Goal: Information Seeking & Learning: Learn about a topic

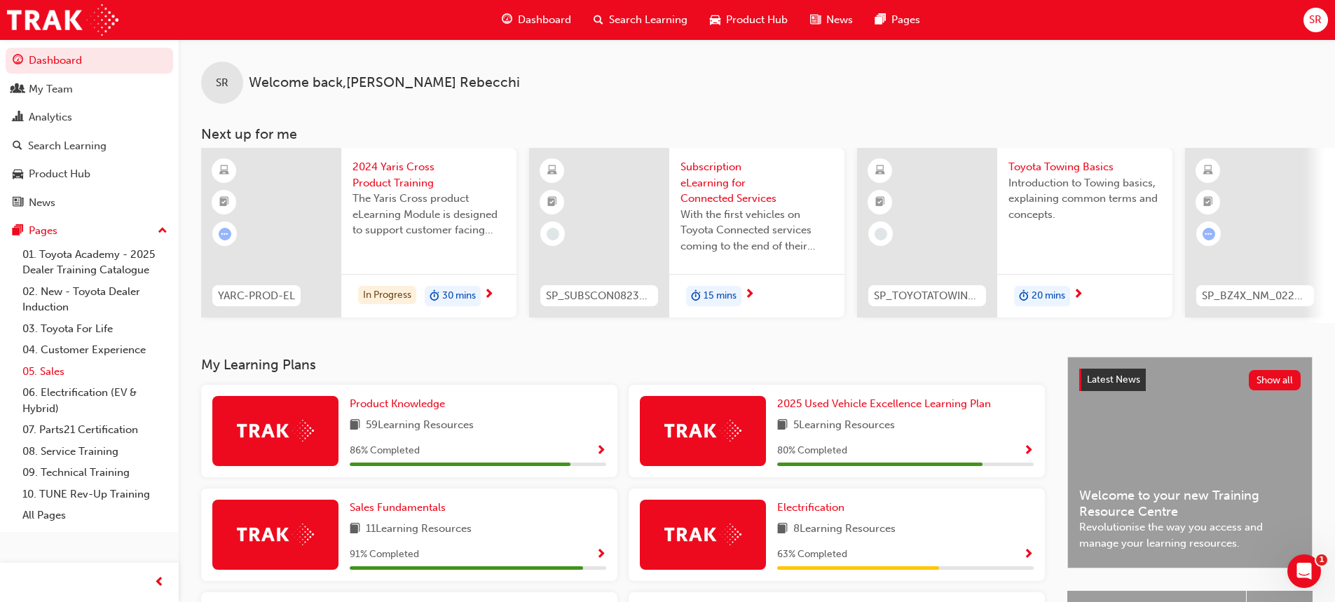
click at [52, 372] on link "05. Sales" at bounding box center [95, 372] width 156 height 22
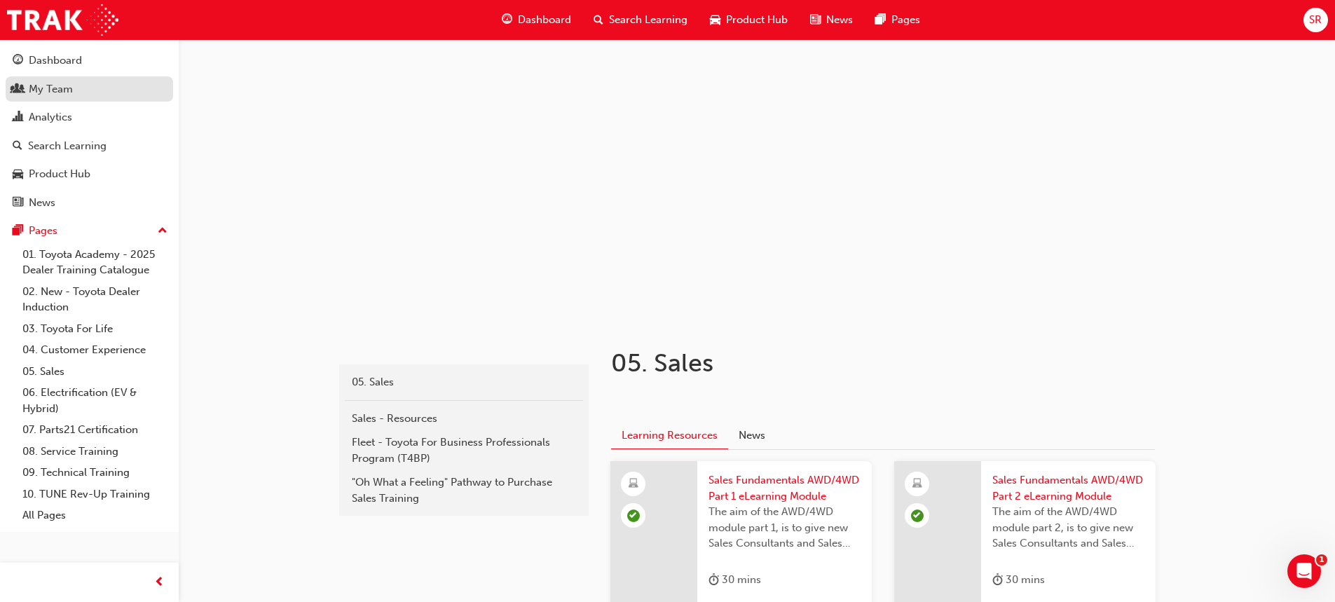
click at [57, 81] on div "My Team" at bounding box center [89, 90] width 153 height 18
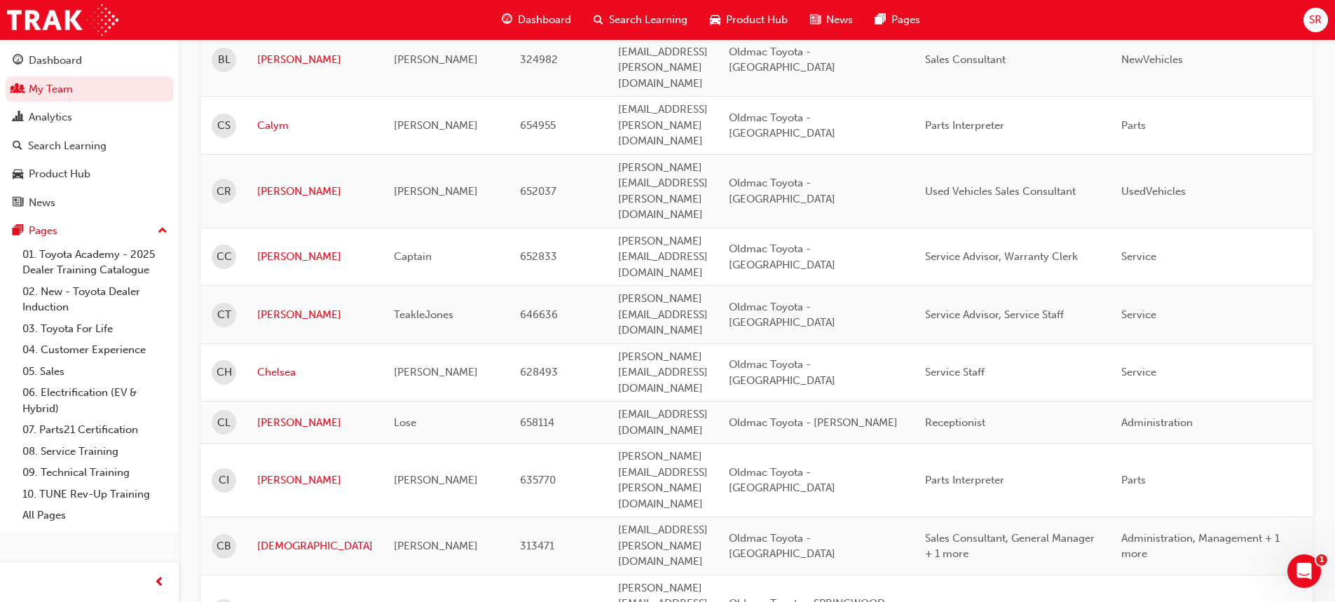
scroll to position [1720, 0]
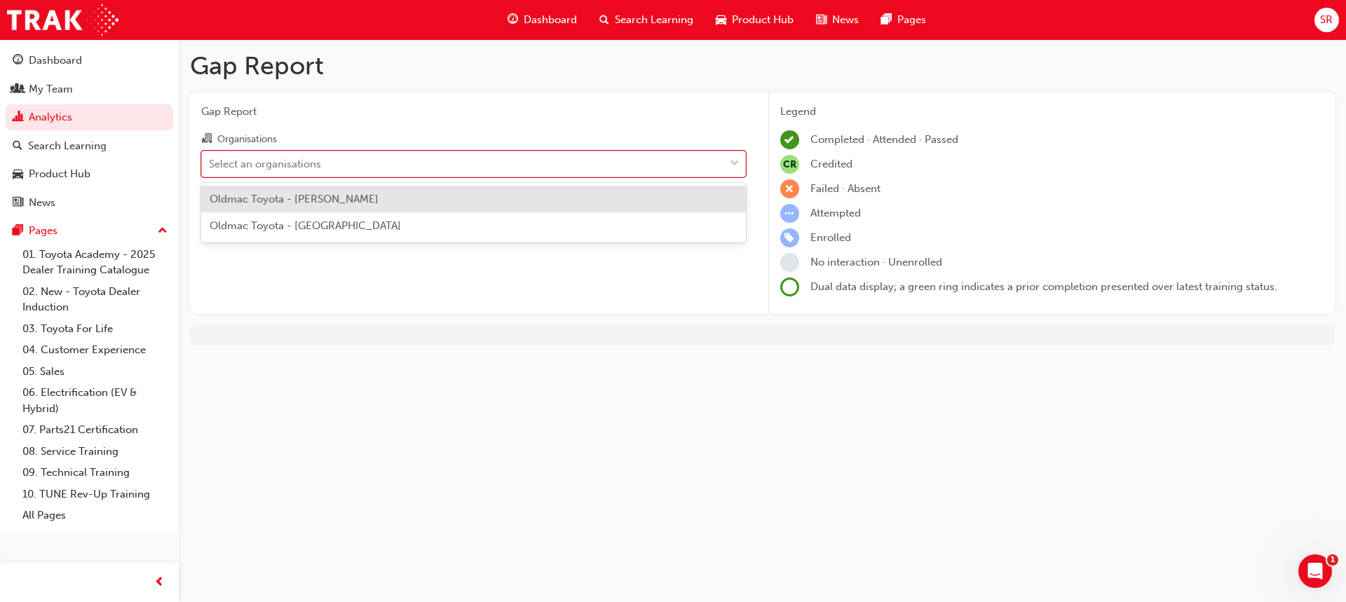
click at [457, 167] on div "Select an organisations" at bounding box center [463, 163] width 522 height 25
click at [210, 167] on input "Organisations option Oldmac Toyota - [PERSON_NAME] focused, 1 of 2. 2 results a…" at bounding box center [209, 163] width 1 height 12
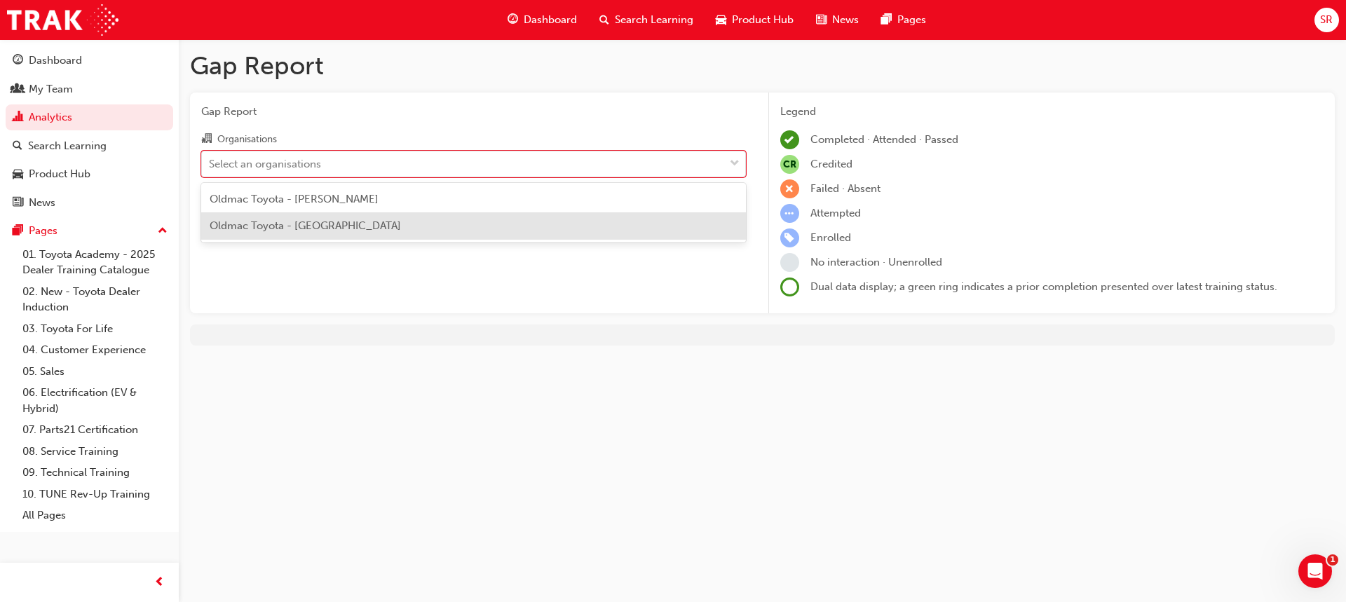
click at [377, 219] on div "Oldmac Toyota - [GEOGRAPHIC_DATA]" at bounding box center [473, 225] width 545 height 27
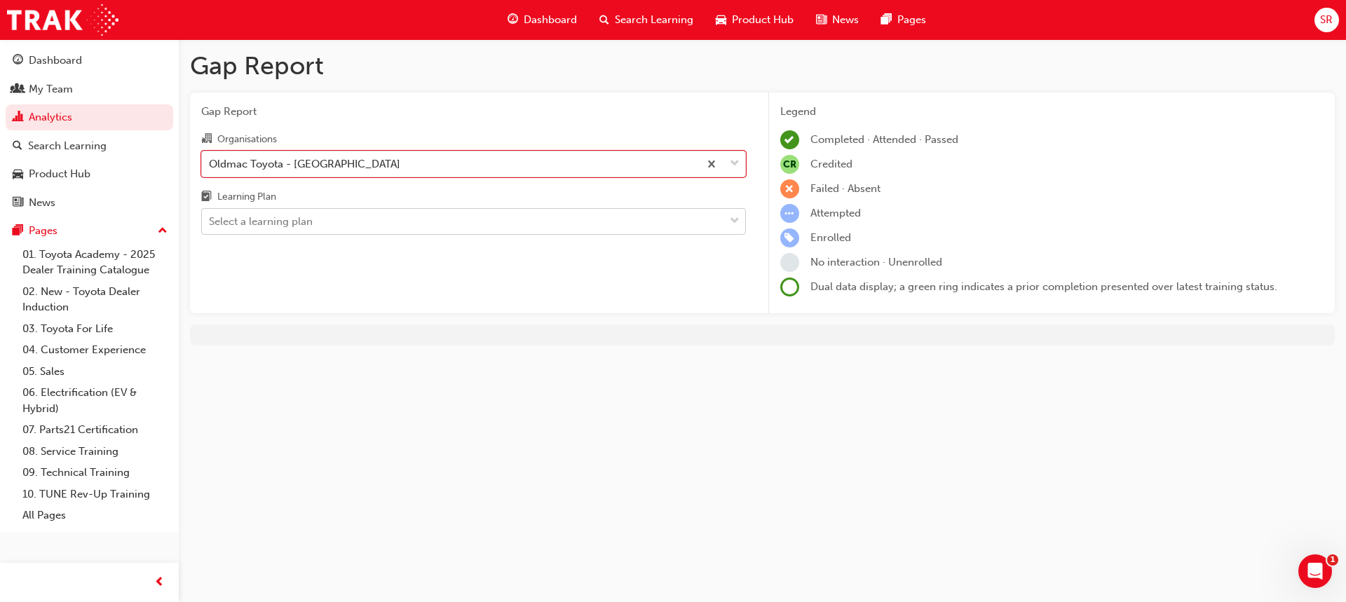
click at [401, 220] on div "Select a learning plan" at bounding box center [463, 222] width 522 height 25
click at [210, 220] on input "Learning Plan Select a learning plan" at bounding box center [209, 221] width 1 height 12
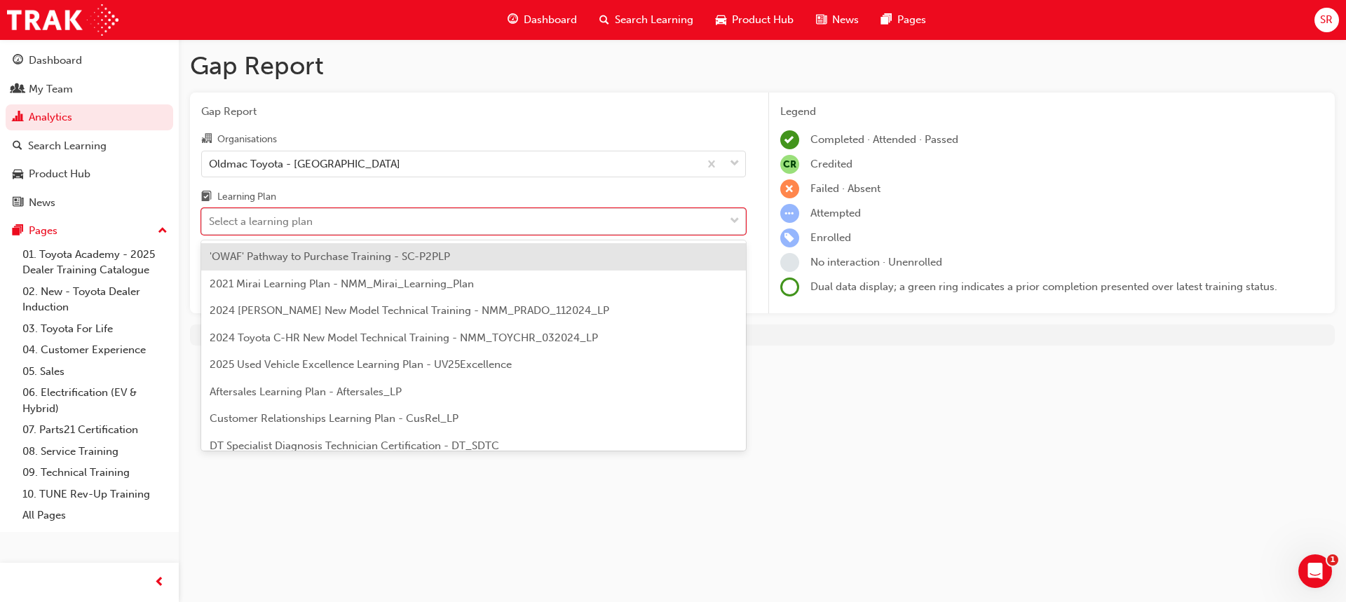
click at [418, 258] on span "'OWAF' Pathway to Purchase Training - SC-P2PLP" at bounding box center [330, 256] width 240 height 13
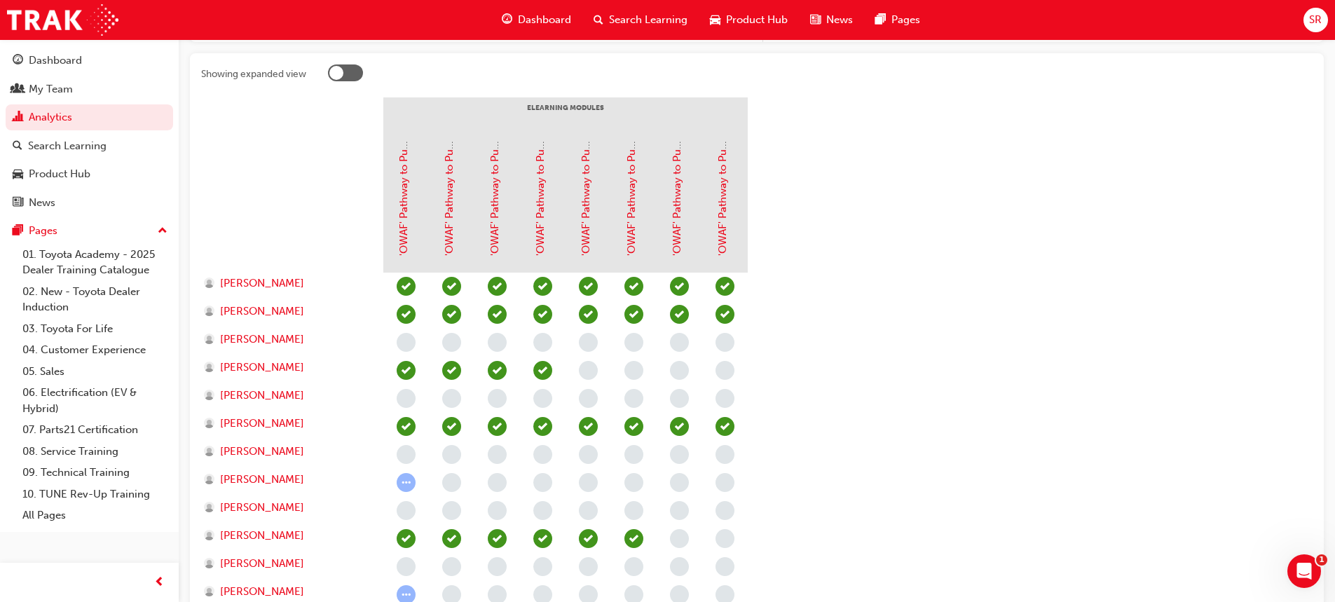
scroll to position [280, 0]
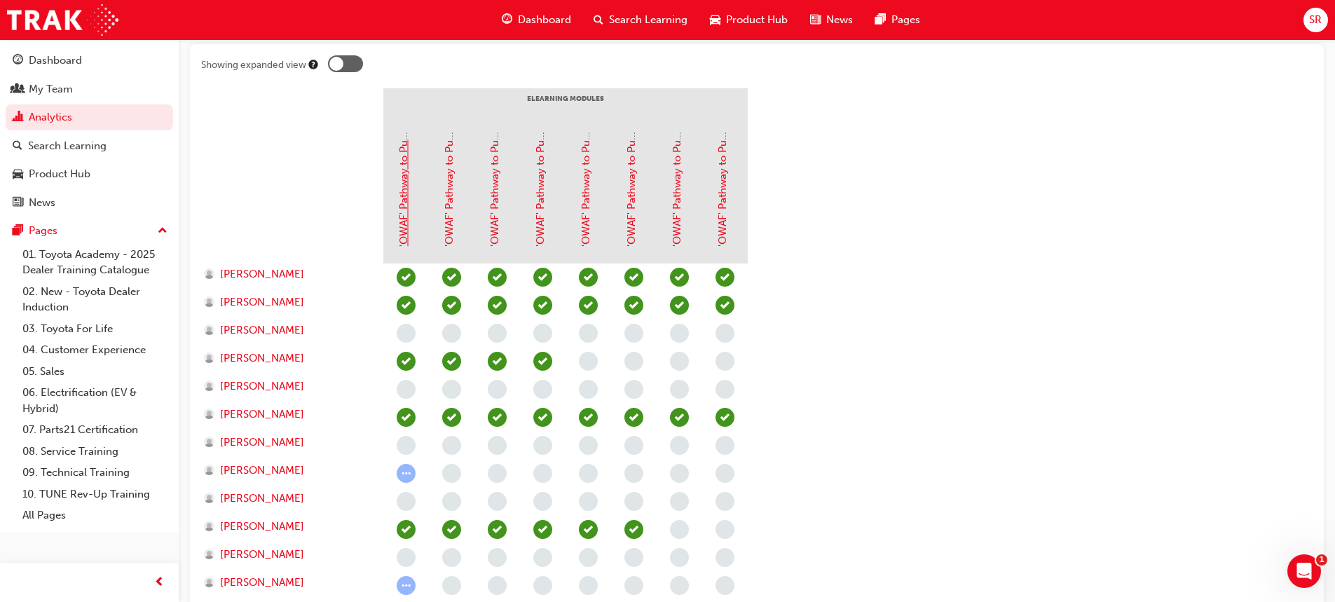
click at [402, 218] on link "'OWAF' Pathway to Purchase - Introduction to the Training Program" at bounding box center [403, 82] width 13 height 329
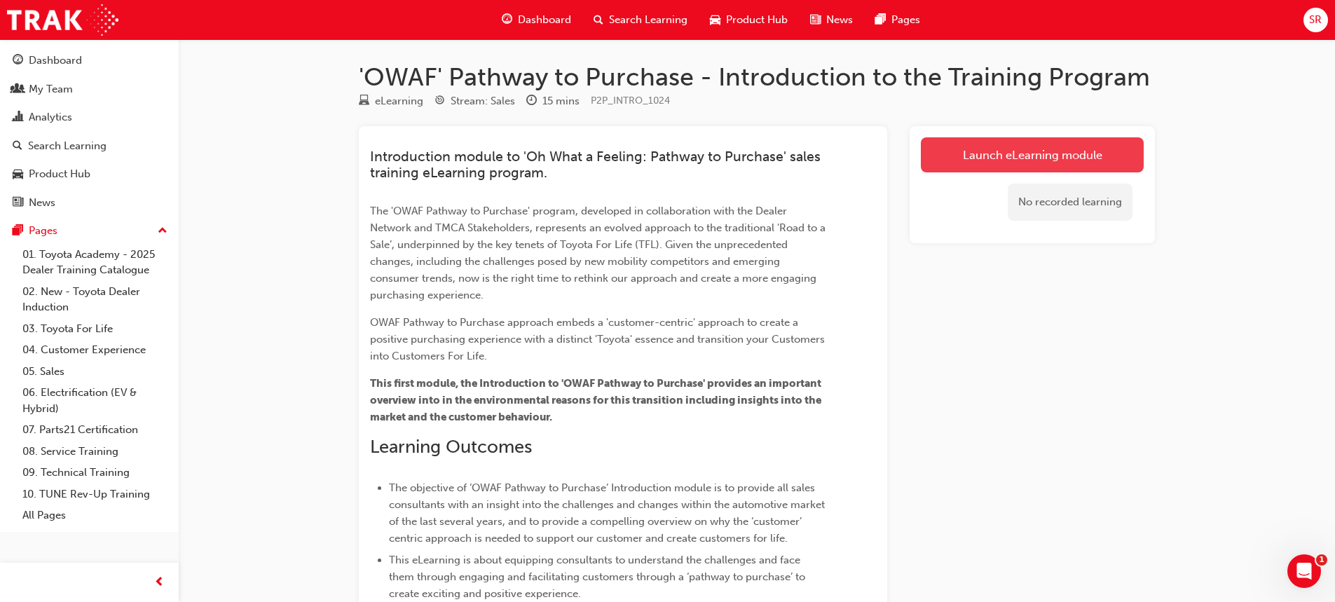
click at [1076, 150] on link "Launch eLearning module" at bounding box center [1032, 154] width 223 height 35
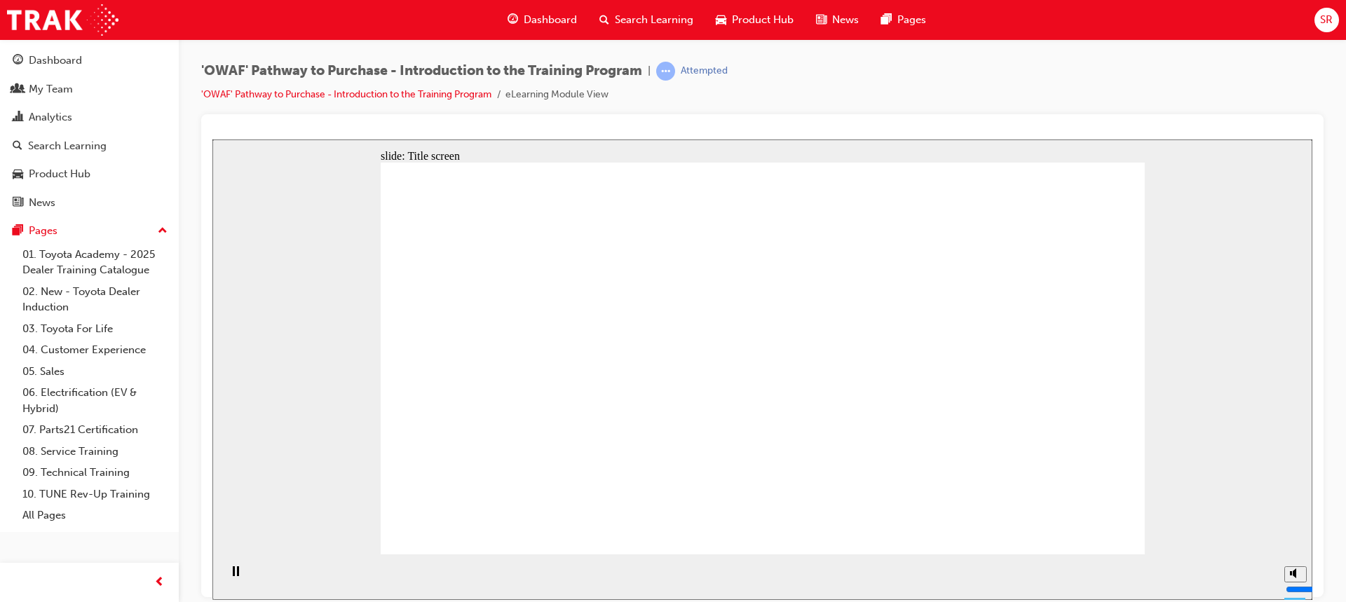
drag, startPoint x: 927, startPoint y: 292, endPoint x: 929, endPoint y: 281, distance: 10.7
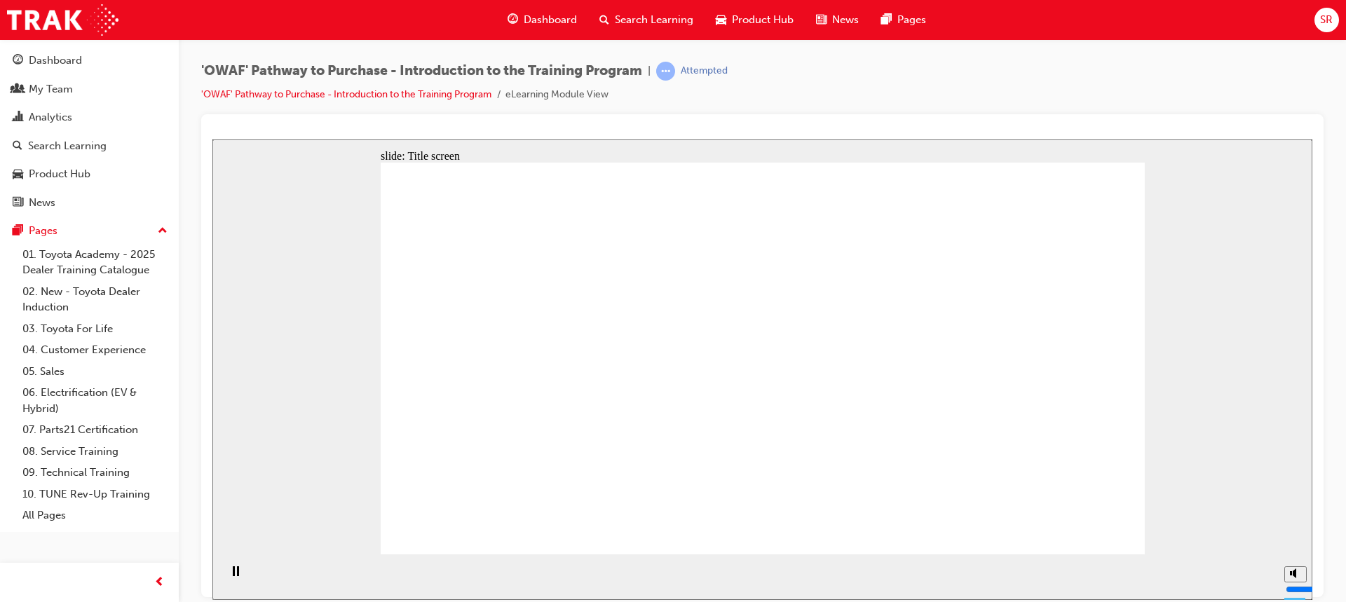
drag, startPoint x: 720, startPoint y: 266, endPoint x: 881, endPoint y: 402, distance: 210.3
drag, startPoint x: 997, startPoint y: 448, endPoint x: 1112, endPoint y: 483, distance: 119.5
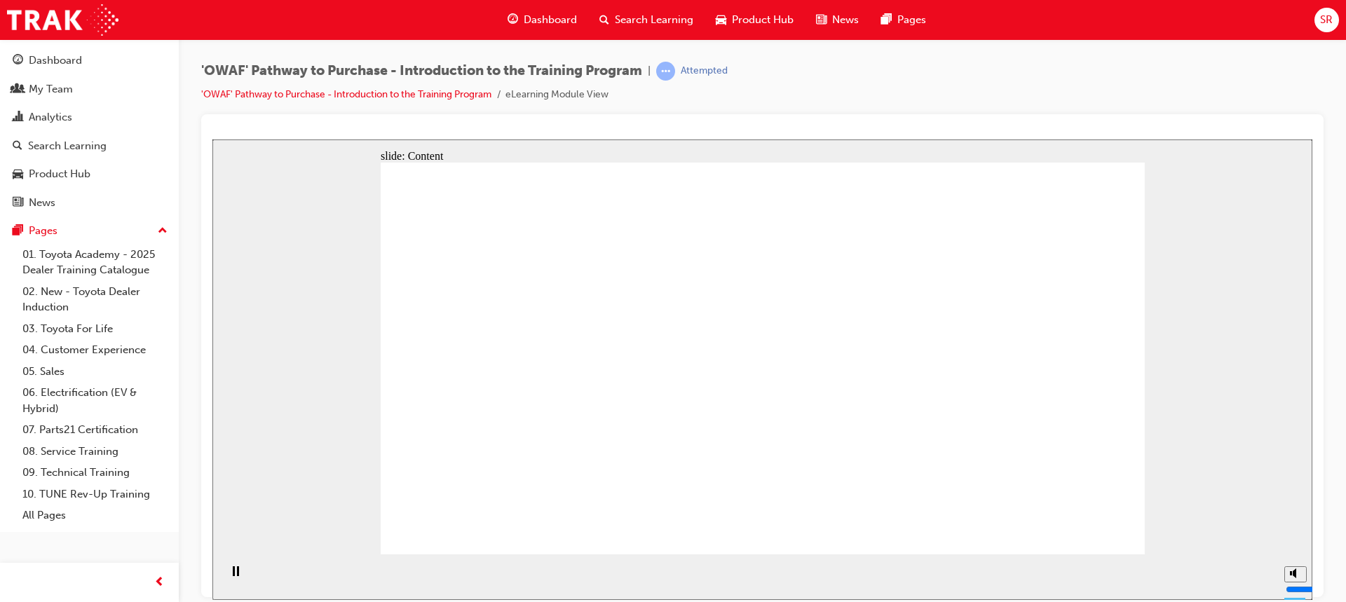
click at [223, 214] on div "slide: Content Rectangle 1 Oval 1 MENU Line 1 RESOURCES Line 1 Rectangle 1 arro…" at bounding box center [762, 369] width 1100 height 460
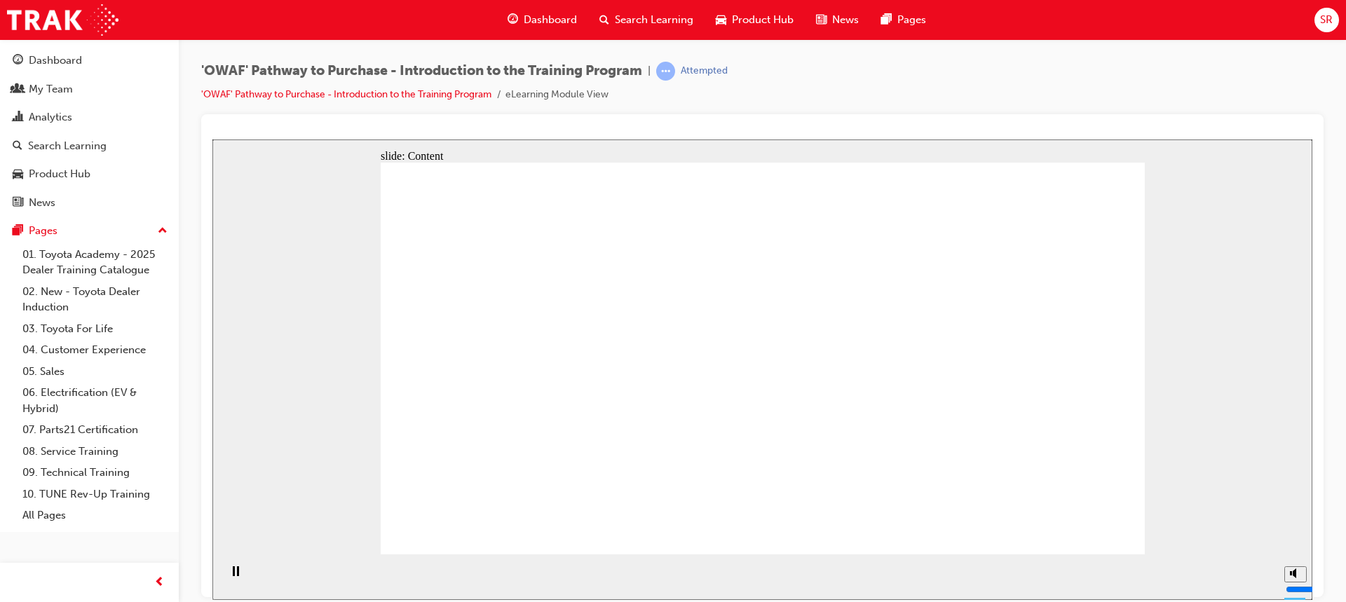
drag, startPoint x: 1072, startPoint y: 439, endPoint x: 1115, endPoint y: 430, distance: 43.7
click at [1199, 512] on div "slide: Content Rectangle 1 Oval 1 MENU Line 1 RESOURCES Line 1 Rectangle 1 arro…" at bounding box center [762, 369] width 1100 height 460
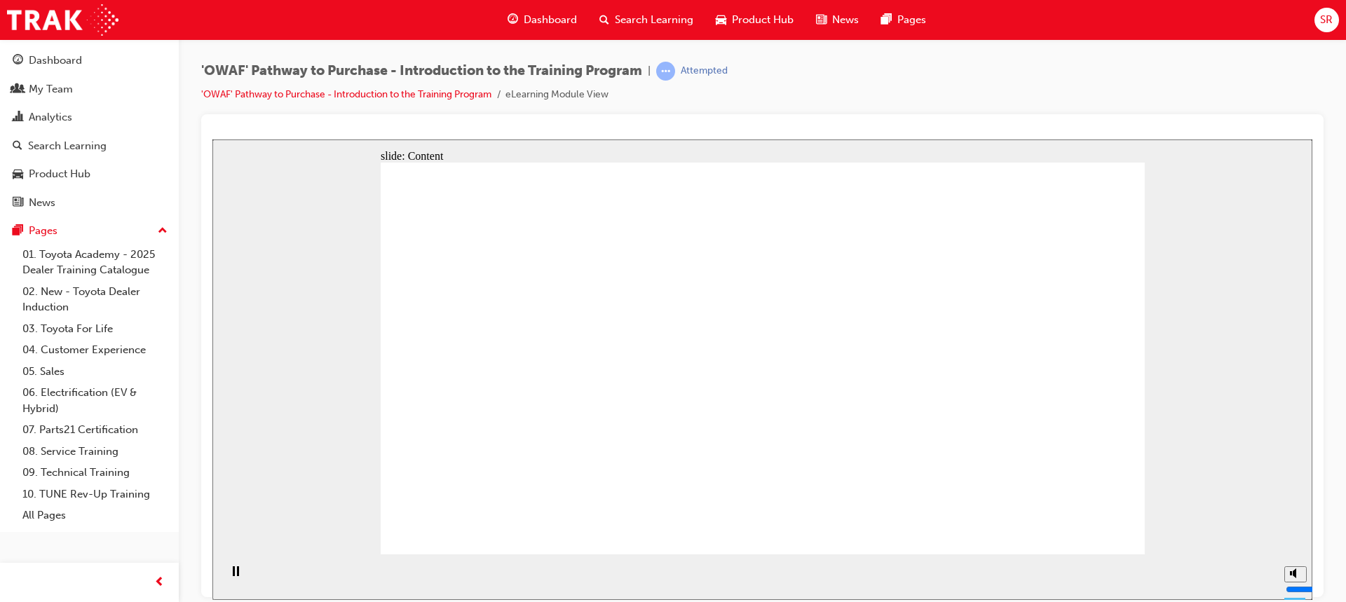
click at [1199, 430] on div "slide: Content Rectangle 1 Oval 1 MENU Line 1 RESOURCES Line 1 Rectangle 1 arro…" at bounding box center [762, 369] width 1100 height 460
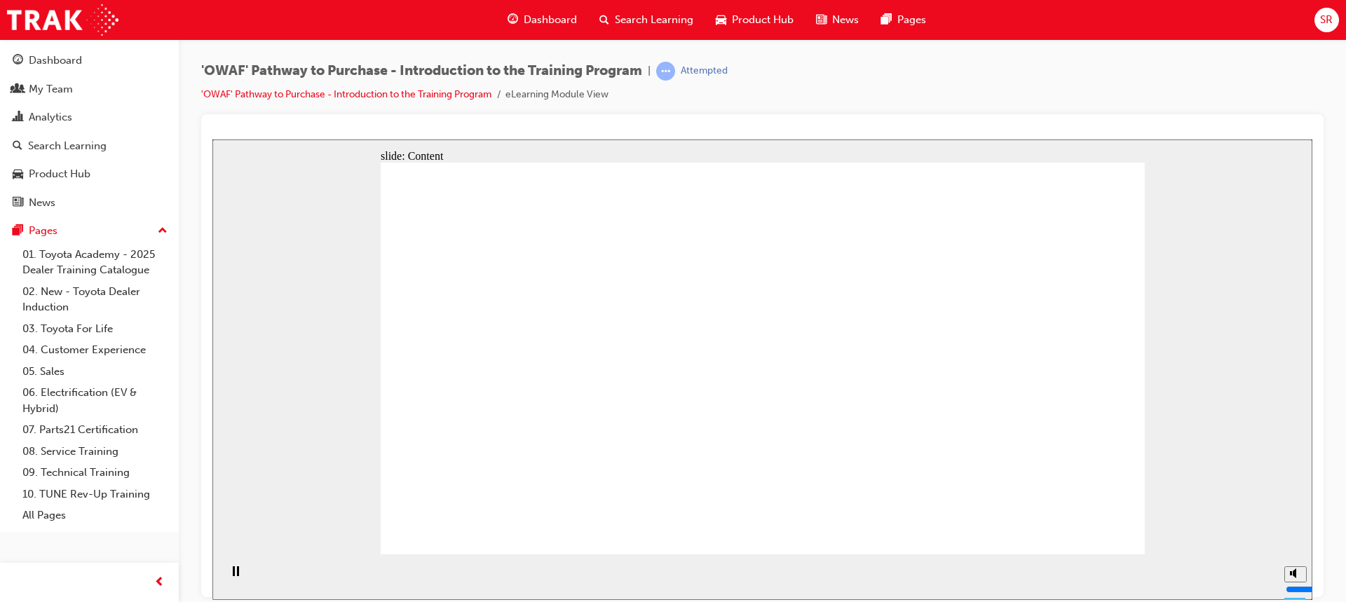
click at [1183, 511] on div "slide: Content Rectangle 1 Oval 1 MENU Line 1 RESOURCES Line 1 Rectangle 1 arro…" at bounding box center [762, 369] width 1100 height 460
click at [1185, 511] on div "slide: Content Rectangle 1 Oval 1 MENU Line 1 RESOURCES Line 1 Rectangle 1 arro…" at bounding box center [762, 369] width 1100 height 460
click at [1198, 491] on div "slide: Content Rectangle 1 Oval 1 MENU Line 1 RESOURCES Line 1 Rectangle 1 arro…" at bounding box center [762, 369] width 1100 height 460
drag, startPoint x: 1203, startPoint y: 462, endPoint x: 1203, endPoint y: 454, distance: 7.7
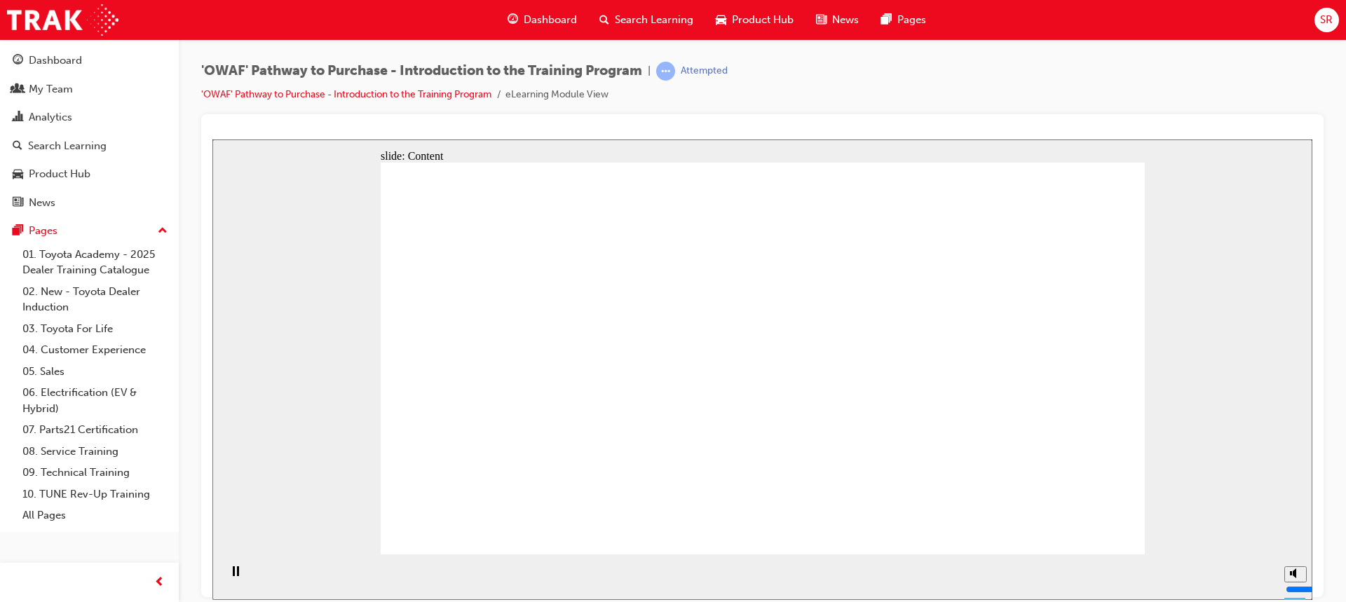
click at [1203, 458] on div "slide: Content Rectangle 1 Oval 1 MENU Line 1 RESOURCES Line 1 Rectangle 1 arro…" at bounding box center [762, 369] width 1100 height 460
click at [1203, 432] on div "slide: Content Rectangle 1 Oval 1 MENU Line 1 RESOURCES Line 1 Rectangle 1 arro…" at bounding box center [762, 369] width 1100 height 460
click at [1191, 408] on div "slide: Content Rectangle 1 Oval 1 MENU Line 1 RESOURCES Line 1 Rectangle 1 arro…" at bounding box center [762, 369] width 1100 height 460
click at [1187, 399] on div "slide: Content Rectangle 1 Oval 1 MENU Line 1 RESOURCES Line 1 Rectangle 1 arro…" at bounding box center [762, 369] width 1100 height 460
click at [1182, 396] on div "slide: Content Rectangle 1 Oval 1 MENU Line 1 RESOURCES Line 1 Rectangle 1 arro…" at bounding box center [762, 369] width 1100 height 460
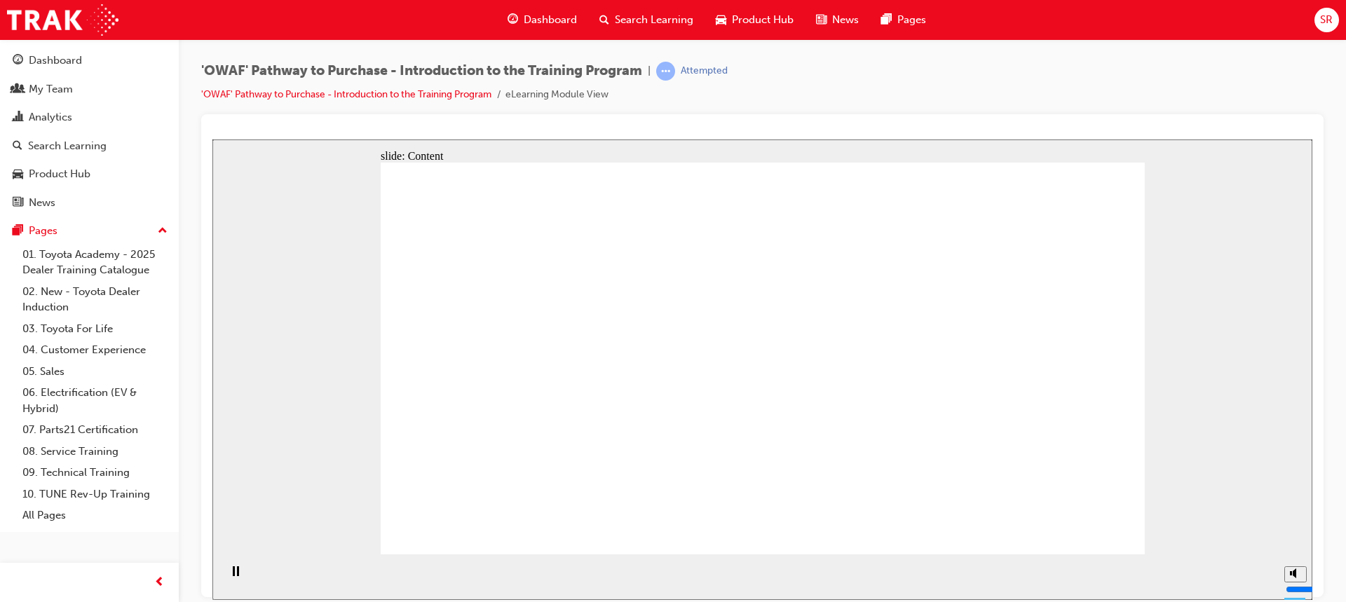
click at [282, 545] on div "slide: Content Rectangle 1 Oval 1 MENU Line 1 RESOURCES Line 1 Rectangle 1 arro…" at bounding box center [762, 369] width 1100 height 460
drag, startPoint x: 290, startPoint y: 512, endPoint x: 294, endPoint y: 495, distance: 17.3
click at [294, 505] on div "slide: Content Rectangle 1 Oval 1 MENU Line 1 RESOURCES Line 1 Rectangle 1 arro…" at bounding box center [762, 369] width 1100 height 460
click at [294, 495] on div "slide: Content Rectangle 1 Oval 1 MENU Line 1 RESOURCES Line 1 Rectangle 1 arro…" at bounding box center [762, 369] width 1100 height 460
click at [295, 495] on div "slide: Content Rectangle 1 Oval 1 MENU Line 1 RESOURCES Line 1 Rectangle 1 arro…" at bounding box center [762, 369] width 1100 height 460
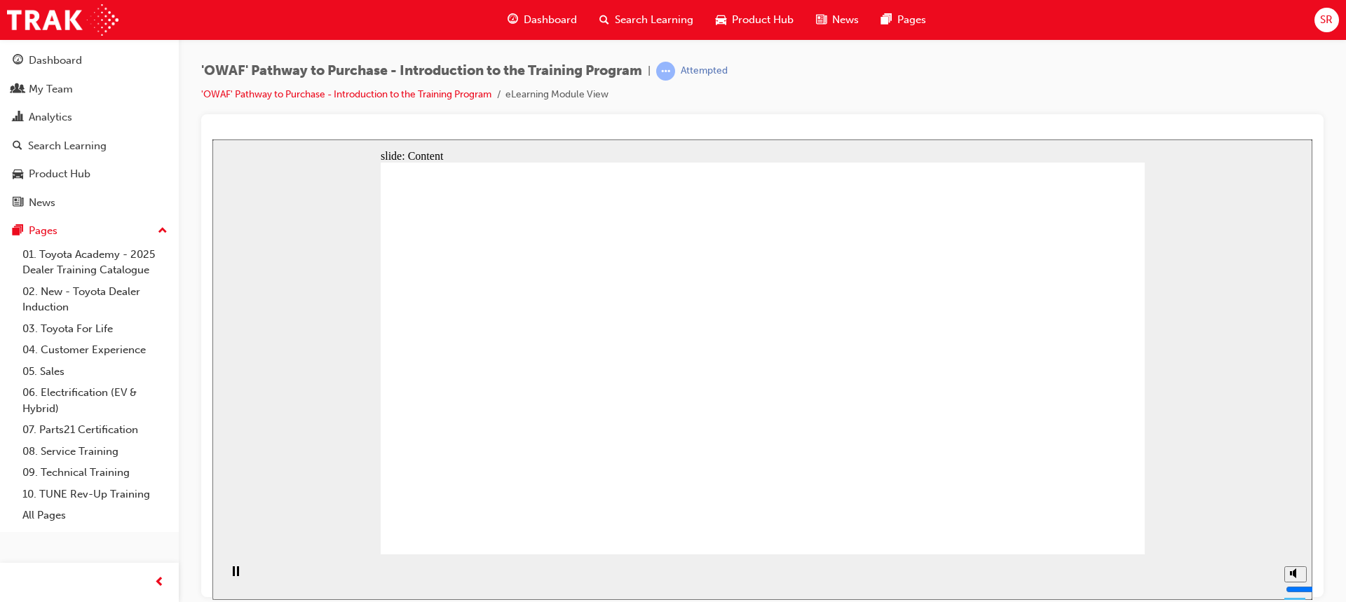
click at [296, 493] on div "slide: Content Rectangle 1 Oval 1 MENU Line 1 RESOURCES Line 1 Rectangle 1 arro…" at bounding box center [762, 369] width 1100 height 460
click at [296, 491] on div "slide: Content Rectangle 1 Oval 1 MENU Line 1 RESOURCES Line 1 Rectangle 1 arro…" at bounding box center [762, 369] width 1100 height 460
drag, startPoint x: 296, startPoint y: 491, endPoint x: 298, endPoint y: 484, distance: 7.8
click at [296, 491] on div "slide: Content Rectangle 1 Oval 1 MENU Line 1 RESOURCES Line 1 Rectangle 1 arro…" at bounding box center [762, 369] width 1100 height 460
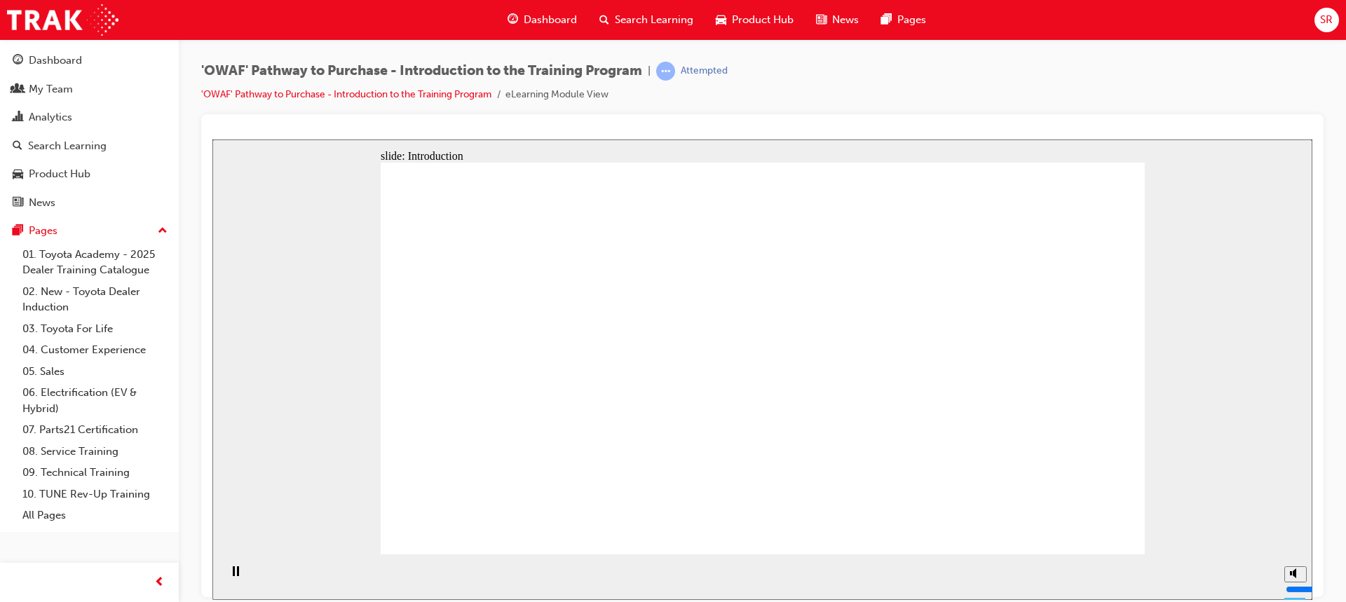
click at [1235, 249] on div "slide: Introduction Rectangle Rectangle Rectangle 1 Road to a Sale Road to a Sa…" at bounding box center [762, 369] width 1100 height 460
drag, startPoint x: 528, startPoint y: 447, endPoint x: 528, endPoint y: 413, distance: 34.3
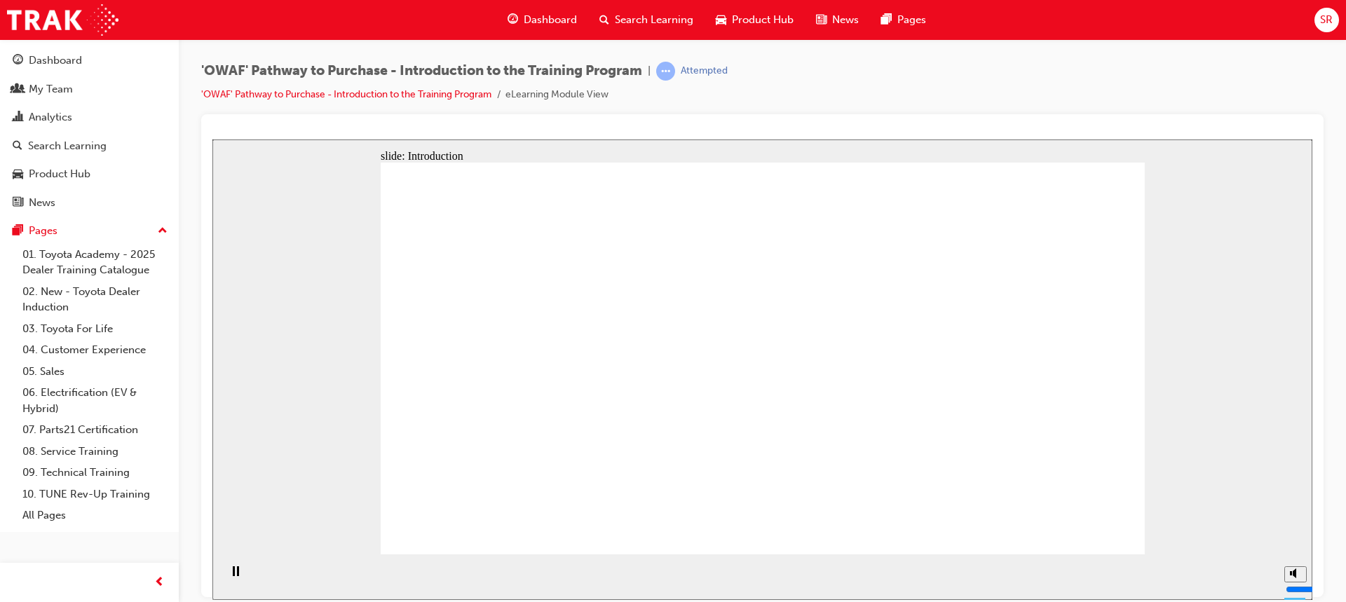
drag, startPoint x: 644, startPoint y: 380, endPoint x: 859, endPoint y: 362, distance: 215.2
drag, startPoint x: 936, startPoint y: 345, endPoint x: 964, endPoint y: 334, distance: 29.5
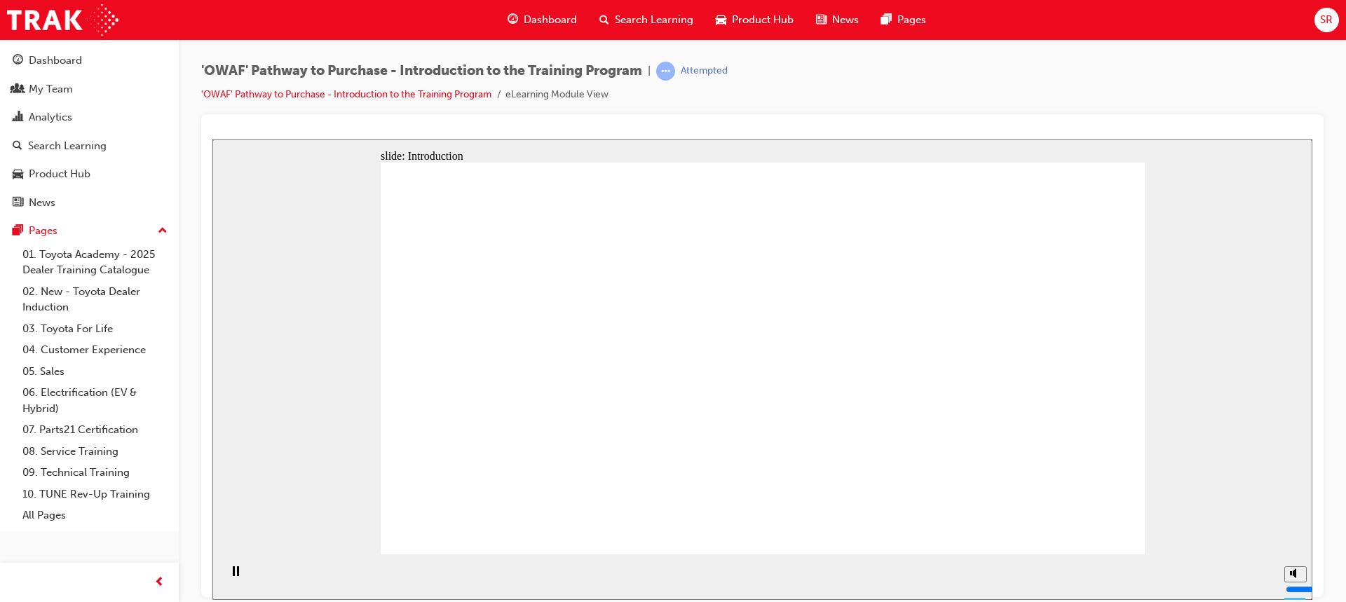
drag, startPoint x: 666, startPoint y: 380, endPoint x: 702, endPoint y: 367, distance: 38.1
drag, startPoint x: 952, startPoint y: 461, endPoint x: 919, endPoint y: 493, distance: 45.6
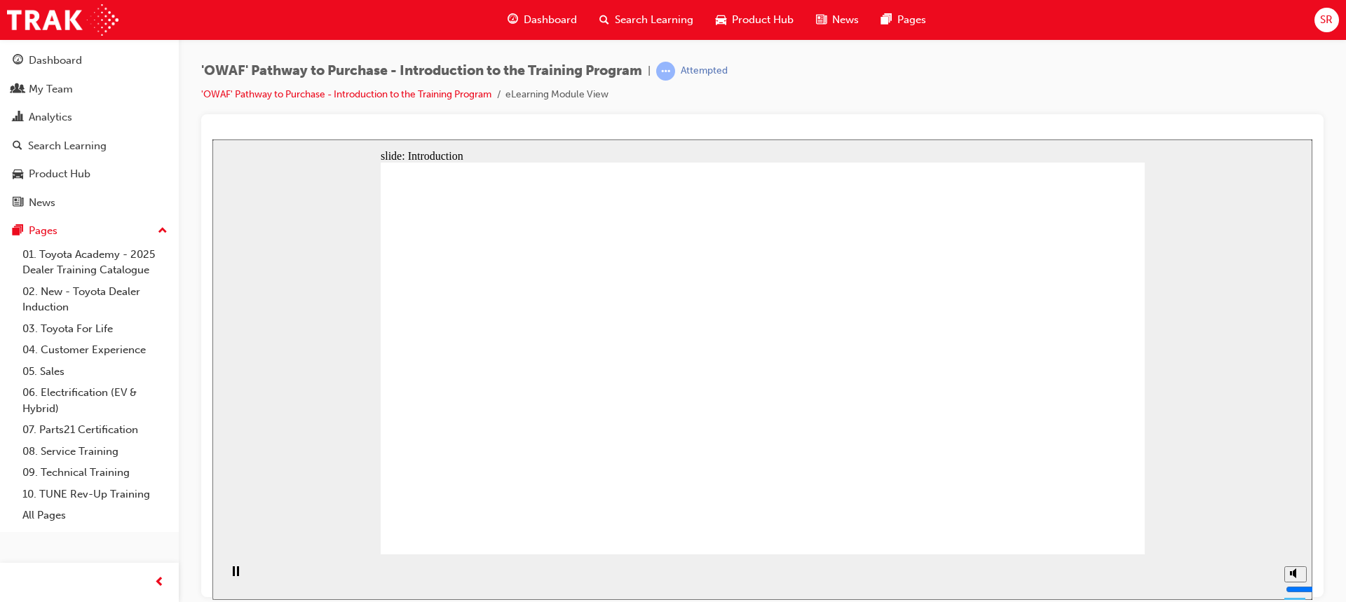
click at [906, 562] on section "Playback Speed 2 1.75 1.5 1.25 Normal" at bounding box center [762, 577] width 1100 height 46
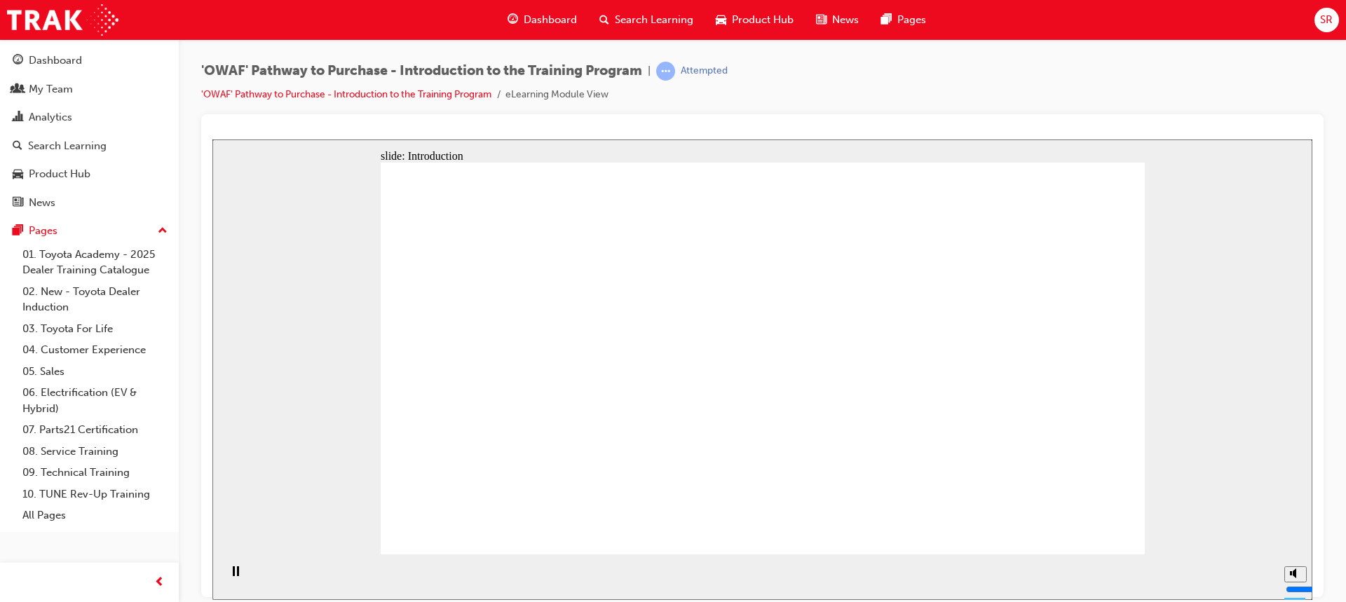
click at [1238, 334] on div "slide: Introduction Rectangle Rectangle Rectangle 1 Road to a Sale Road to a Sa…" at bounding box center [762, 369] width 1100 height 460
click at [1237, 334] on div "slide: Introduction Rectangle Rectangle Rectangle 1 Road to a Sale Road to a Sa…" at bounding box center [762, 369] width 1100 height 460
click at [1236, 332] on div "slide: Introduction Rectangle Rectangle Rectangle 1 Road to a Sale Road to a Sa…" at bounding box center [762, 369] width 1100 height 460
click at [1235, 332] on div "slide: Introduction Rectangle Rectangle Rectangle 1 Road to a Sale Road to a Sa…" at bounding box center [762, 369] width 1100 height 460
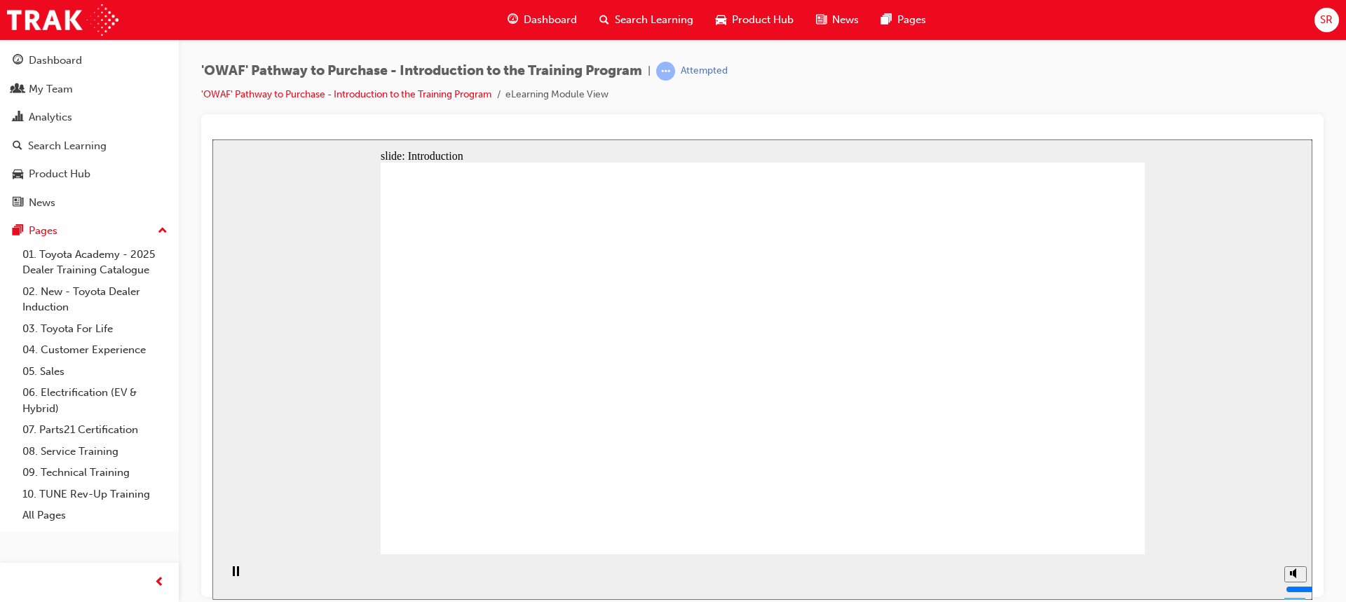
click at [1235, 332] on div "slide: Introduction Rectangle Rectangle Rectangle 1 Road to a Sale Road to a Sa…" at bounding box center [762, 369] width 1100 height 460
drag, startPoint x: 692, startPoint y: 436, endPoint x: 677, endPoint y: 345, distance: 92.3
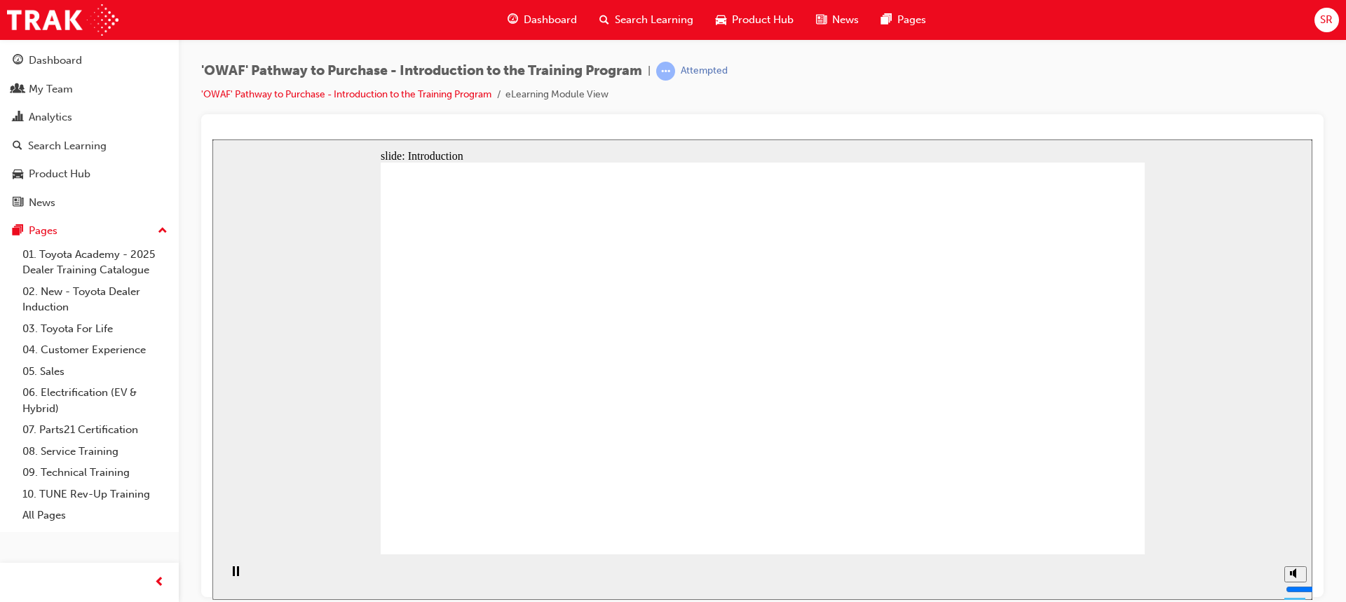
drag, startPoint x: 674, startPoint y: 340, endPoint x: 700, endPoint y: 294, distance: 52.4
drag, startPoint x: 752, startPoint y: 235, endPoint x: 860, endPoint y: 273, distance: 114.1
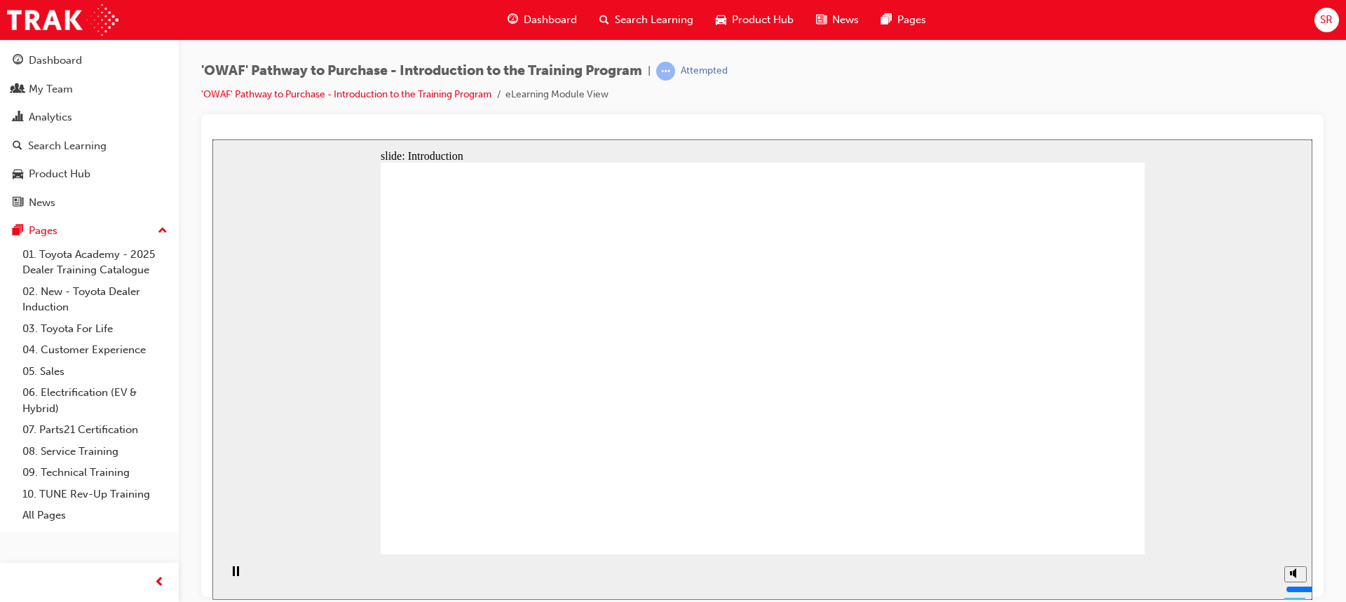
drag, startPoint x: 871, startPoint y: 308, endPoint x: 870, endPoint y: 337, distance: 28.7
drag, startPoint x: 853, startPoint y: 383, endPoint x: 850, endPoint y: 399, distance: 15.7
drag, startPoint x: 845, startPoint y: 423, endPoint x: 833, endPoint y: 423, distance: 11.9
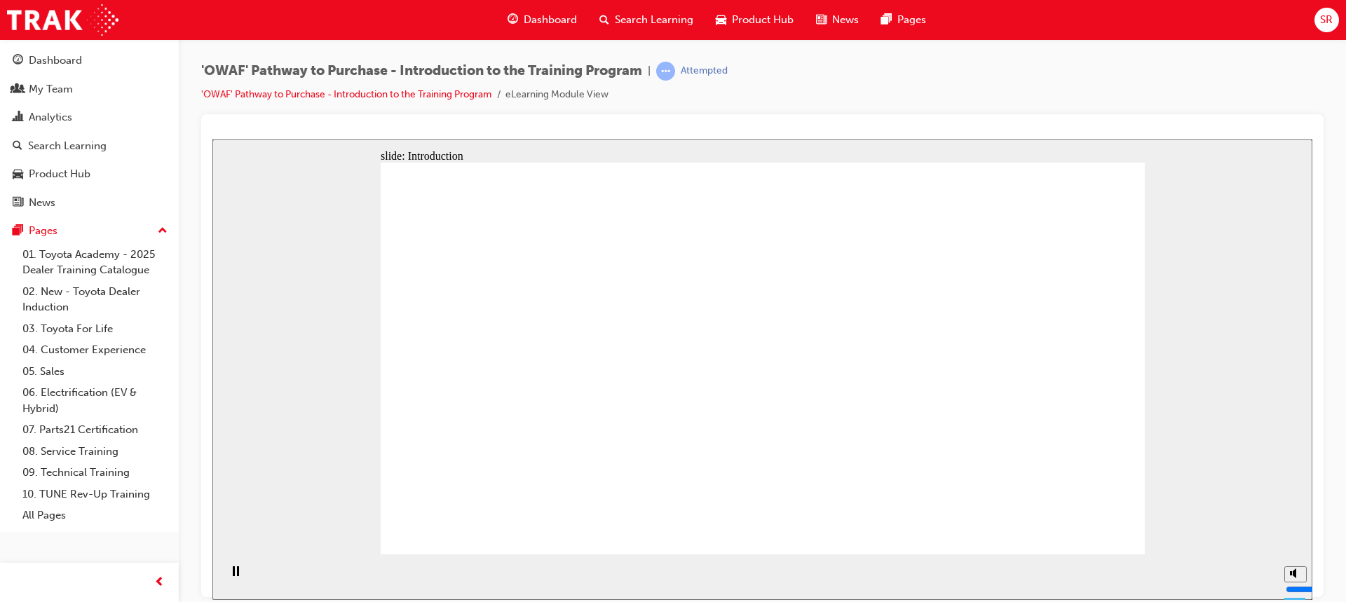
drag, startPoint x: 653, startPoint y: 446, endPoint x: 662, endPoint y: 430, distance: 17.9
drag, startPoint x: 719, startPoint y: 360, endPoint x: 631, endPoint y: 305, distance: 103.3
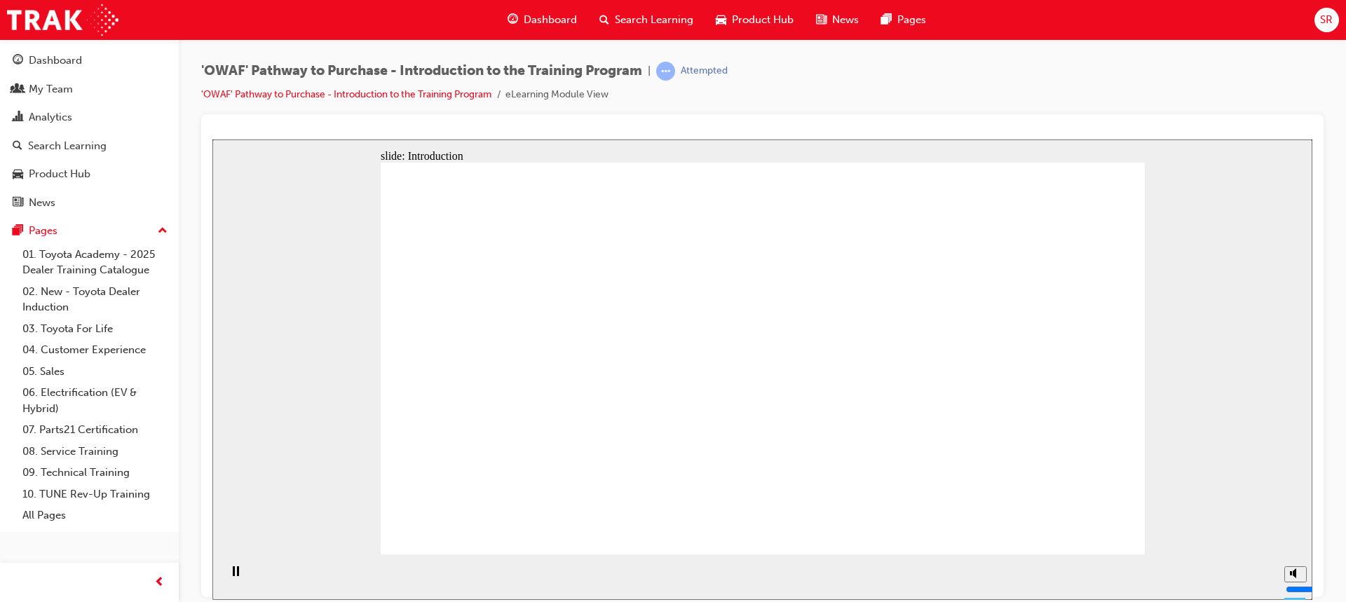
drag, startPoint x: 631, startPoint y: 305, endPoint x: 646, endPoint y: 290, distance: 20.8
drag, startPoint x: 952, startPoint y: 346, endPoint x: 955, endPoint y: 336, distance: 10.2
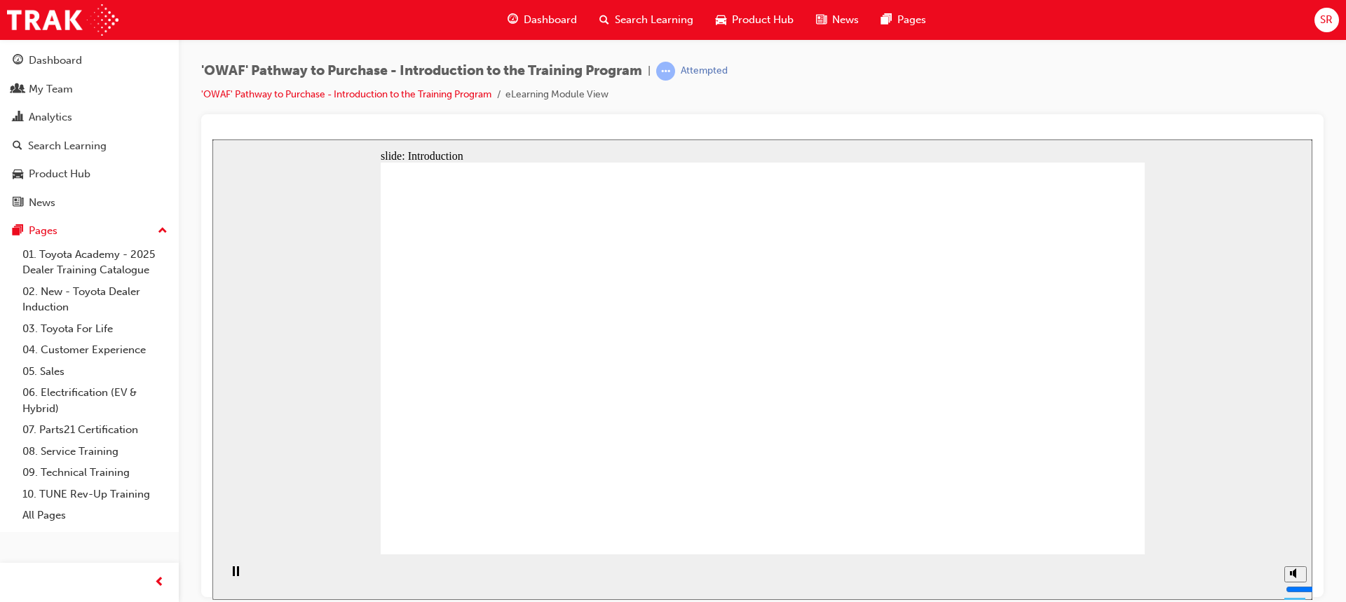
click at [1212, 403] on div "slide: Introduction Rectangle Rectangle Rectangle 1 Road to a Sale Road to a Sa…" at bounding box center [762, 369] width 1100 height 460
click at [1292, 525] on polygon "Mute (Ctrl+Alt+M)" at bounding box center [1294, 520] width 4 height 10
click at [1292, 525] on polygon "Unmute (Ctrl+Alt+M)" at bounding box center [1294, 520] width 4 height 10
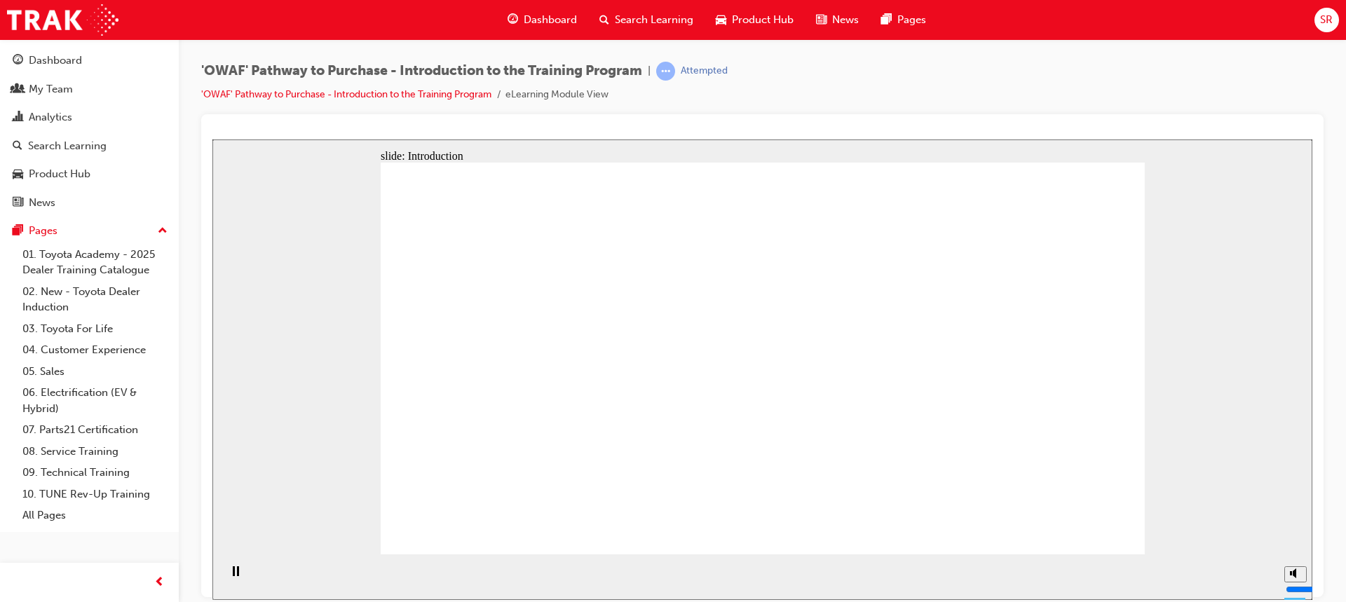
drag, startPoint x: 577, startPoint y: 411, endPoint x: 606, endPoint y: 393, distance: 33.7
drag, startPoint x: 653, startPoint y: 320, endPoint x: 672, endPoint y: 406, distance: 88.3
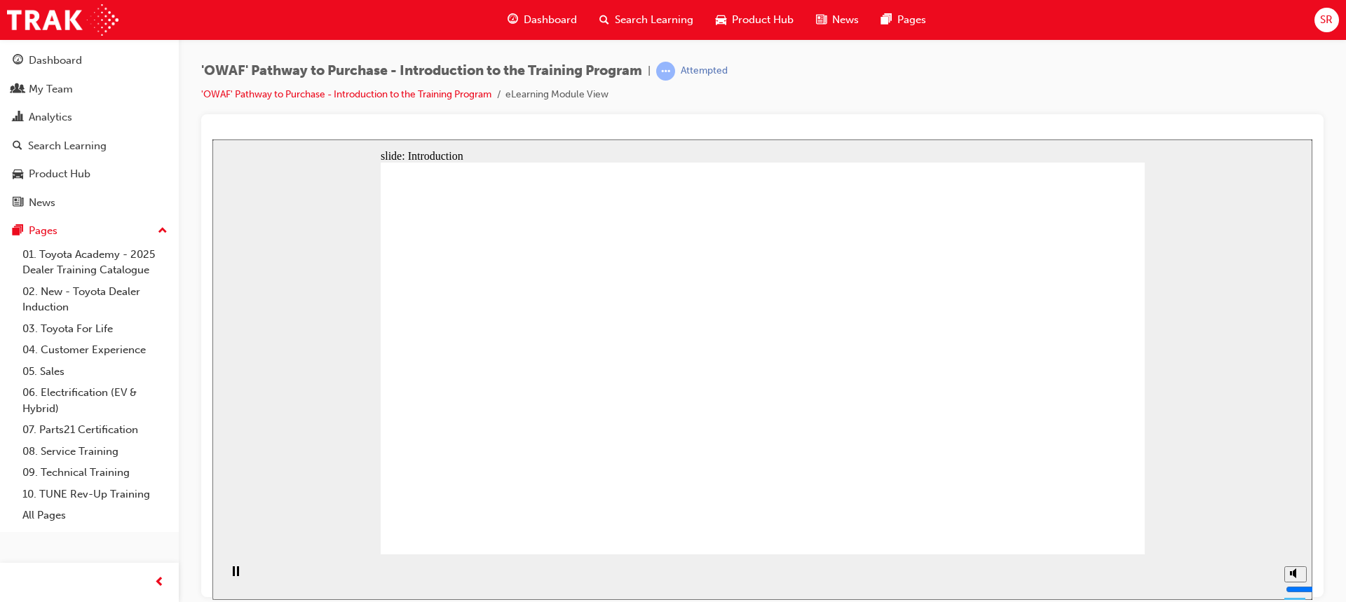
drag, startPoint x: 683, startPoint y: 423, endPoint x: 763, endPoint y: 449, distance: 83.1
drag, startPoint x: 823, startPoint y: 437, endPoint x: 835, endPoint y: 409, distance: 30.7
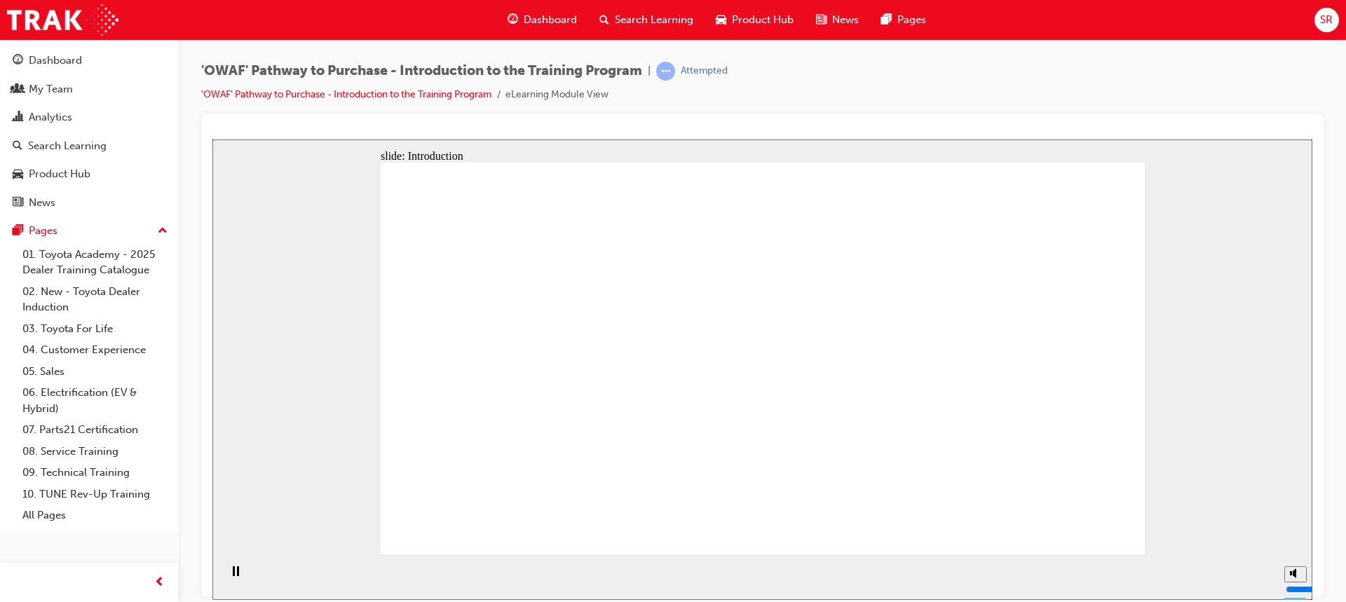
drag, startPoint x: 847, startPoint y: 330, endPoint x: 774, endPoint y: 249, distance: 108.7
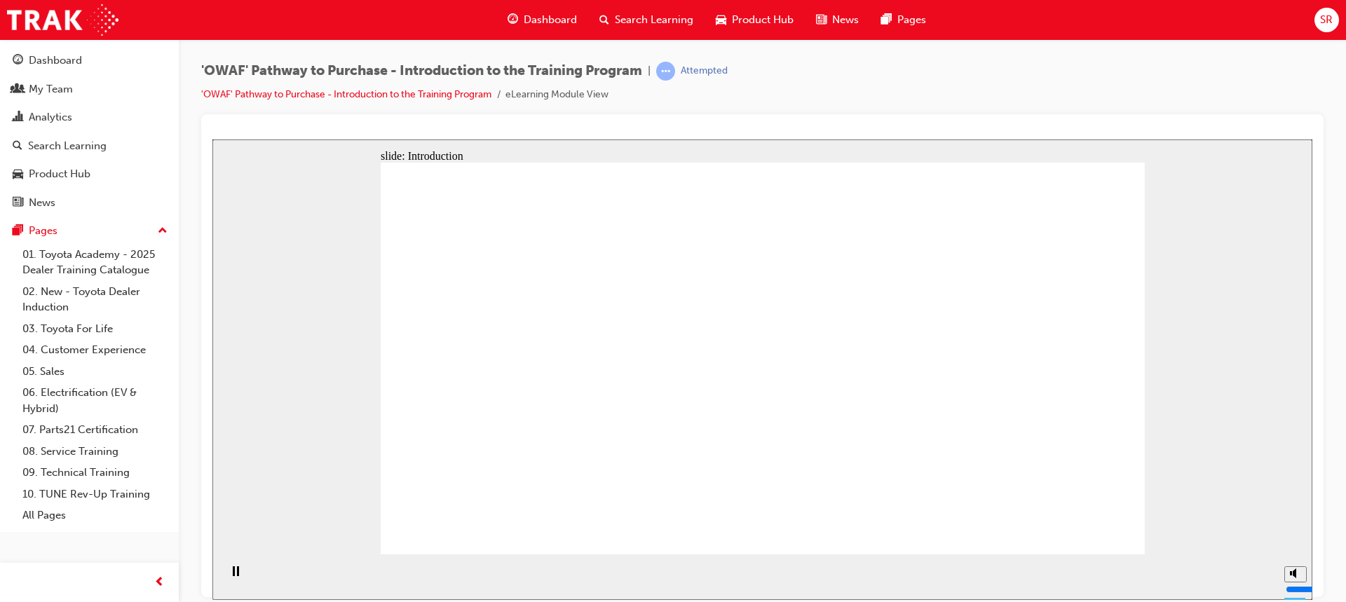
drag, startPoint x: 902, startPoint y: 254, endPoint x: 929, endPoint y: 256, distance: 27.4
drag, startPoint x: 987, startPoint y: 285, endPoint x: 992, endPoint y: 347, distance: 61.8
drag, startPoint x: 1002, startPoint y: 365, endPoint x: 1006, endPoint y: 376, distance: 11.3
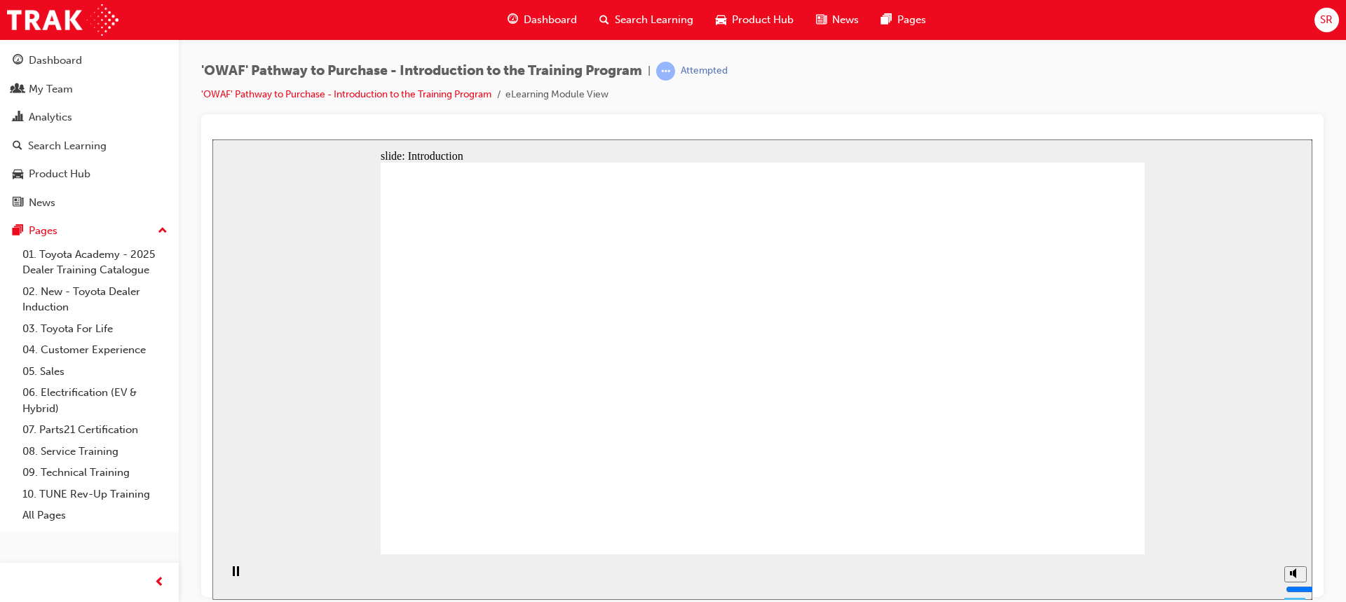
drag, startPoint x: 952, startPoint y: 464, endPoint x: 894, endPoint y: 463, distance: 58.2
drag, startPoint x: 861, startPoint y: 468, endPoint x: 849, endPoint y: 463, distance: 12.2
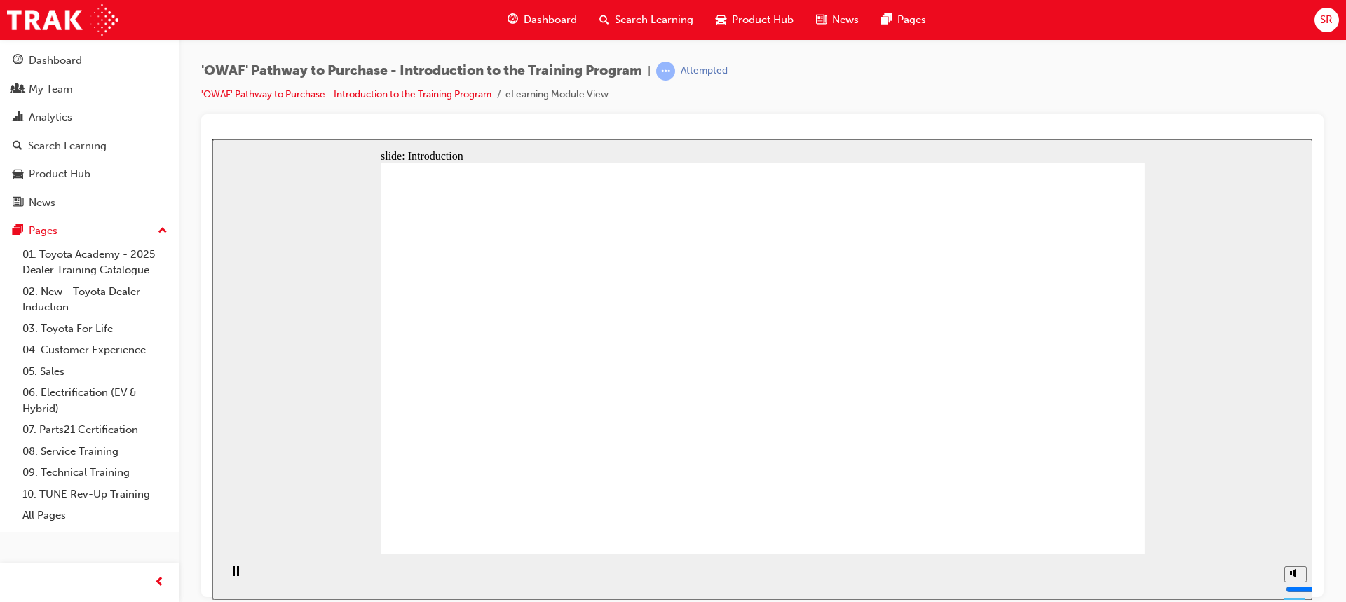
drag, startPoint x: 810, startPoint y: 384, endPoint x: 830, endPoint y: 282, distance: 103.5
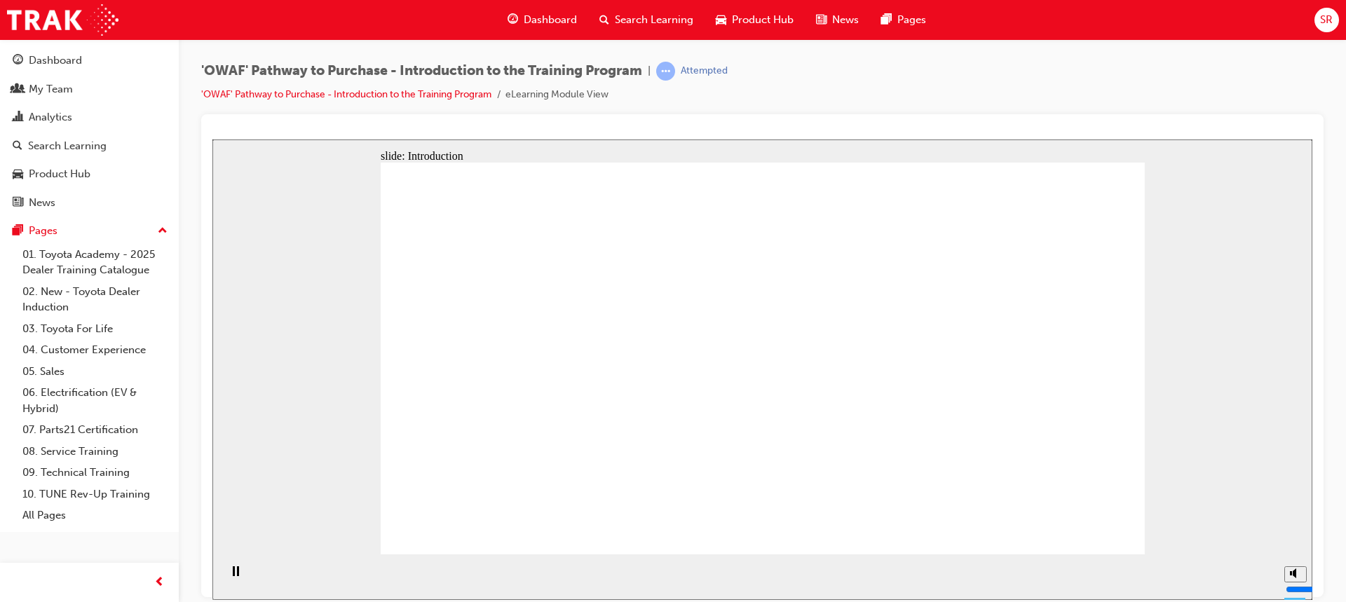
drag, startPoint x: 847, startPoint y: 286, endPoint x: 871, endPoint y: 385, distance: 101.6
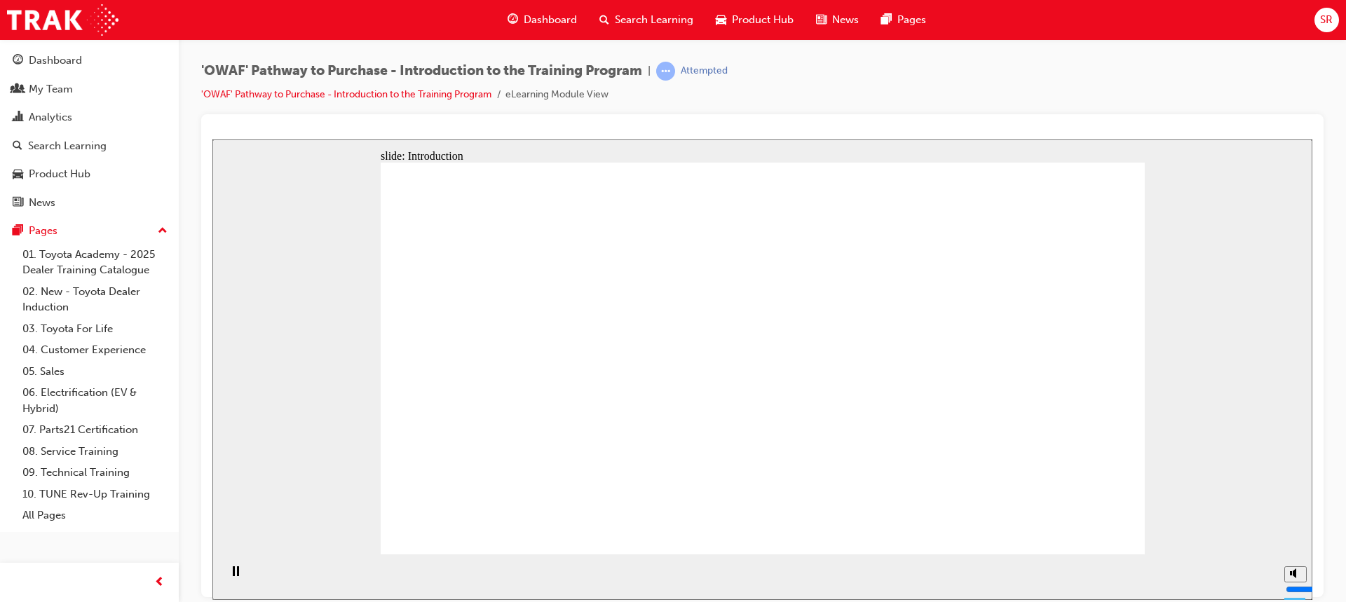
drag, startPoint x: 730, startPoint y: 451, endPoint x: 677, endPoint y: 410, distance: 67.0
drag, startPoint x: 667, startPoint y: 400, endPoint x: 659, endPoint y: 305, distance: 95.6
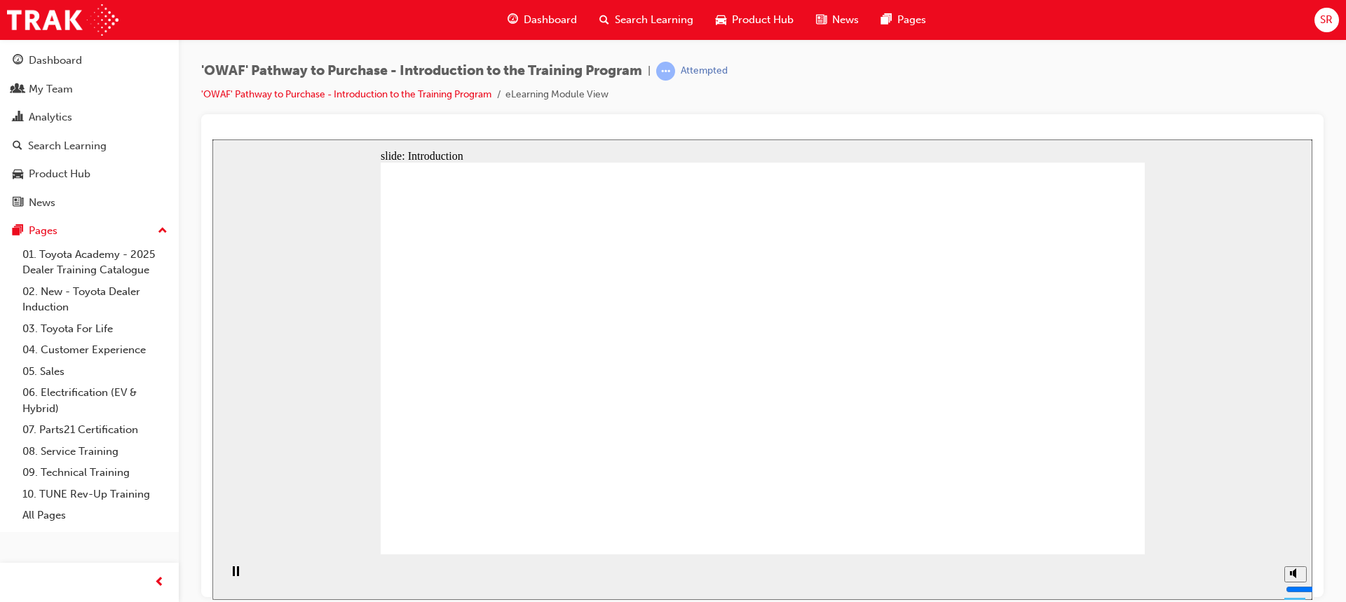
drag, startPoint x: 664, startPoint y: 296, endPoint x: 752, endPoint y: 292, distance: 88.4
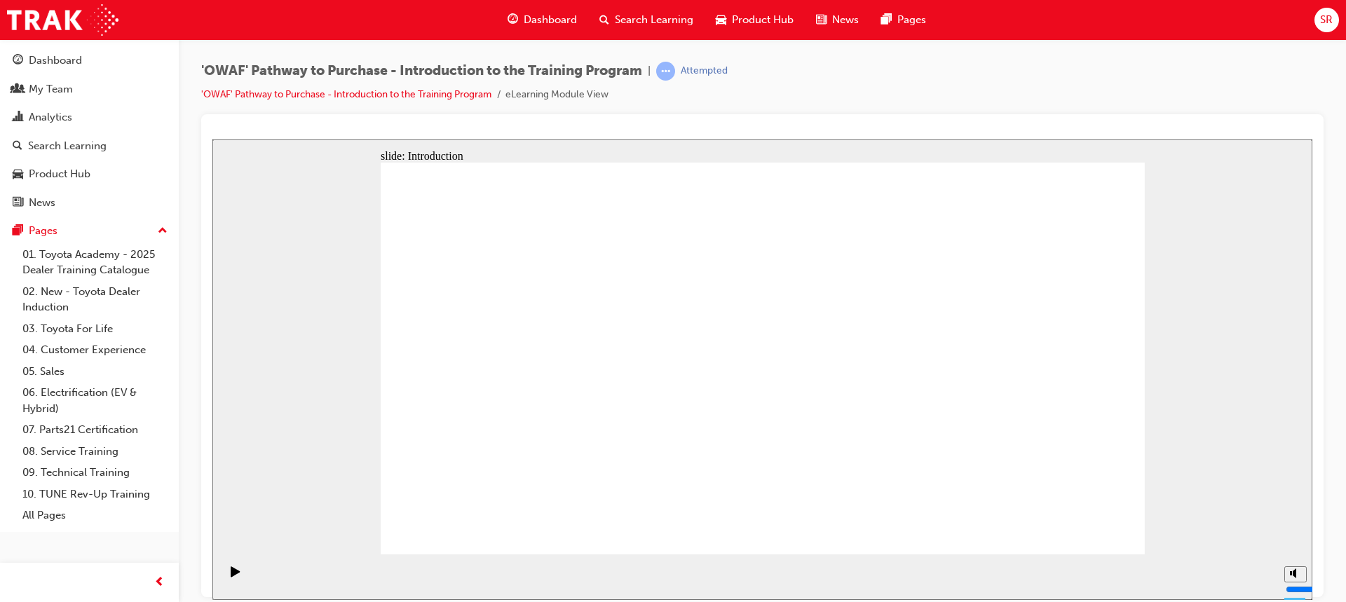
drag, startPoint x: 584, startPoint y: 339, endPoint x: 604, endPoint y: 337, distance: 19.7
drag, startPoint x: 561, startPoint y: 337, endPoint x: 646, endPoint y: 312, distance: 88.5
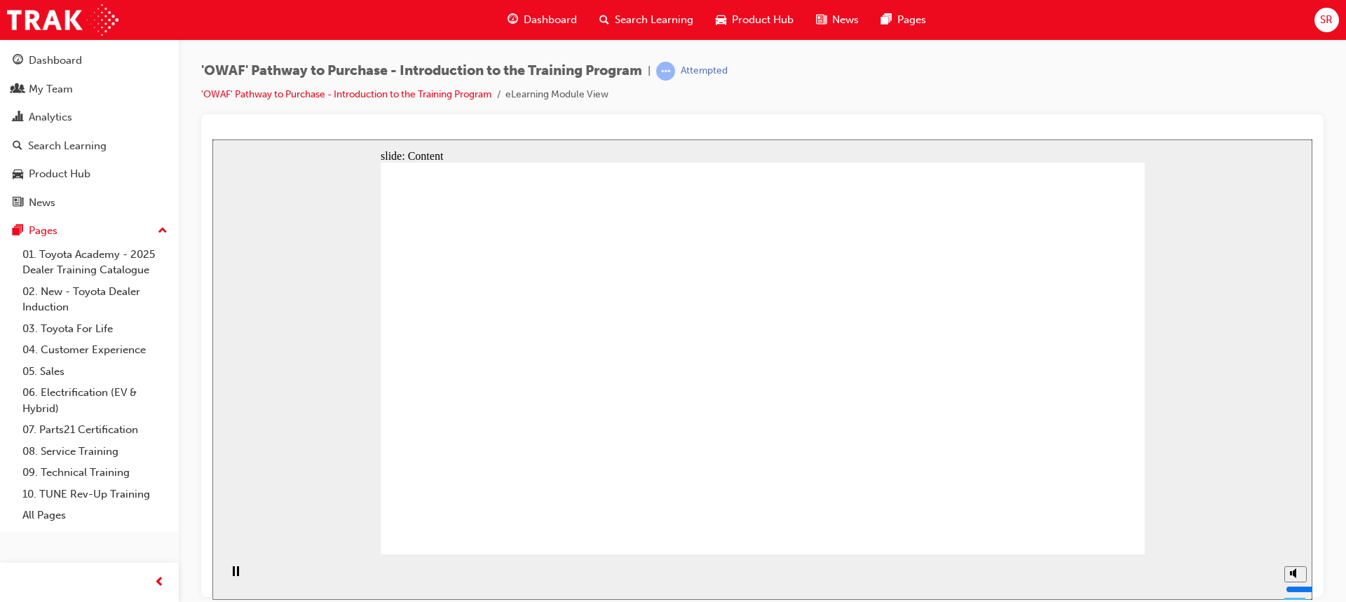
drag, startPoint x: 822, startPoint y: 277, endPoint x: 884, endPoint y: 299, distance: 66.3
drag, startPoint x: 596, startPoint y: 320, endPoint x: 586, endPoint y: 310, distance: 13.9
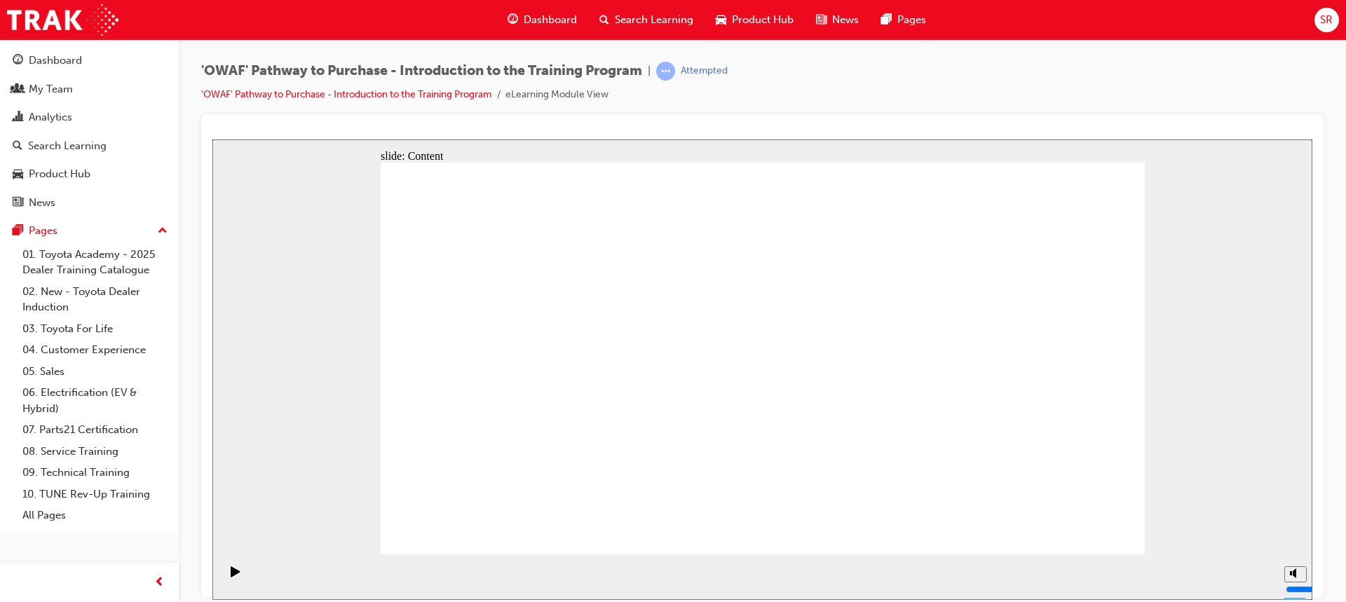
drag, startPoint x: 767, startPoint y: 334, endPoint x: 781, endPoint y: 324, distance: 17.1
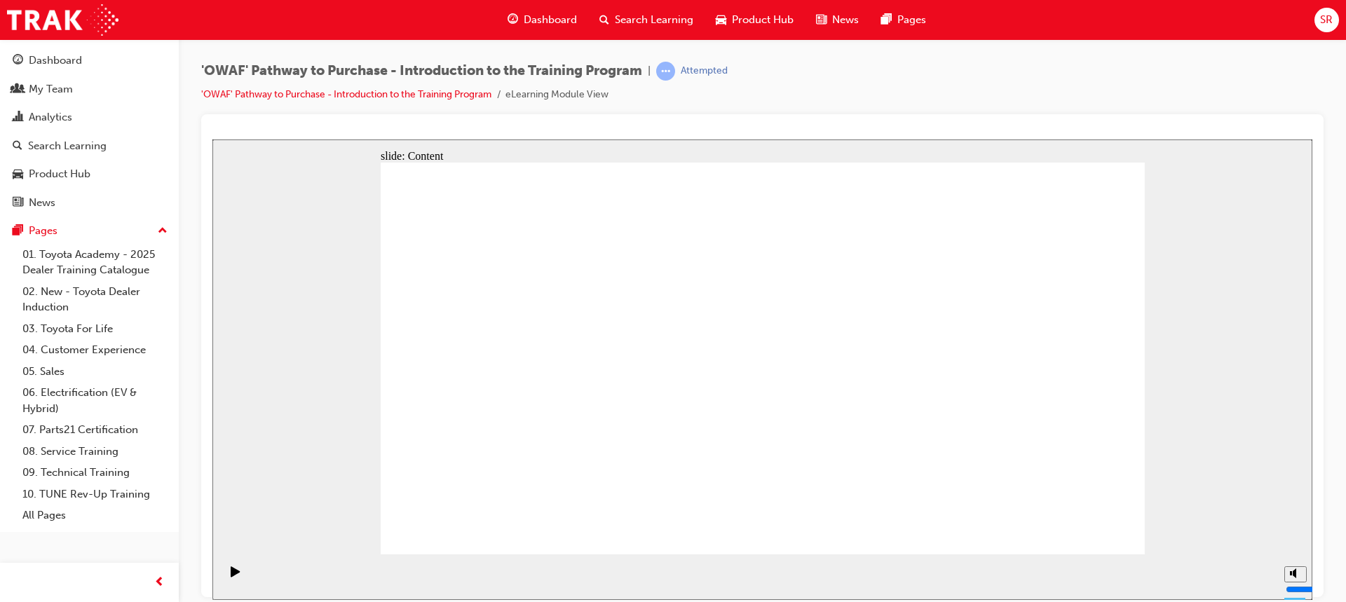
drag, startPoint x: 741, startPoint y: 193, endPoint x: 807, endPoint y: 219, distance: 70.4
drag, startPoint x: 859, startPoint y: 250, endPoint x: 877, endPoint y: 370, distance: 121.1
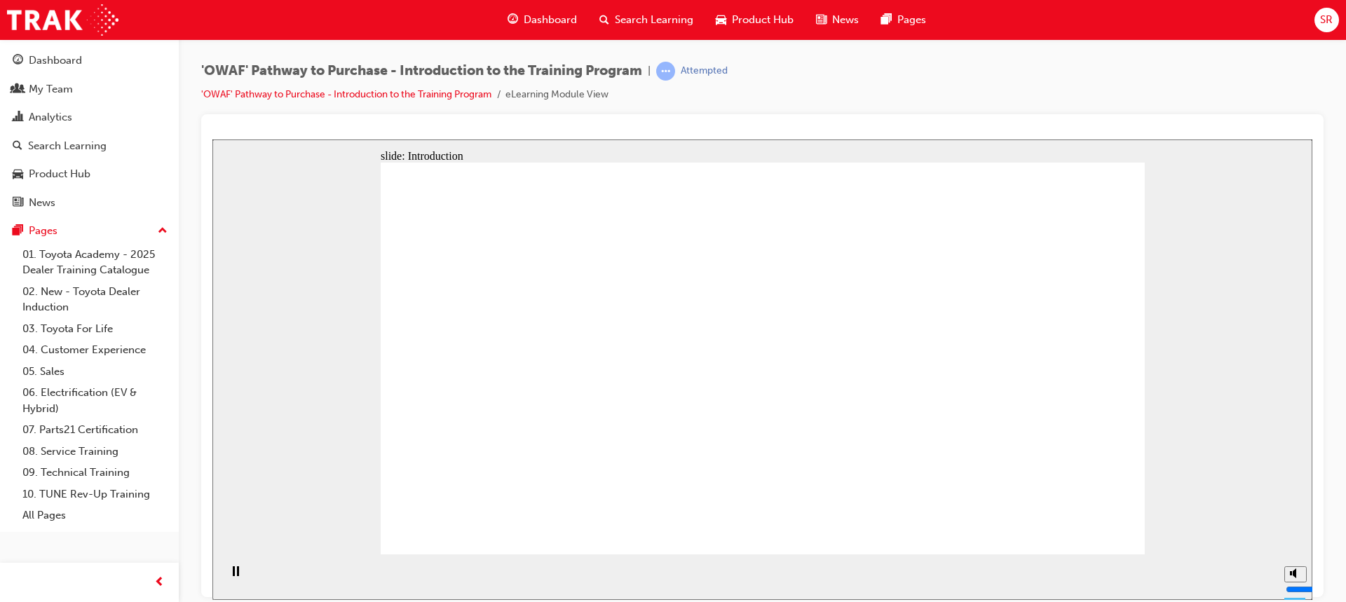
drag, startPoint x: 881, startPoint y: 390, endPoint x: 791, endPoint y: 450, distance: 108.3
drag, startPoint x: 786, startPoint y: 456, endPoint x: 718, endPoint y: 441, distance: 69.6
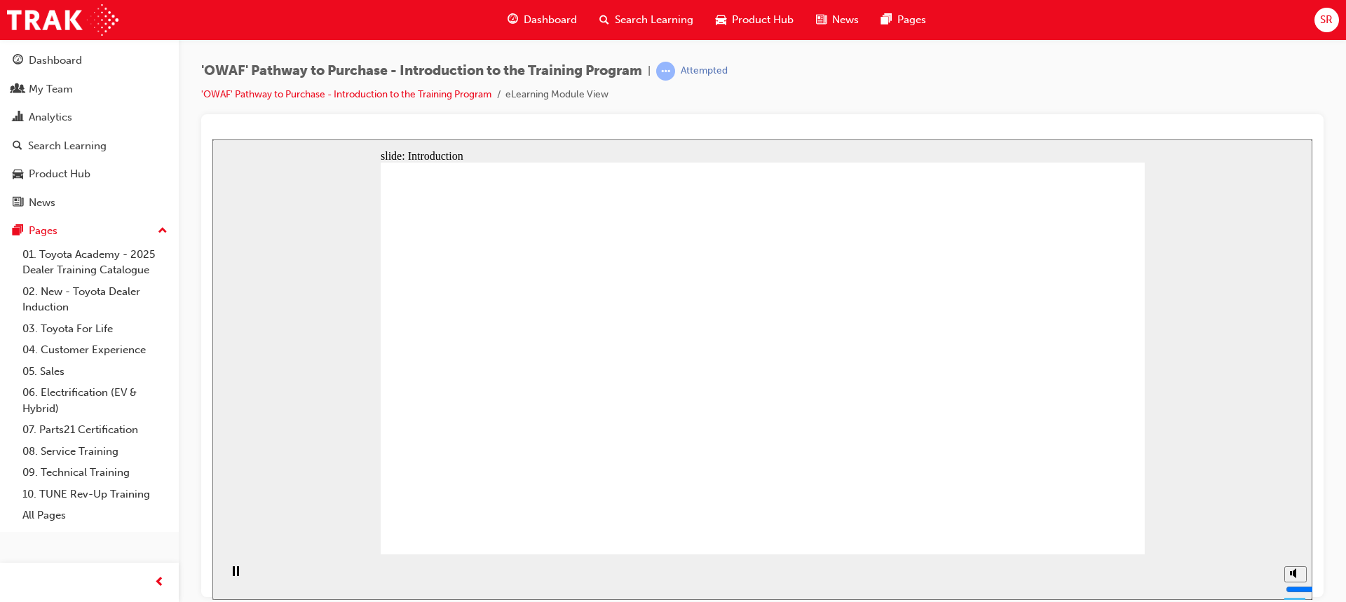
drag, startPoint x: 658, startPoint y: 376, endPoint x: 676, endPoint y: 278, distance: 99.7
drag, startPoint x: 676, startPoint y: 277, endPoint x: 716, endPoint y: 242, distance: 53.1
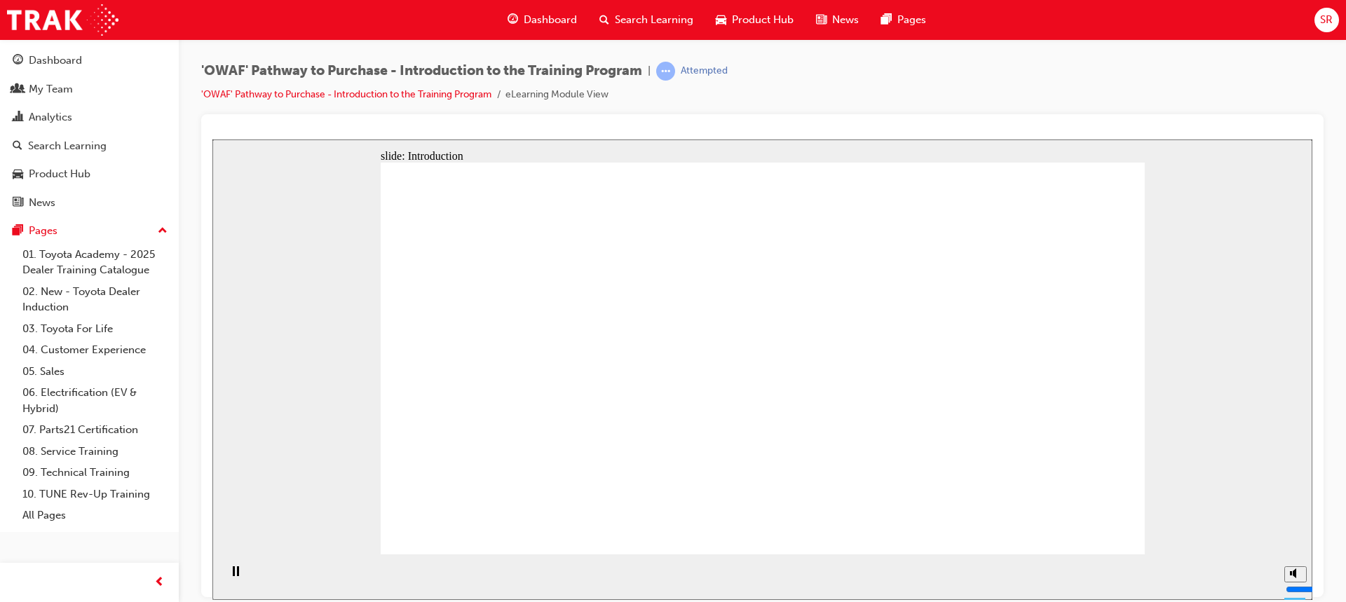
drag, startPoint x: 742, startPoint y: 210, endPoint x: 779, endPoint y: 225, distance: 39.3
drag, startPoint x: 847, startPoint y: 277, endPoint x: 859, endPoint y: 308, distance: 33.3
drag, startPoint x: 874, startPoint y: 360, endPoint x: 862, endPoint y: 407, distance: 48.4
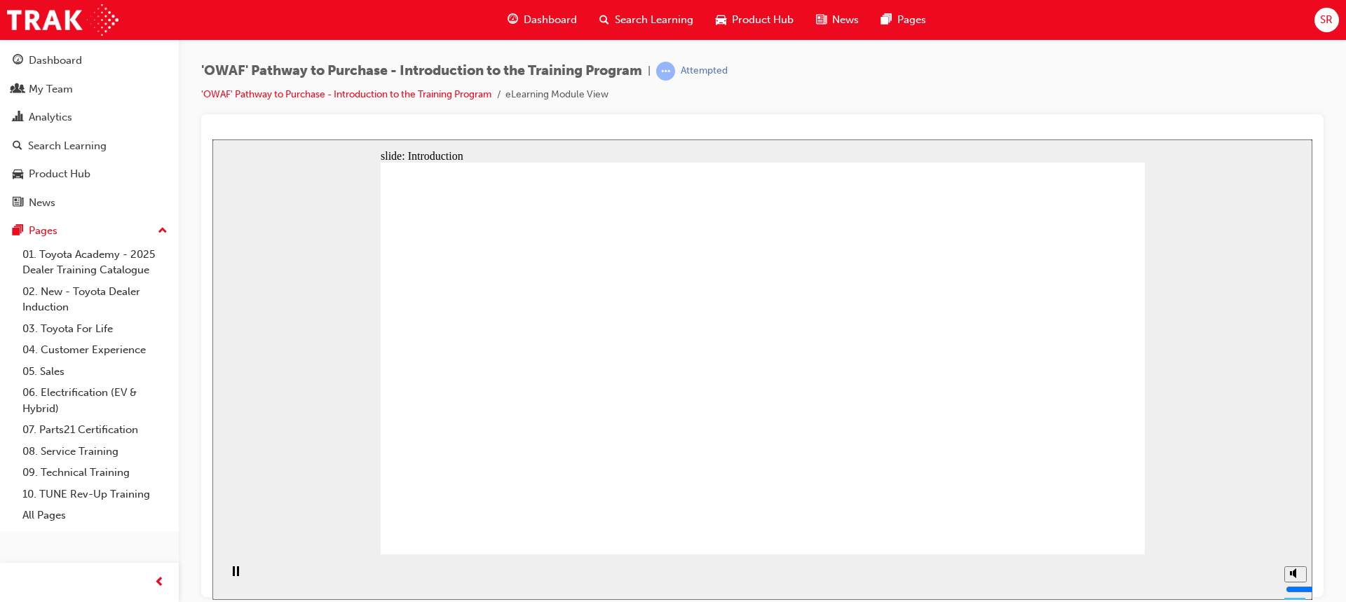
drag, startPoint x: 713, startPoint y: 411, endPoint x: 697, endPoint y: 264, distance: 148.1
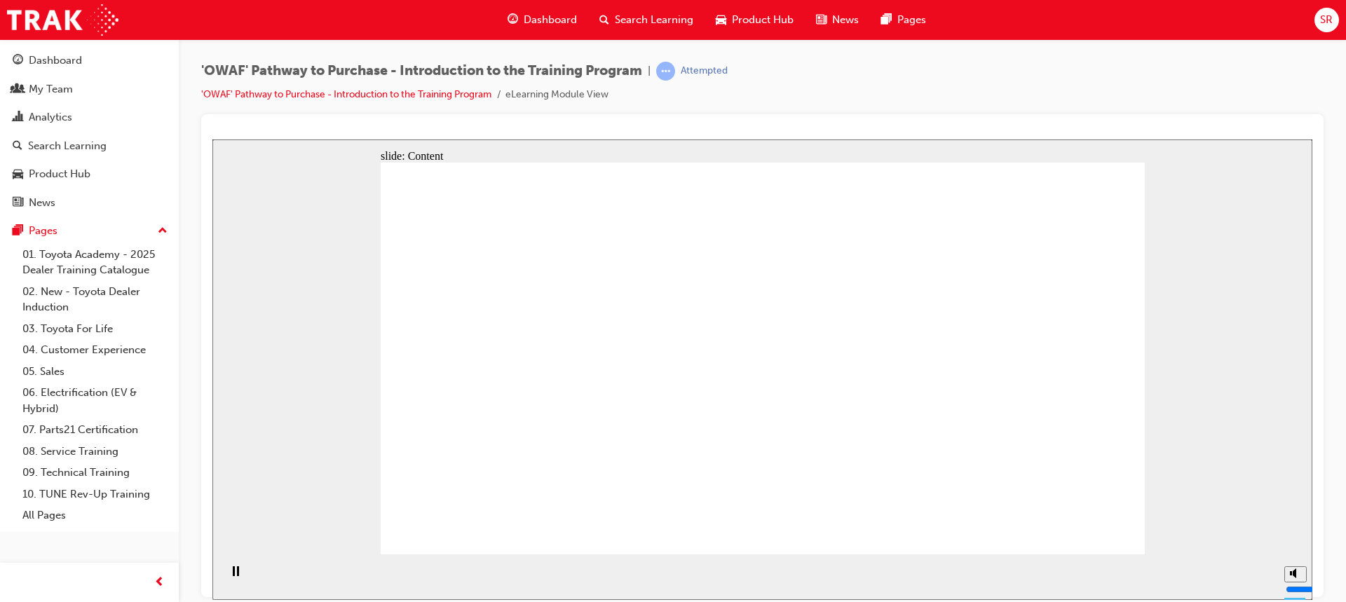
drag, startPoint x: 1067, startPoint y: 413, endPoint x: 941, endPoint y: 469, distance: 138.7
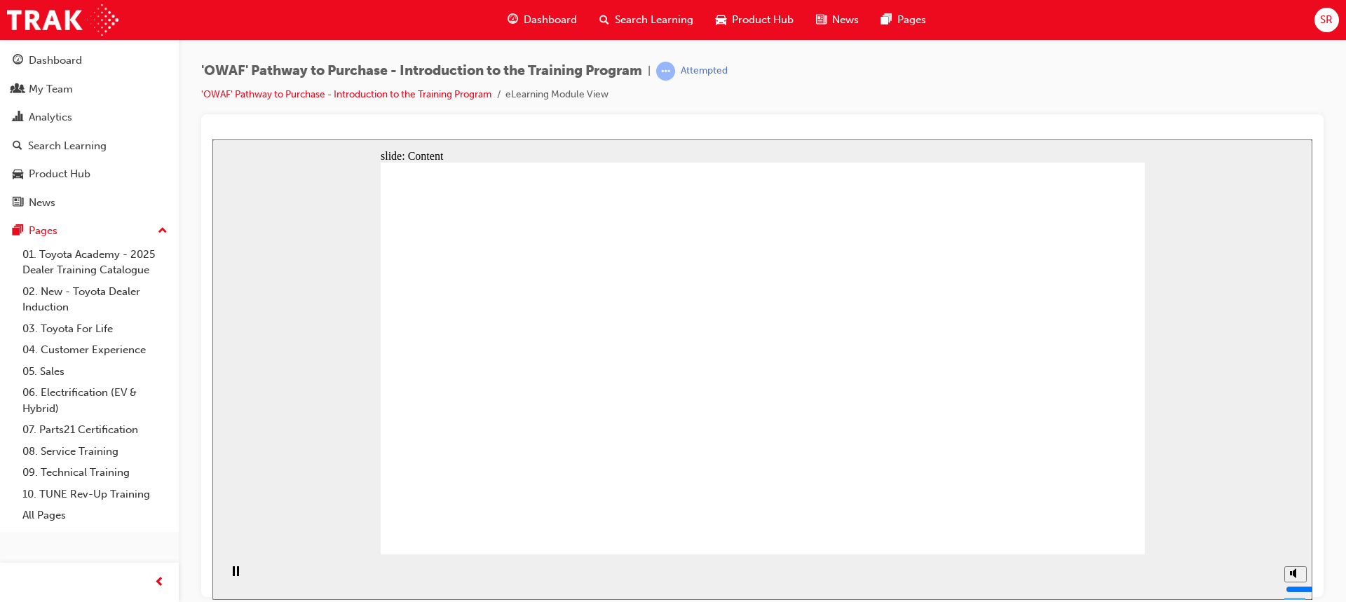
drag, startPoint x: 664, startPoint y: 420, endPoint x: 887, endPoint y: 397, distance: 224.1
drag, startPoint x: 988, startPoint y: 425, endPoint x: 999, endPoint y: 439, distance: 18.5
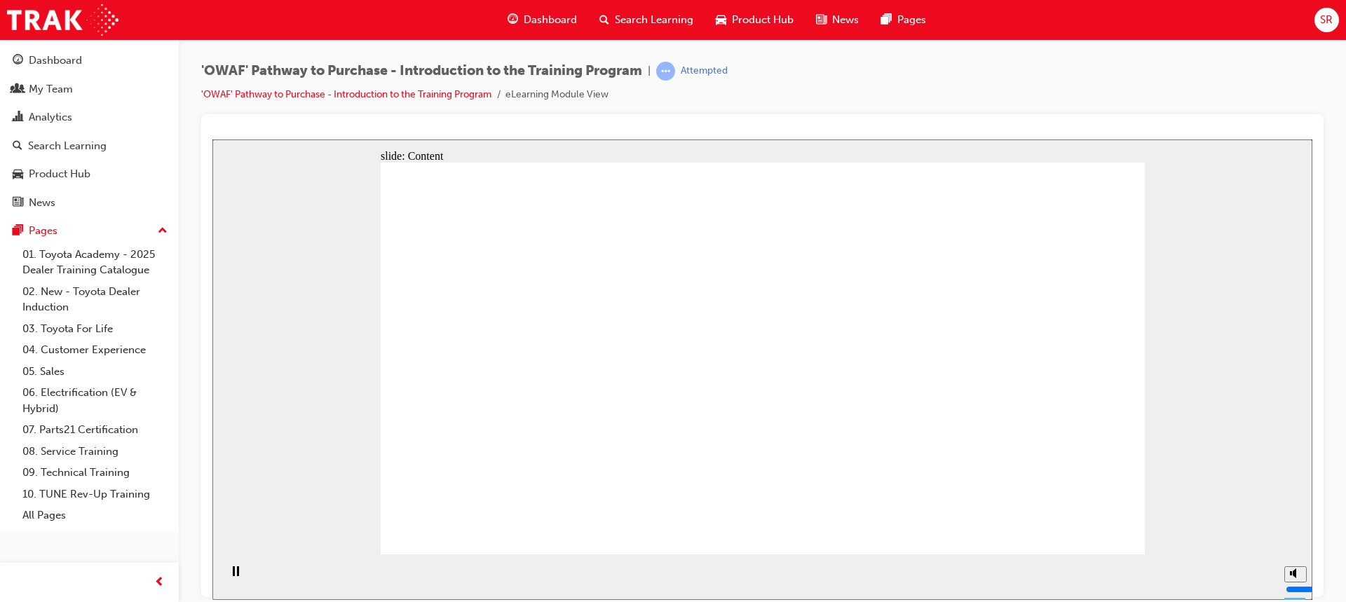
drag, startPoint x: 1072, startPoint y: 512, endPoint x: 1083, endPoint y: 511, distance: 12.0
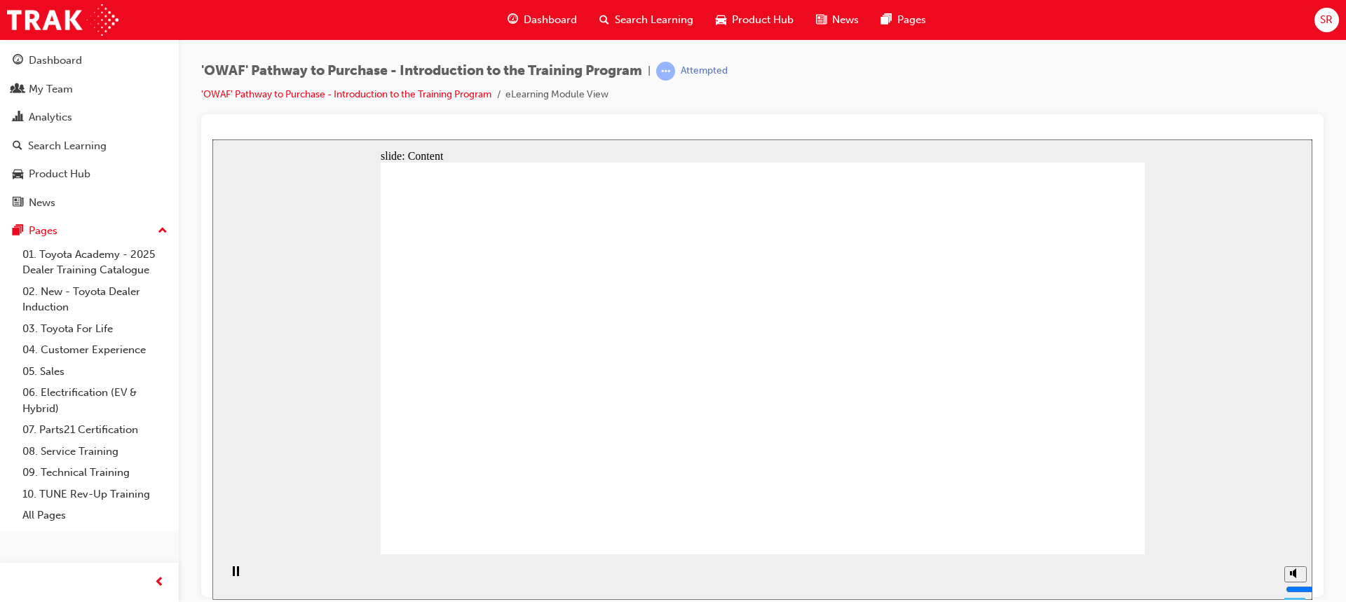
drag, startPoint x: 744, startPoint y: 348, endPoint x: 740, endPoint y: 340, distance: 9.1
drag, startPoint x: 741, startPoint y: 340, endPoint x: 683, endPoint y: 332, distance: 58.7
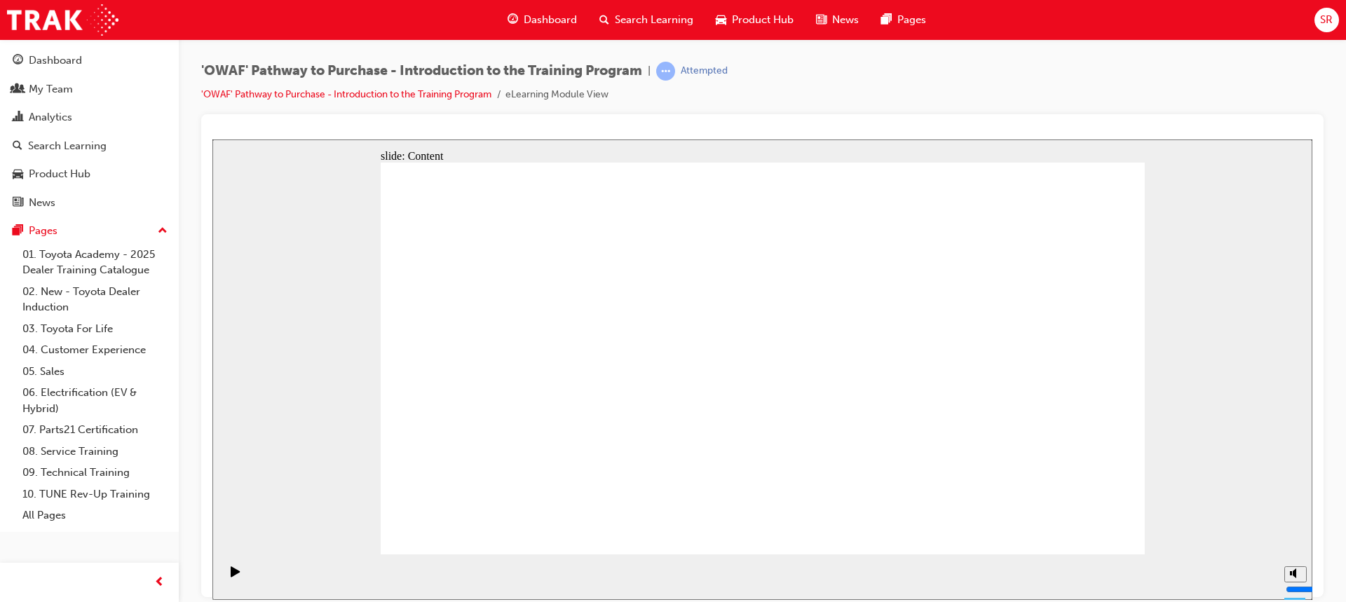
drag, startPoint x: 973, startPoint y: 352, endPoint x: 966, endPoint y: 346, distance: 9.4
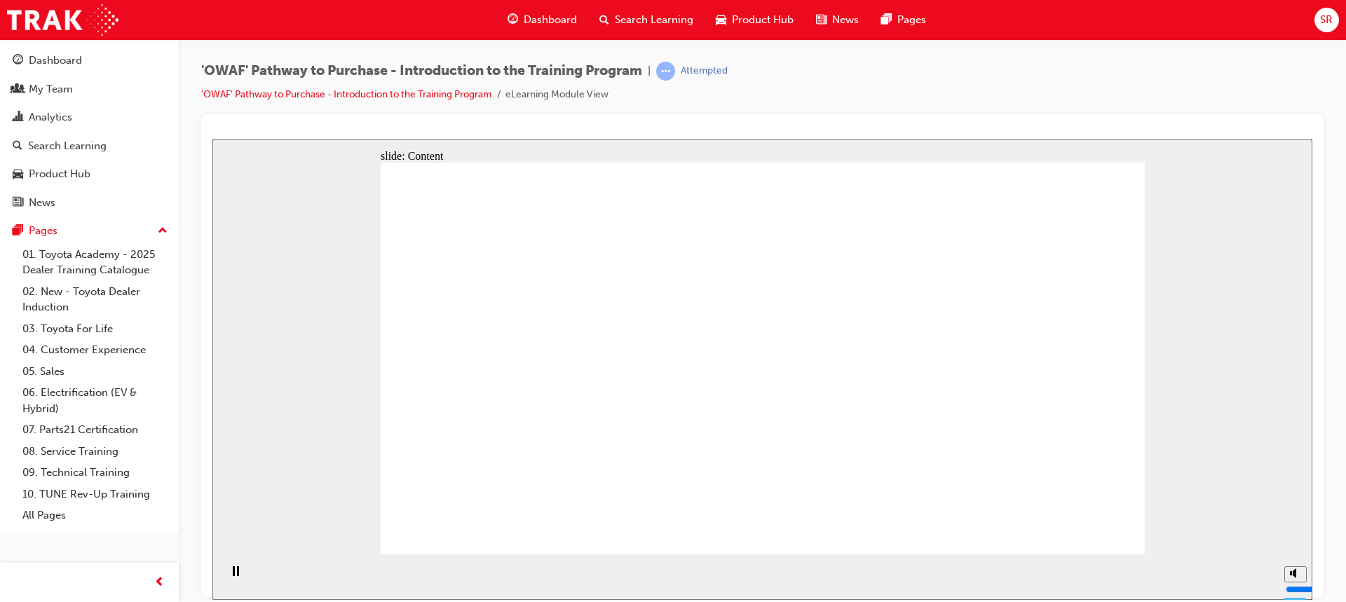
drag, startPoint x: 993, startPoint y: 310, endPoint x: 985, endPoint y: 309, distance: 7.7
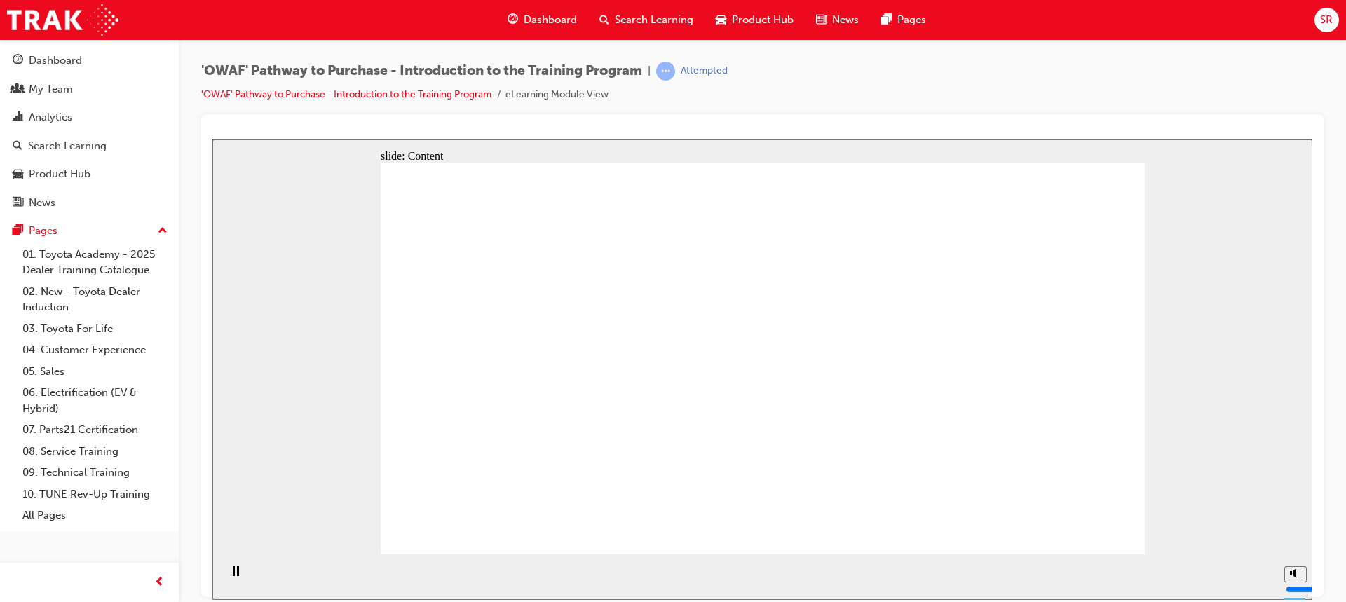
drag, startPoint x: 985, startPoint y: 309, endPoint x: 772, endPoint y: 307, distance: 213.1
drag, startPoint x: 772, startPoint y: 307, endPoint x: 1053, endPoint y: 269, distance: 283.6
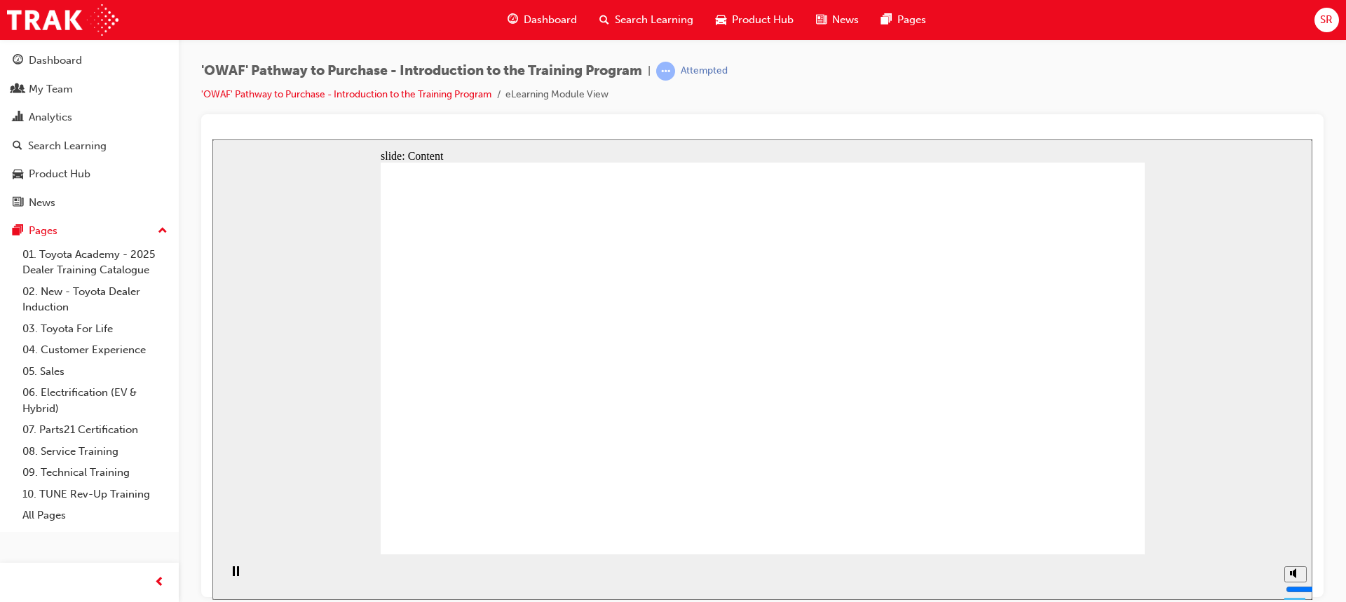
click at [1144, 308] on div "slide: Content Rectangle 1 Rectangle 1 Rectangle Toyota For Life arrow_red.png …" at bounding box center [762, 369] width 1100 height 460
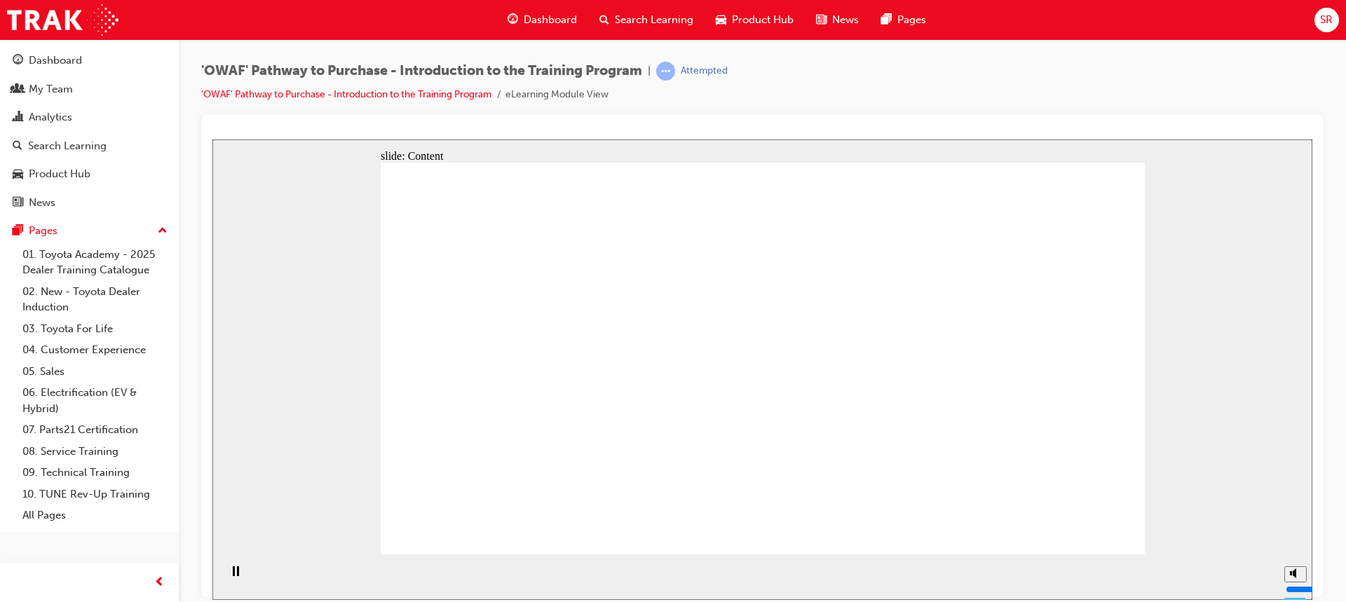
drag, startPoint x: 487, startPoint y: 285, endPoint x: 537, endPoint y: 268, distance: 52.5
drag, startPoint x: 711, startPoint y: 287, endPoint x: 727, endPoint y: 284, distance: 17.2
drag, startPoint x: 1028, startPoint y: 236, endPoint x: 1020, endPoint y: 355, distance: 118.7
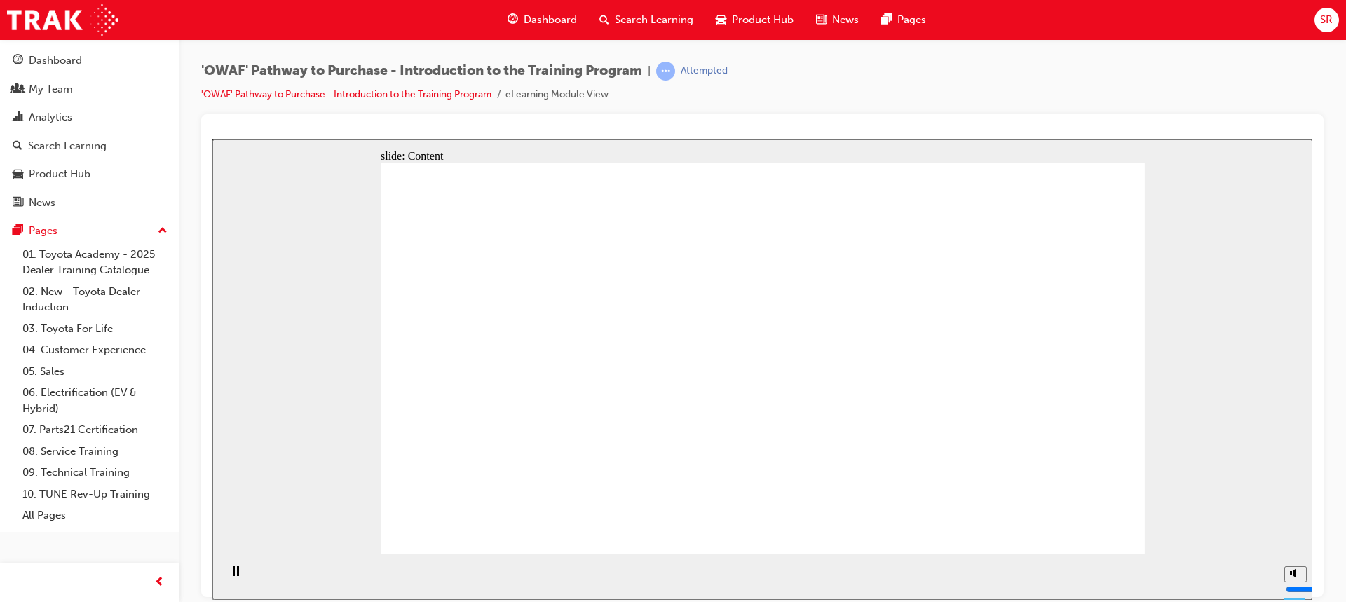
drag, startPoint x: 413, startPoint y: 418, endPoint x: 833, endPoint y: 369, distance: 422.6
drag, startPoint x: 877, startPoint y: 376, endPoint x: 931, endPoint y: 395, distance: 57.0
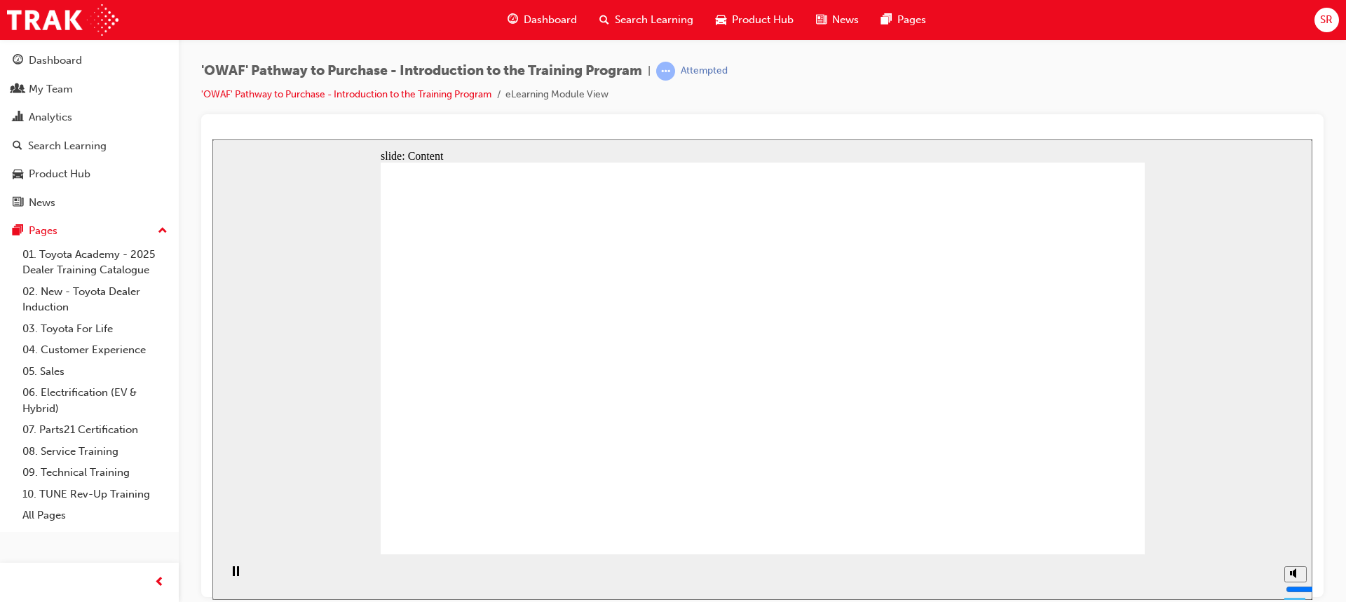
drag, startPoint x: 551, startPoint y: 278, endPoint x: 582, endPoint y: 273, distance: 31.9
drag, startPoint x: 745, startPoint y: 264, endPoint x: 882, endPoint y: 282, distance: 137.8
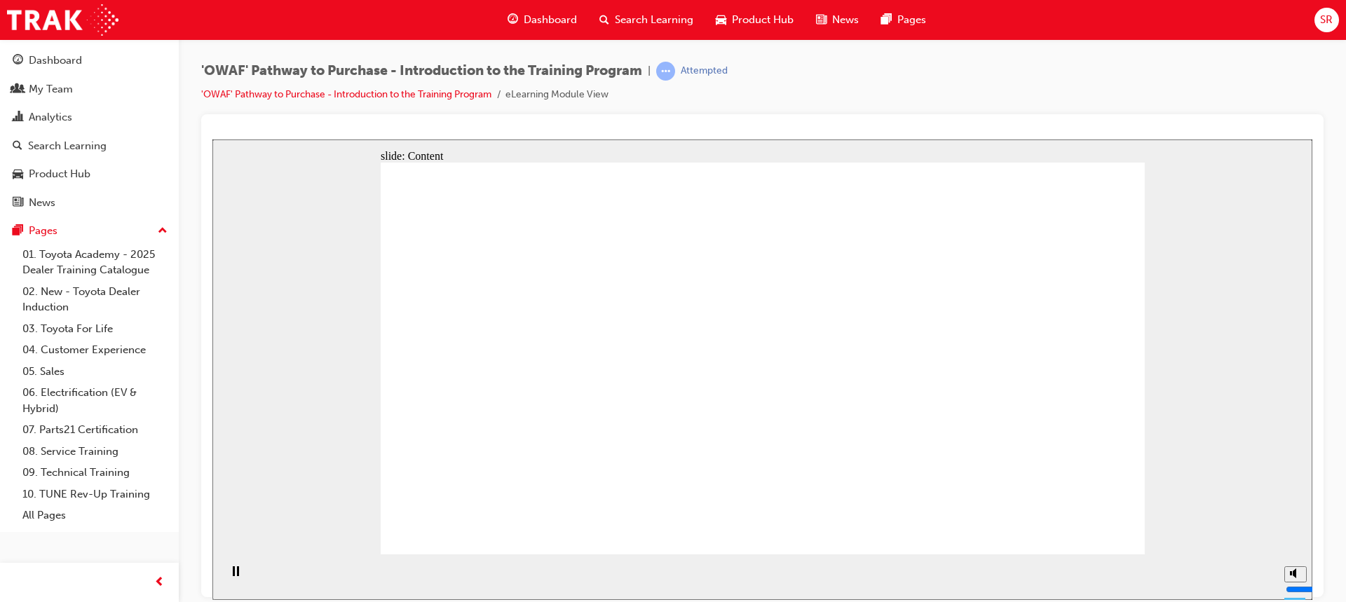
drag, startPoint x: 505, startPoint y: 424, endPoint x: 512, endPoint y: 422, distance: 8.0
drag, startPoint x: 748, startPoint y: 407, endPoint x: 942, endPoint y: 399, distance: 194.3
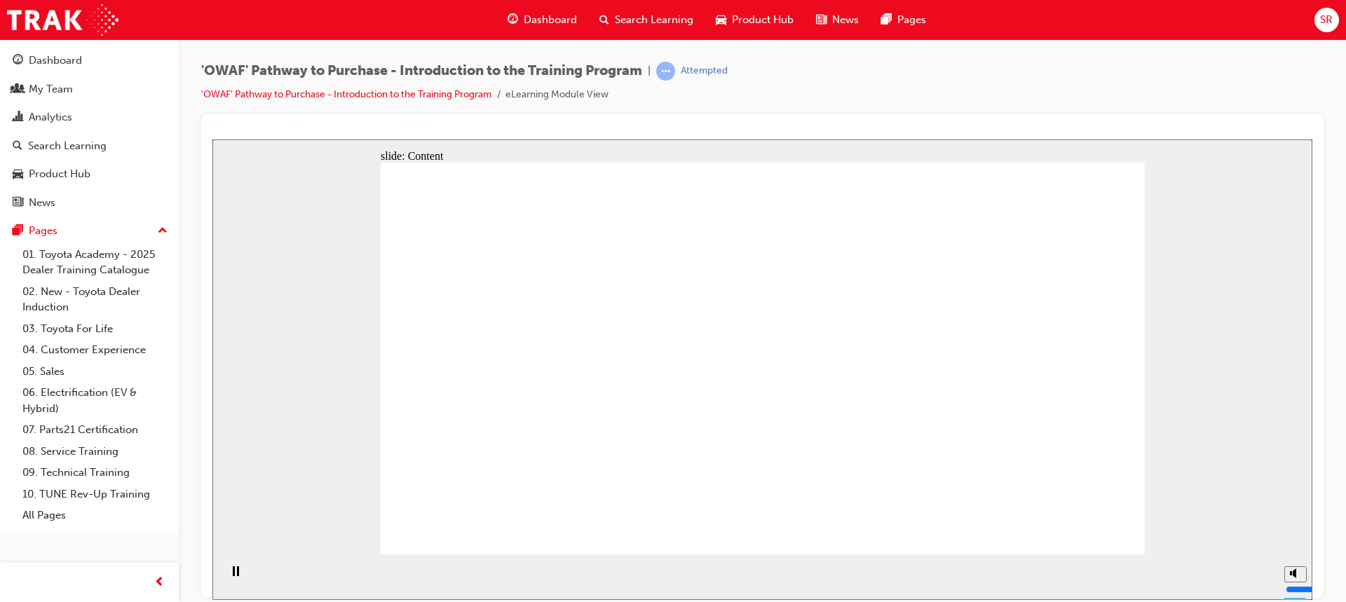
click at [1193, 479] on div "slide: Content Toyota For Life Rectangle Products Rectangle Corporate reputatio…" at bounding box center [762, 369] width 1100 height 460
click at [1191, 475] on div "slide: Content Toyota For Life Rectangle Products Rectangle Corporate reputatio…" at bounding box center [762, 369] width 1100 height 460
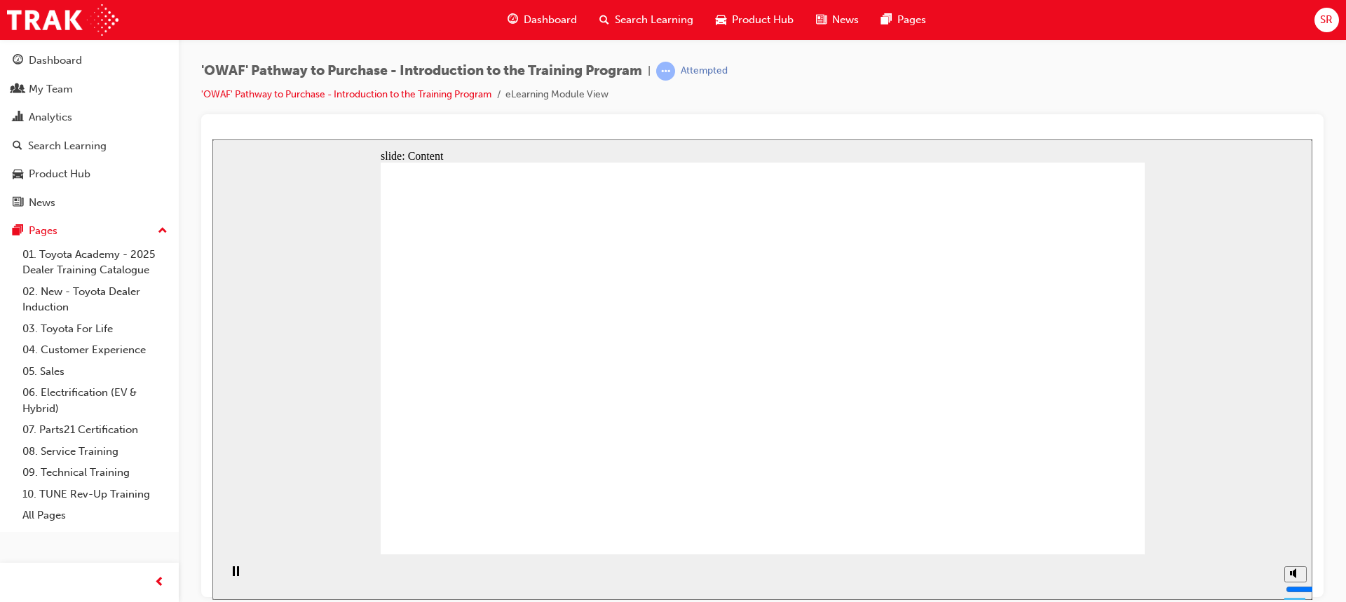
drag, startPoint x: 831, startPoint y: 217, endPoint x: 838, endPoint y: 235, distance: 20.2
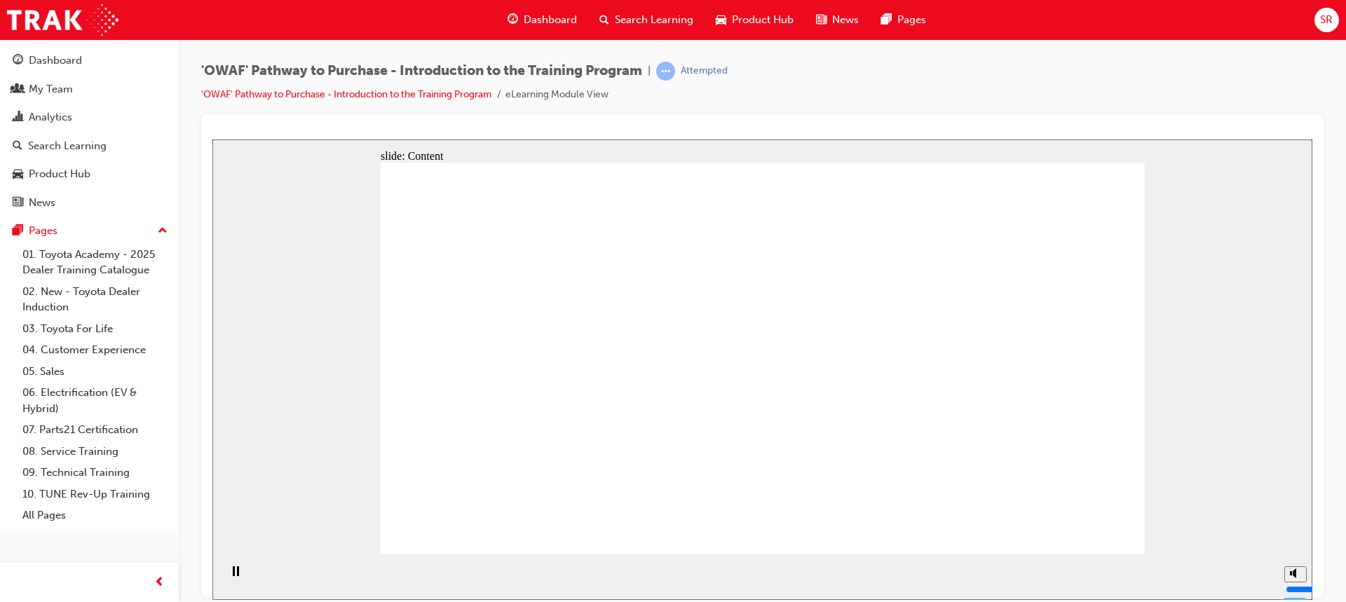
drag, startPoint x: 762, startPoint y: 309, endPoint x: 778, endPoint y: 304, distance: 16.8
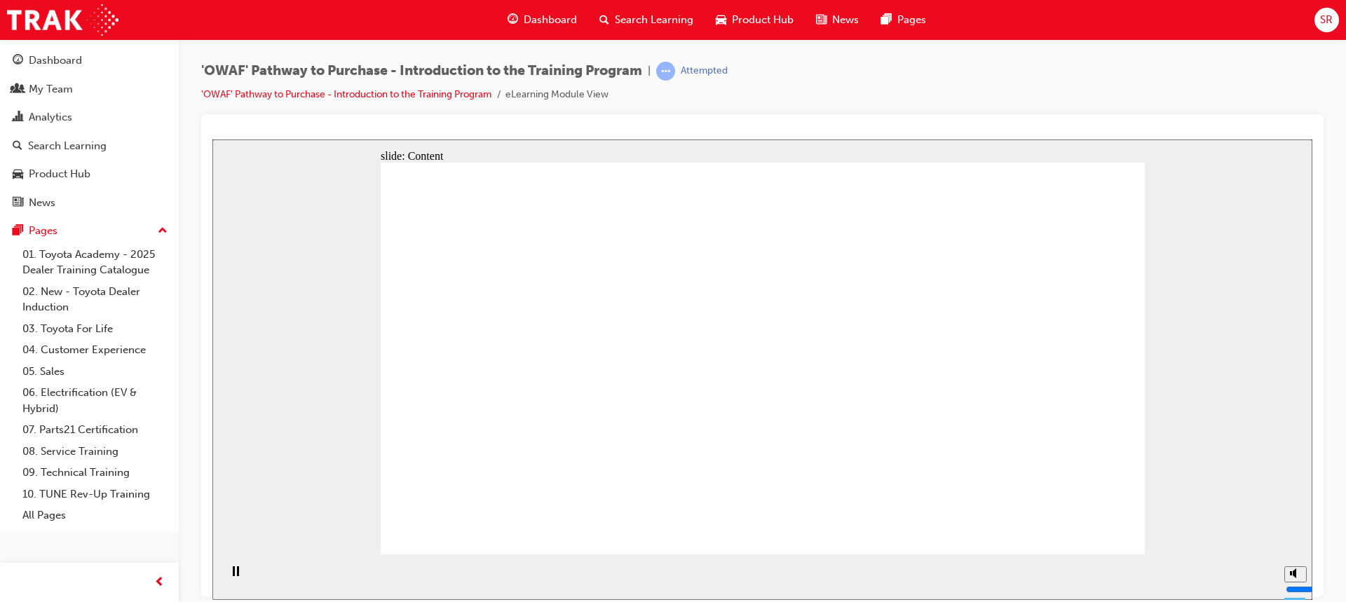
drag, startPoint x: 772, startPoint y: 433, endPoint x: 637, endPoint y: 402, distance: 138.2
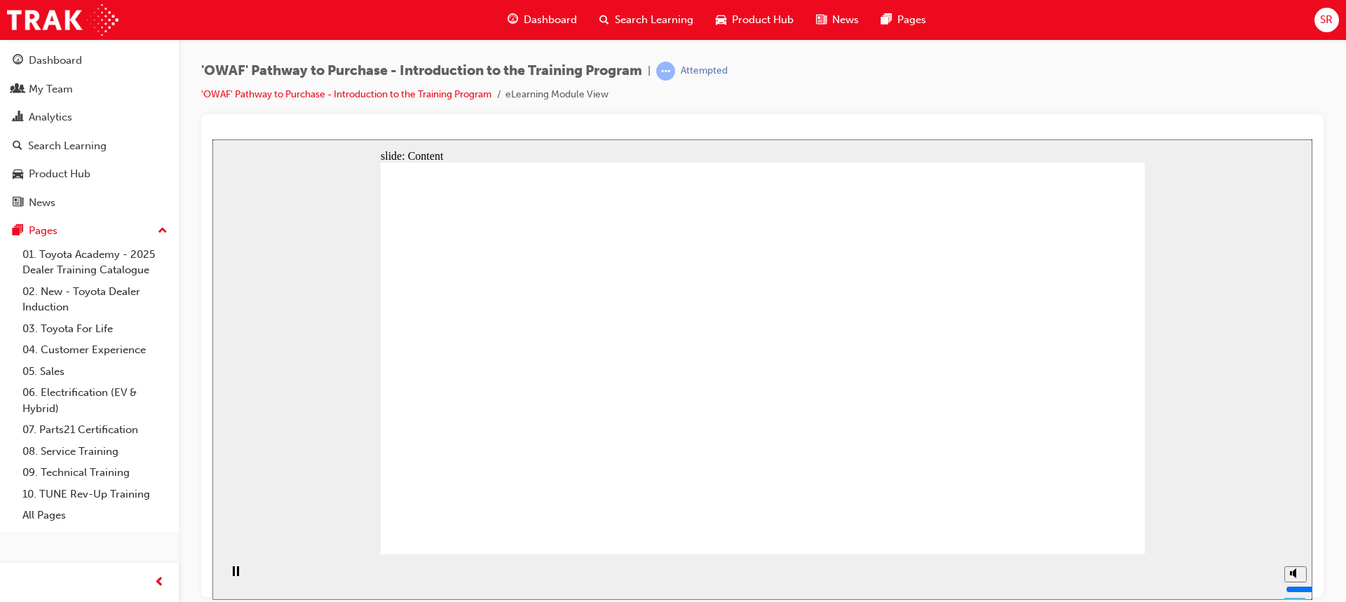
drag, startPoint x: 866, startPoint y: 416, endPoint x: 859, endPoint y: 408, distance: 10.0
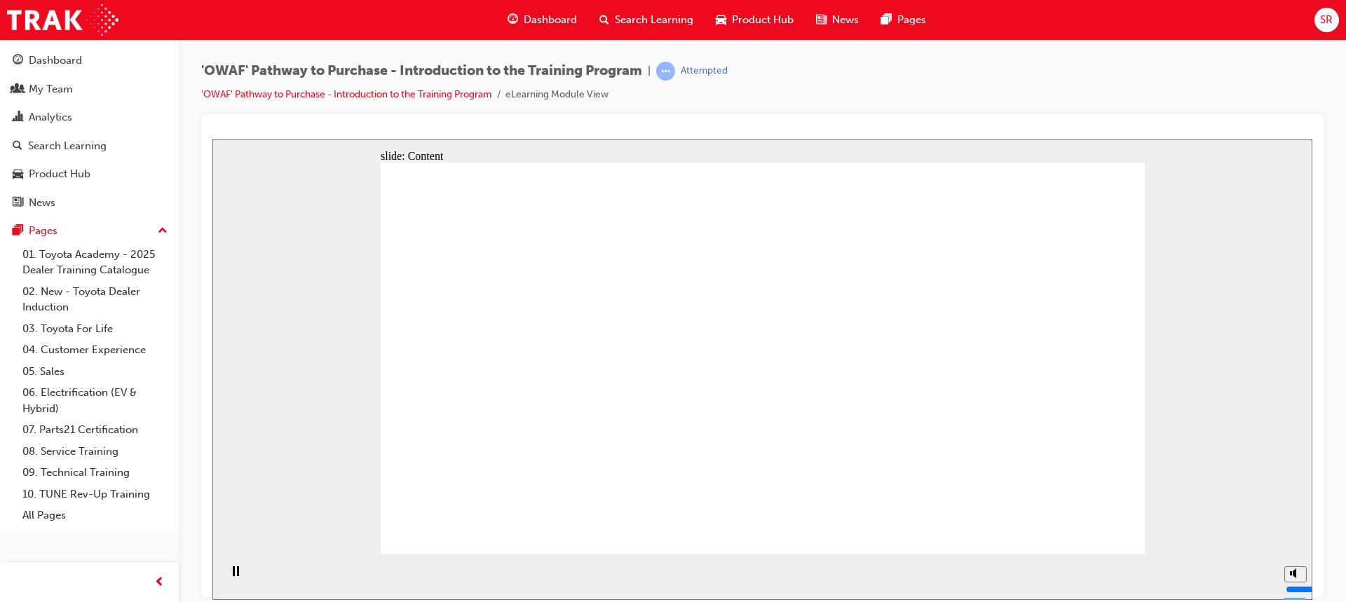
drag, startPoint x: 679, startPoint y: 396, endPoint x: 631, endPoint y: 399, distance: 47.7
drag, startPoint x: 550, startPoint y: 404, endPoint x: 954, endPoint y: 461, distance: 407.7
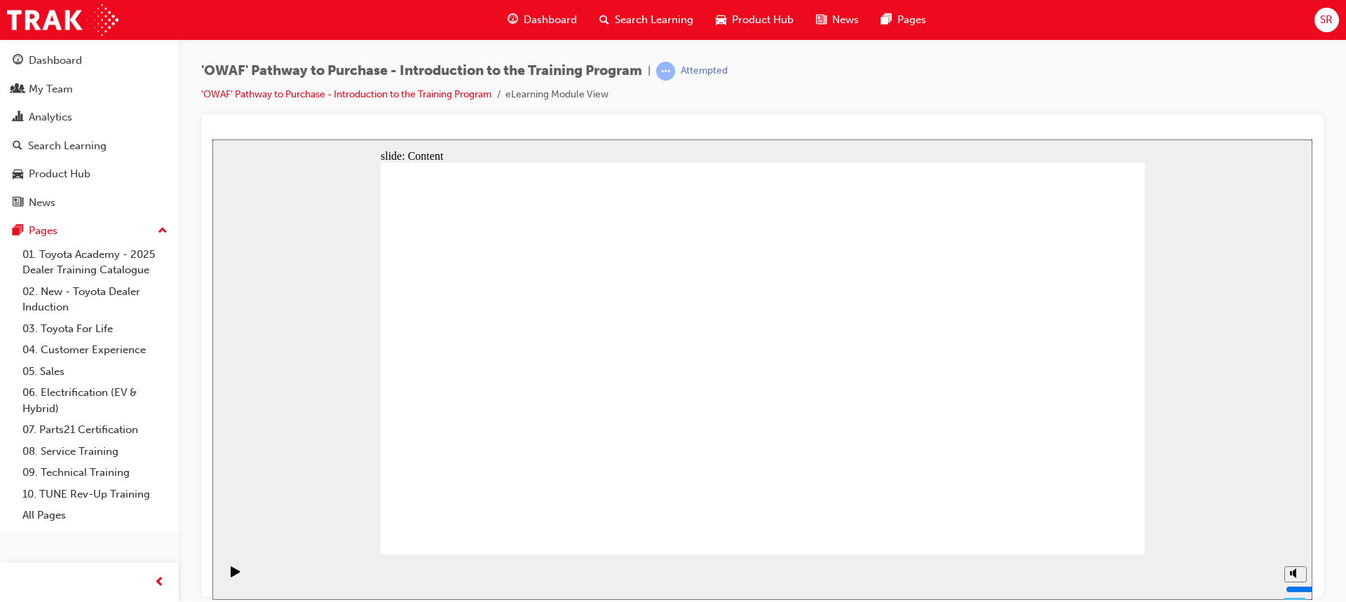
drag, startPoint x: 777, startPoint y: 527, endPoint x: 990, endPoint y: 541, distance: 214.2
drag, startPoint x: 884, startPoint y: 327, endPoint x: 910, endPoint y: 357, distance: 40.2
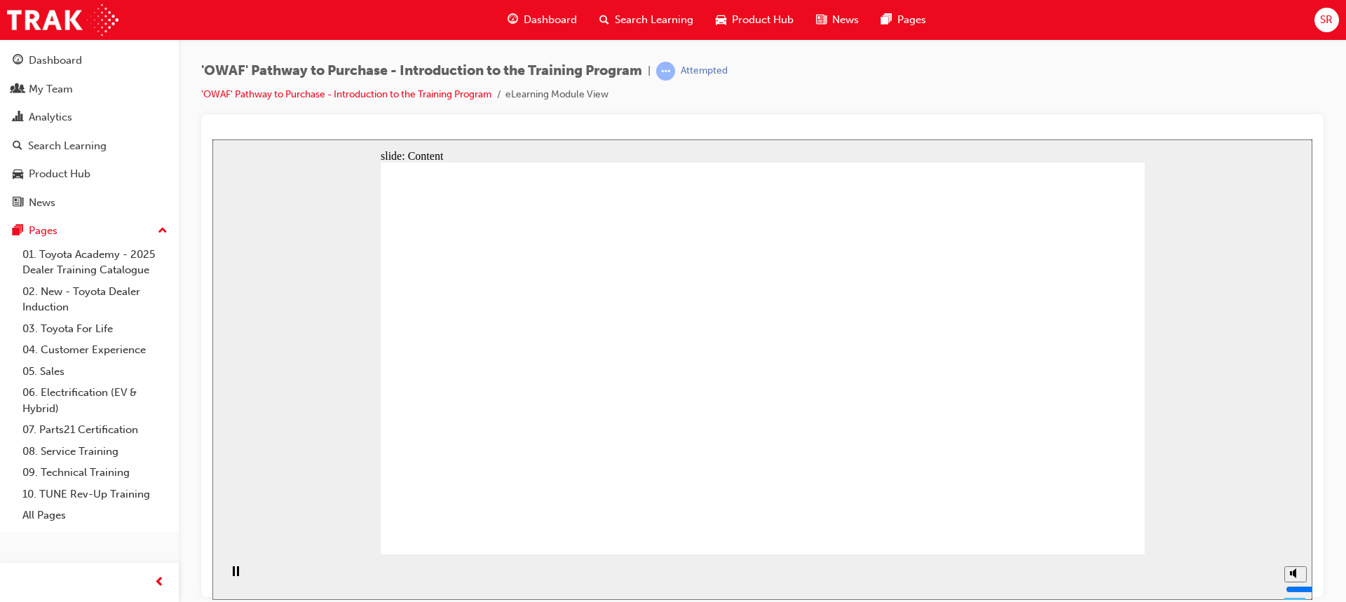
click at [1149, 524] on div "slide: Content Rectangle 1 Group 2 Rectangle 1 Toyota For Life Group 1 Oval 1 L…" at bounding box center [762, 369] width 1100 height 460
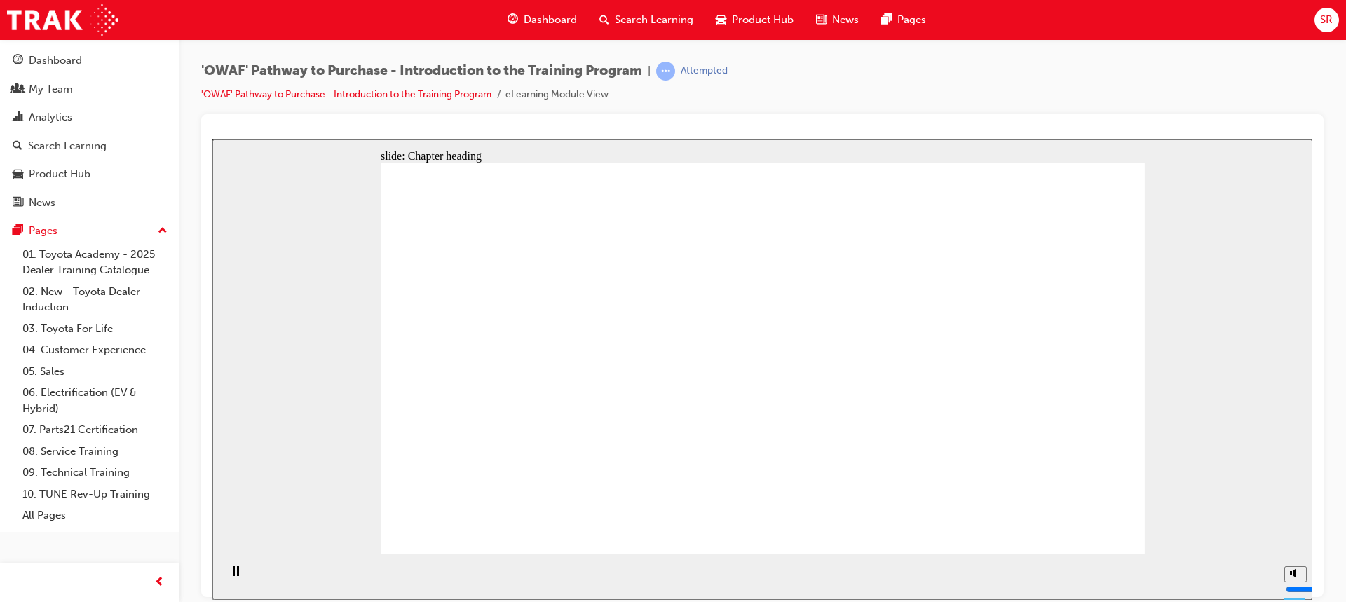
drag, startPoint x: 678, startPoint y: 346, endPoint x: 704, endPoint y: 357, distance: 27.6
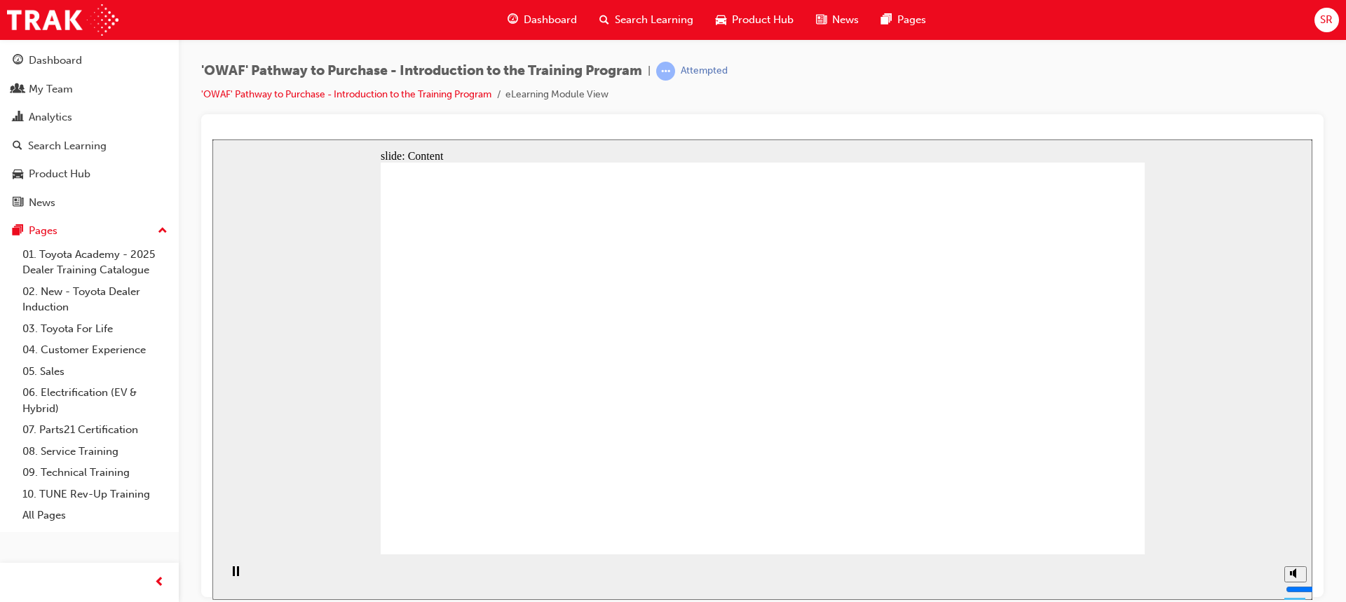
drag, startPoint x: 533, startPoint y: 264, endPoint x: 584, endPoint y: 252, distance: 53.1
drag, startPoint x: 711, startPoint y: 223, endPoint x: 743, endPoint y: 253, distance: 44.1
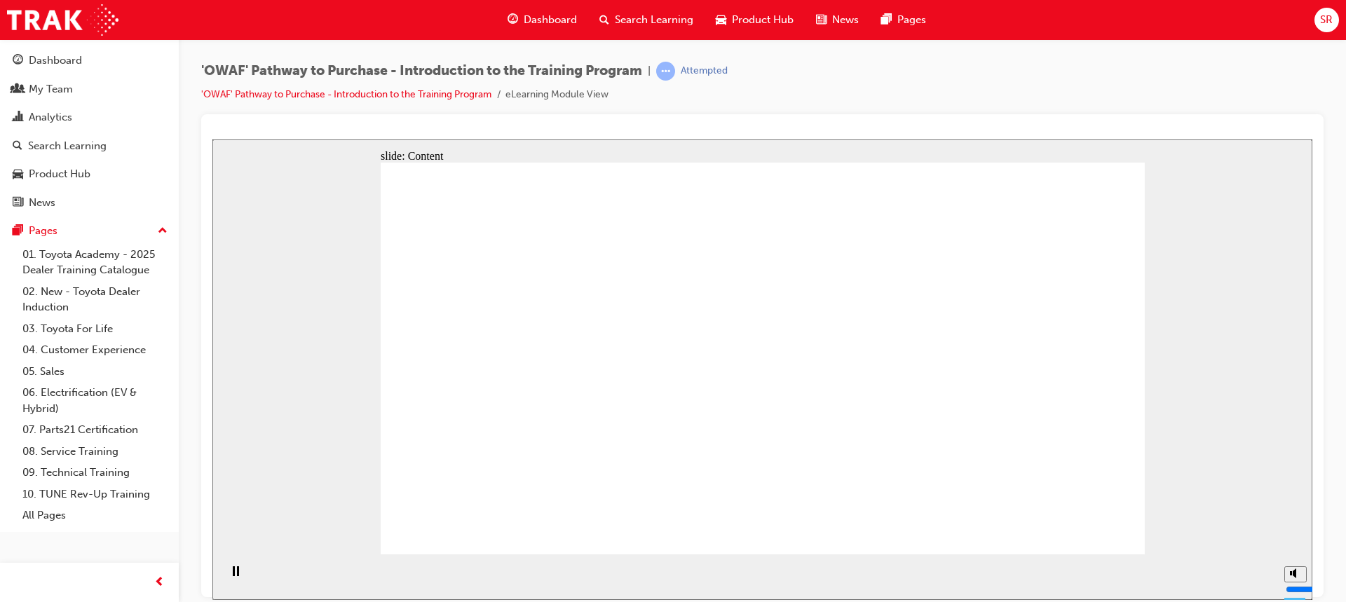
drag, startPoint x: 766, startPoint y: 284, endPoint x: 799, endPoint y: 318, distance: 47.6
drag, startPoint x: 662, startPoint y: 348, endPoint x: 702, endPoint y: 345, distance: 40.1
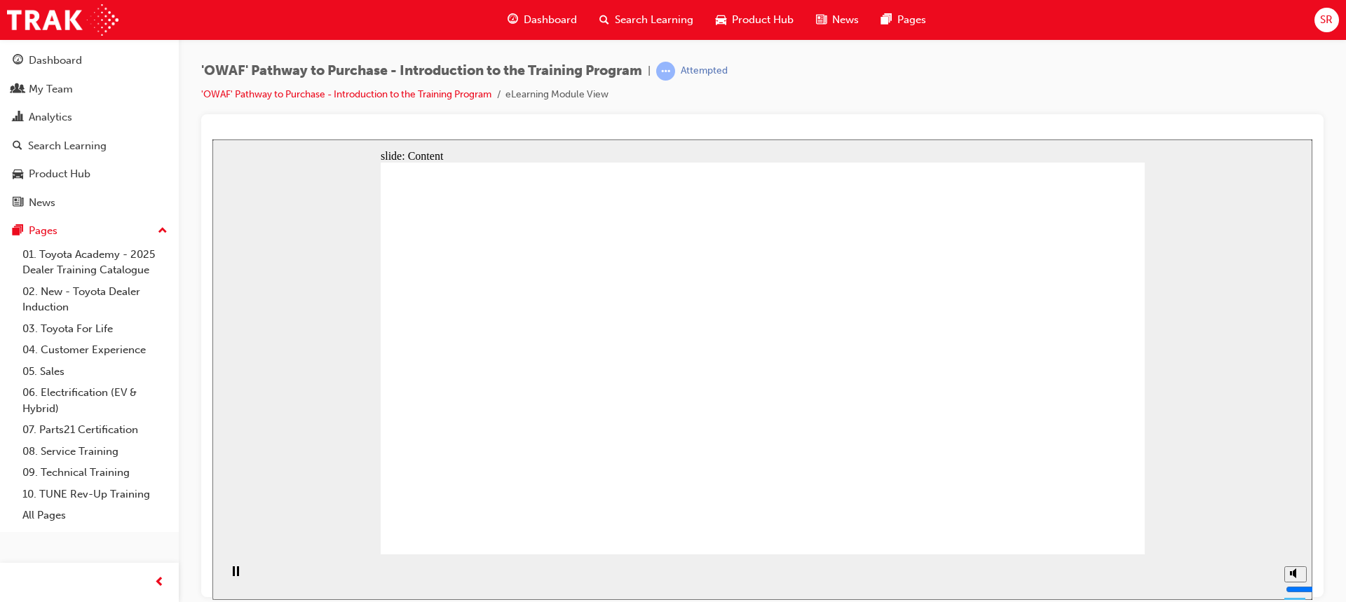
drag, startPoint x: 748, startPoint y: 343, endPoint x: 814, endPoint y: 346, distance: 65.9
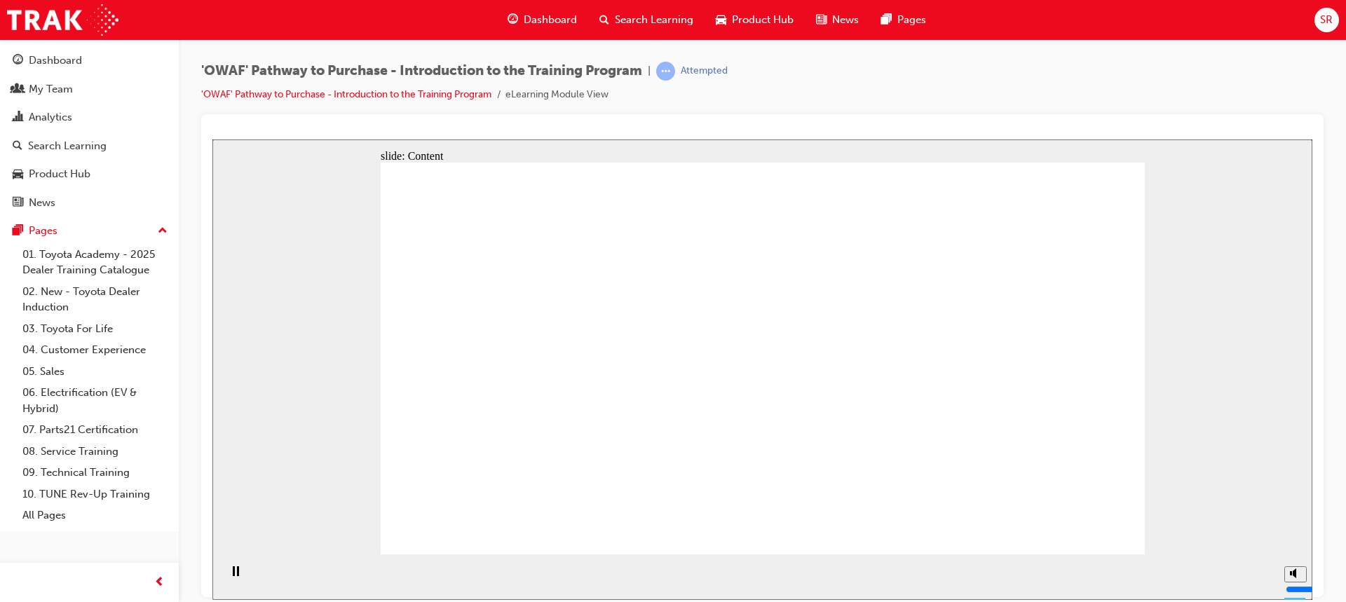
drag, startPoint x: 952, startPoint y: 361, endPoint x: 985, endPoint y: 392, distance: 45.6
drag, startPoint x: 1008, startPoint y: 393, endPoint x: 1027, endPoint y: 384, distance: 20.4
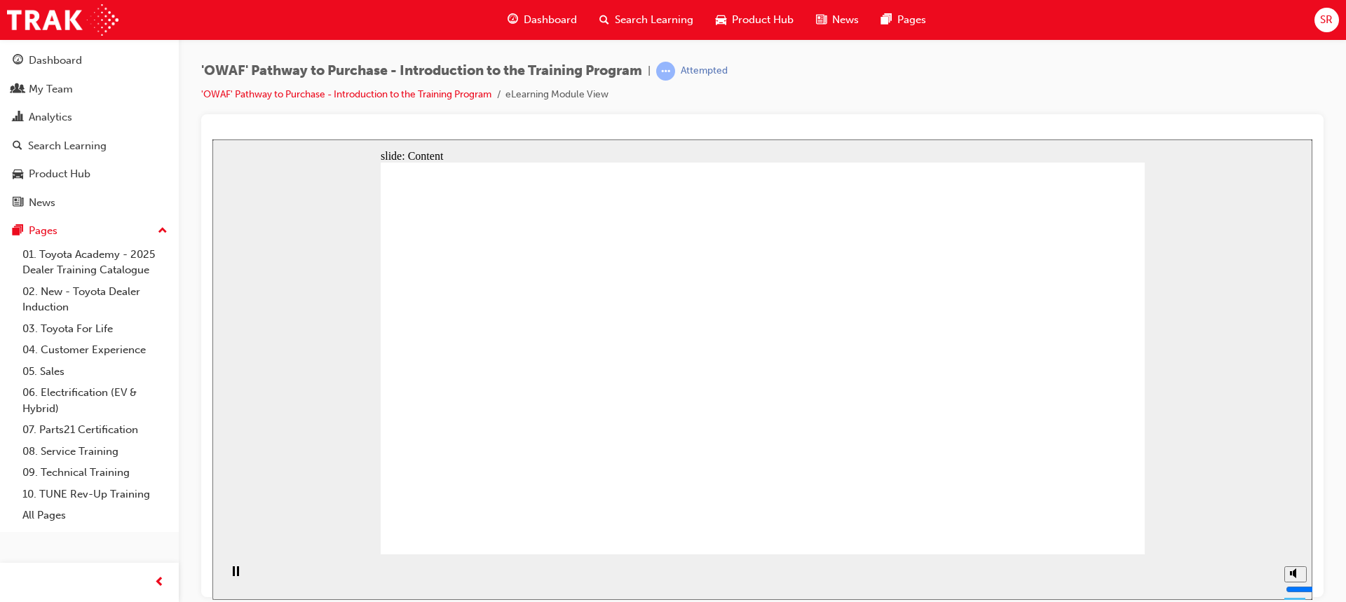
drag, startPoint x: 470, startPoint y: 406, endPoint x: 809, endPoint y: 390, distance: 339.6
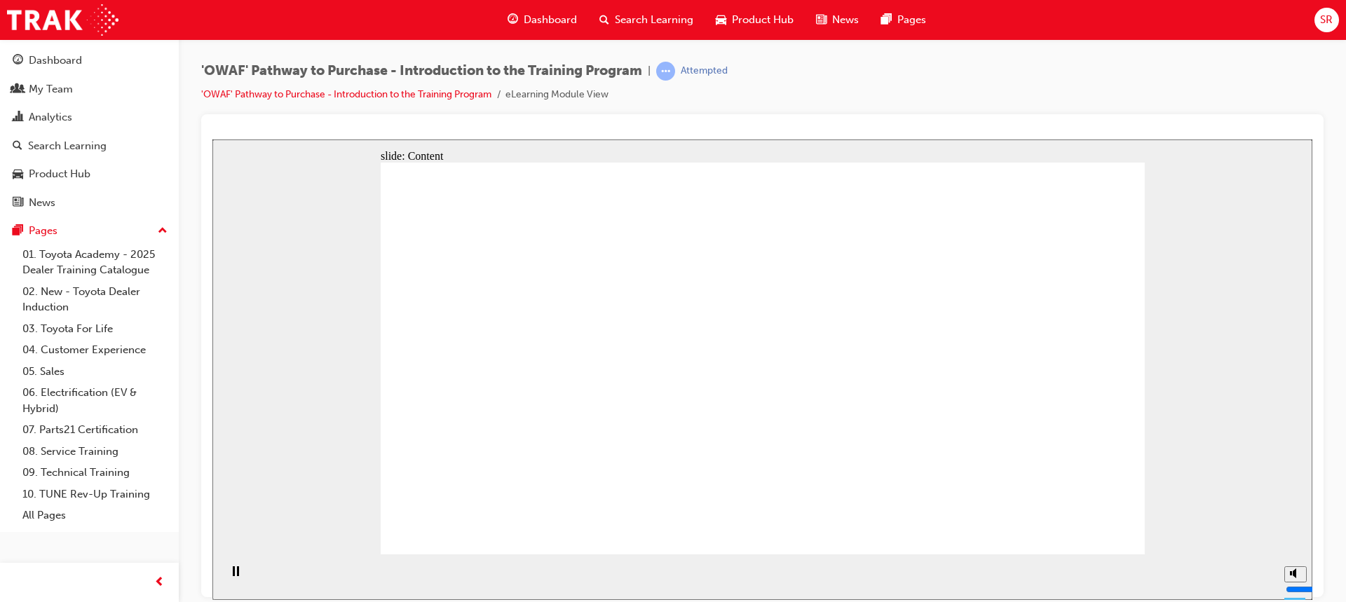
drag, startPoint x: 866, startPoint y: 402, endPoint x: 938, endPoint y: 413, distance: 73.1
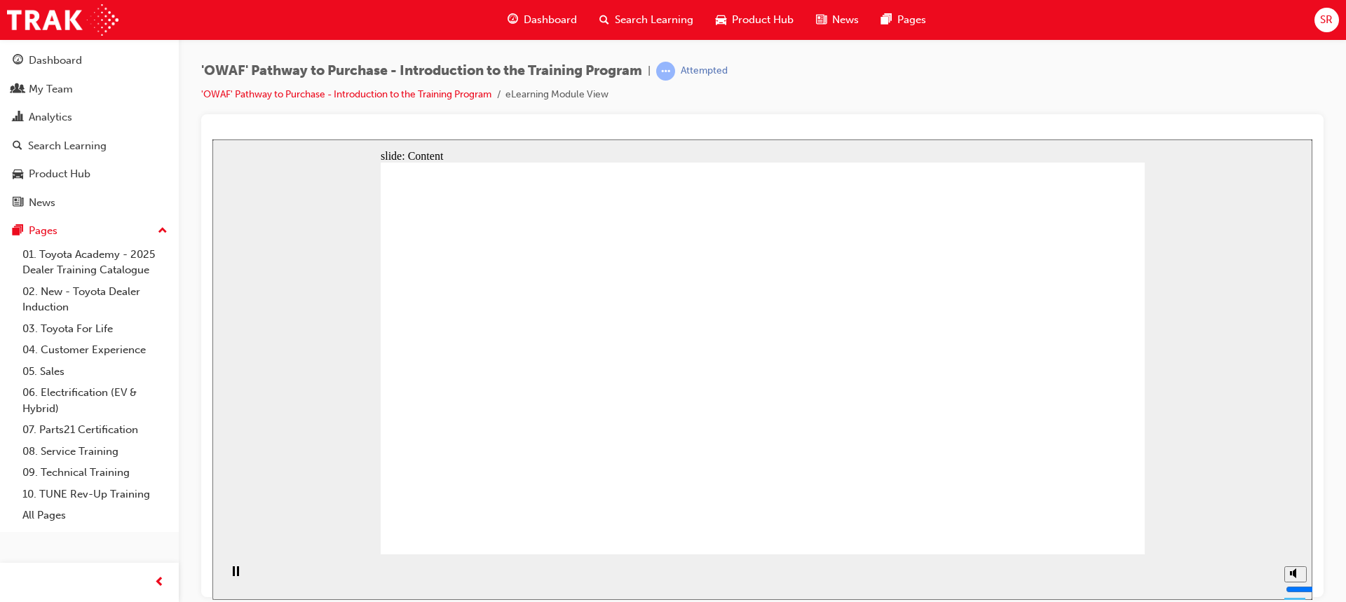
drag, startPoint x: 790, startPoint y: 266, endPoint x: 805, endPoint y: 378, distance: 113.9
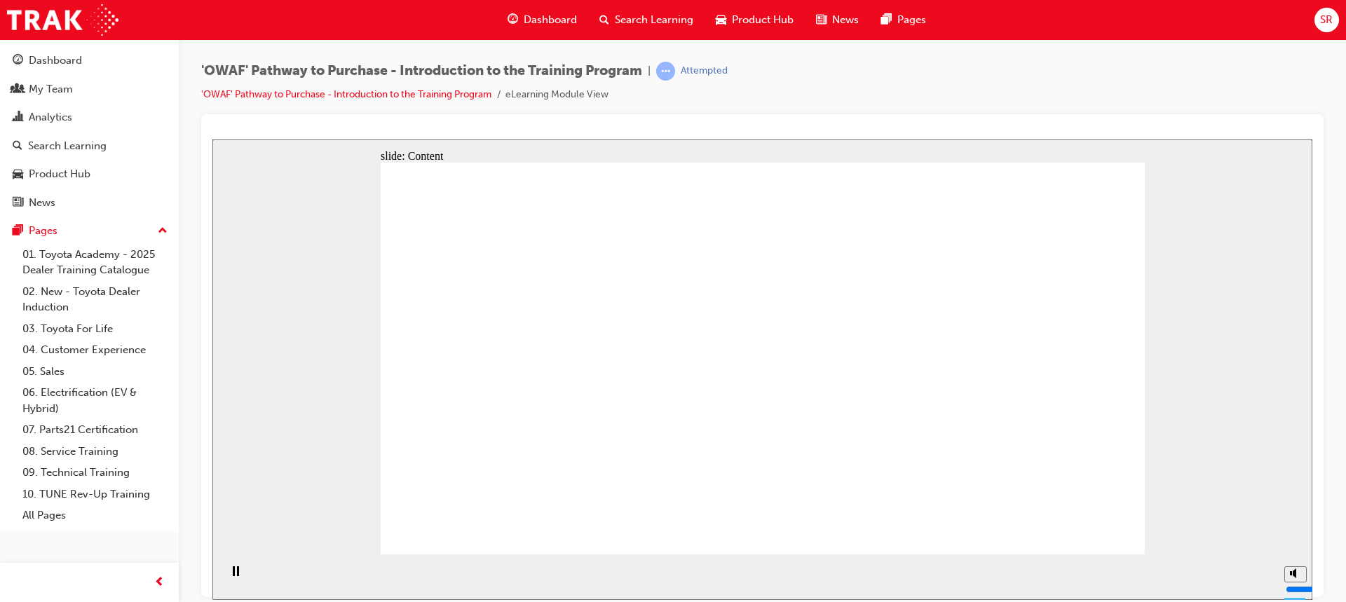
drag, startPoint x: 662, startPoint y: 425, endPoint x: 928, endPoint y: 431, distance: 265.7
drag, startPoint x: 958, startPoint y: 428, endPoint x: 966, endPoint y: 428, distance: 8.4
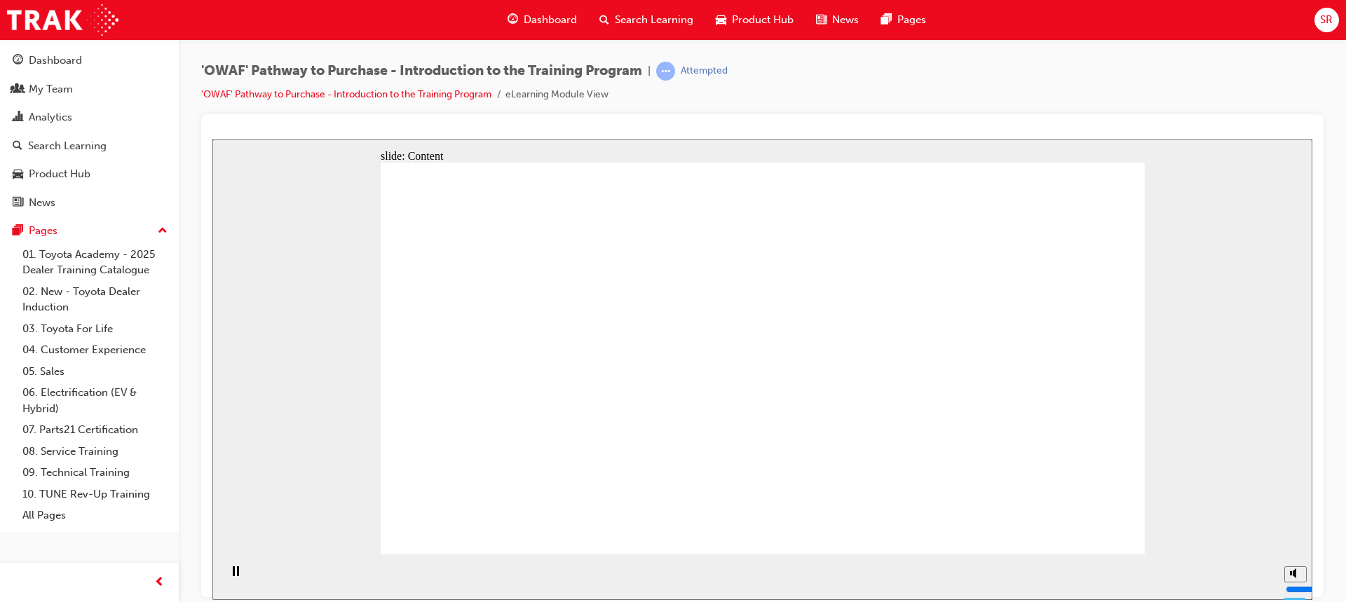
drag, startPoint x: 1008, startPoint y: 416, endPoint x: 1020, endPoint y: 415, distance: 11.2
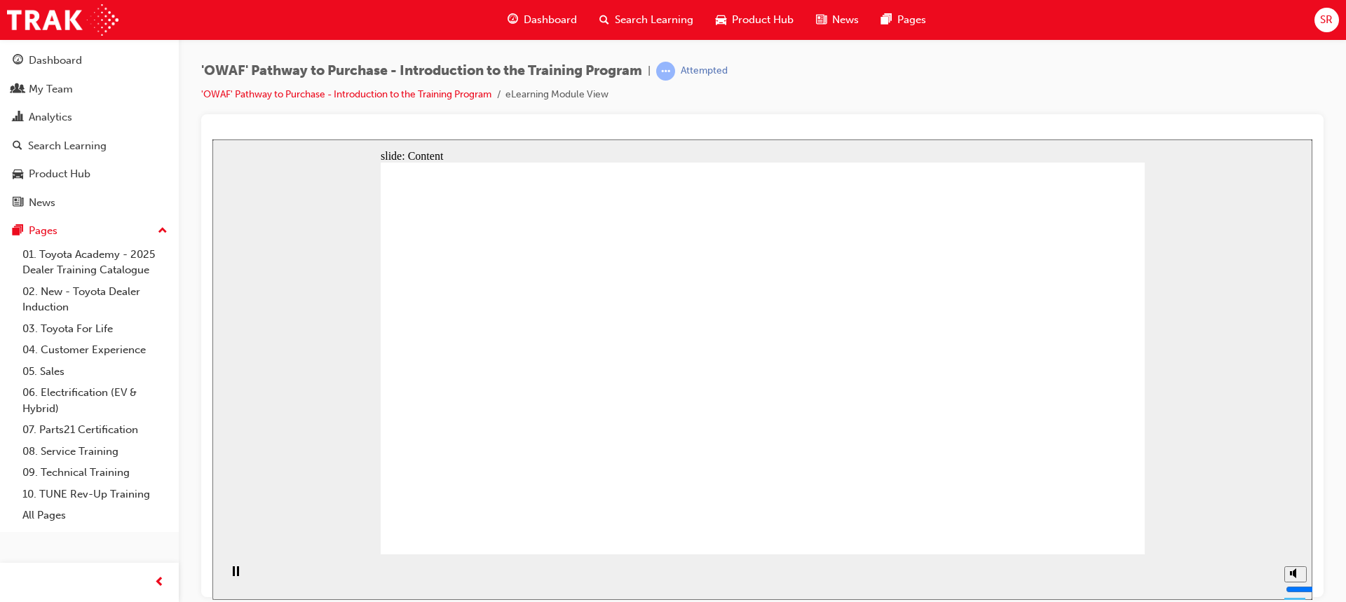
click at [1297, 525] on icon "Mute (Ctrl+Alt+M)" at bounding box center [1295, 520] width 11 height 10
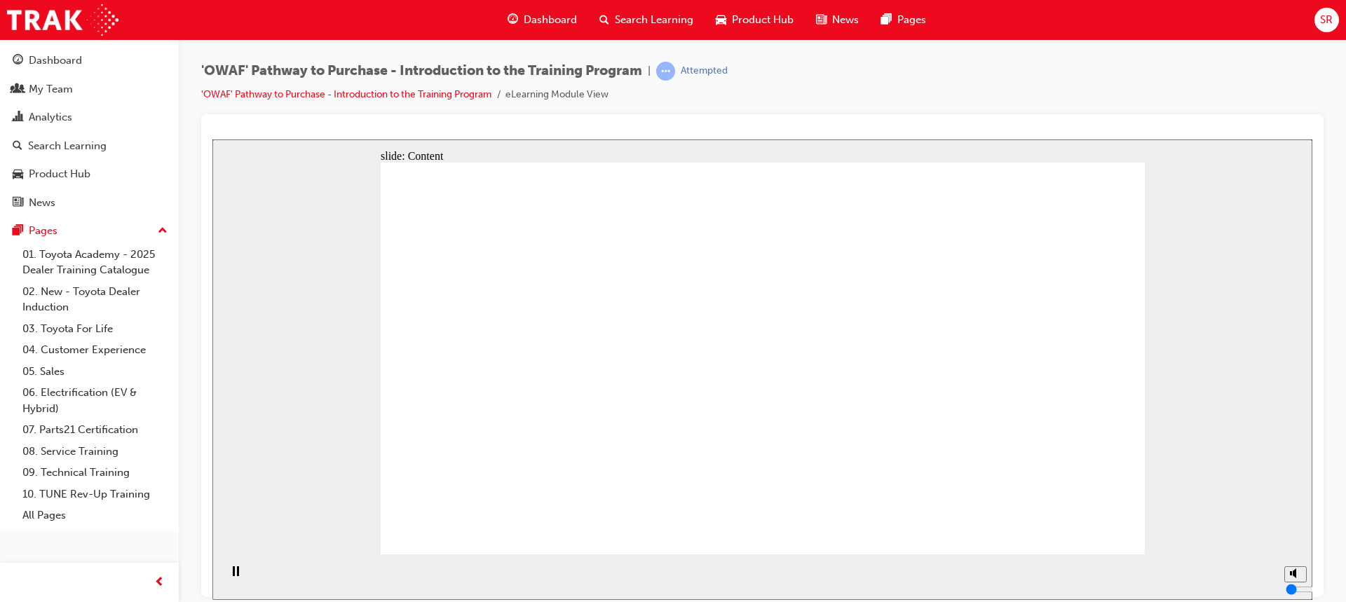
drag, startPoint x: 1045, startPoint y: 294, endPoint x: 1013, endPoint y: 300, distance: 32.7
drag, startPoint x: 917, startPoint y: 311, endPoint x: 840, endPoint y: 329, distance: 79.2
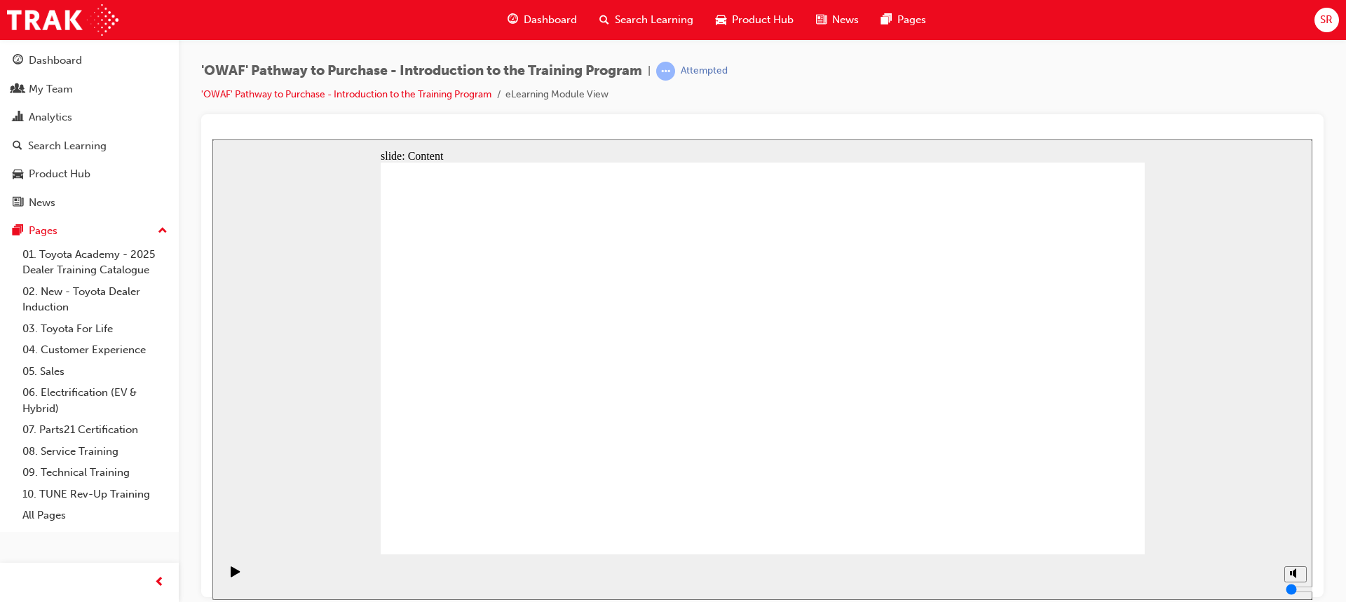
drag, startPoint x: 1110, startPoint y: 514, endPoint x: 1097, endPoint y: 531, distance: 20.9
click at [1296, 525] on icon "Unmute (Ctrl+Alt+M)" at bounding box center [1295, 520] width 11 height 10
drag, startPoint x: 536, startPoint y: 264, endPoint x: 559, endPoint y: 259, distance: 23.6
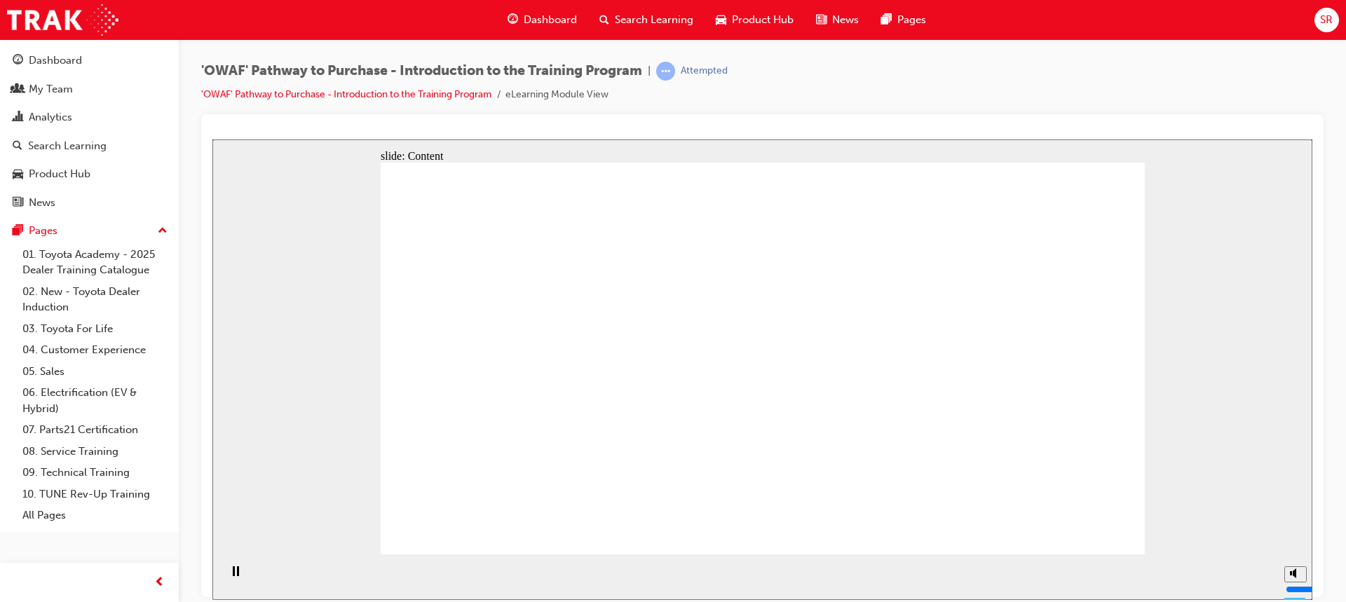
drag, startPoint x: 545, startPoint y: 378, endPoint x: 711, endPoint y: 413, distance: 169.2
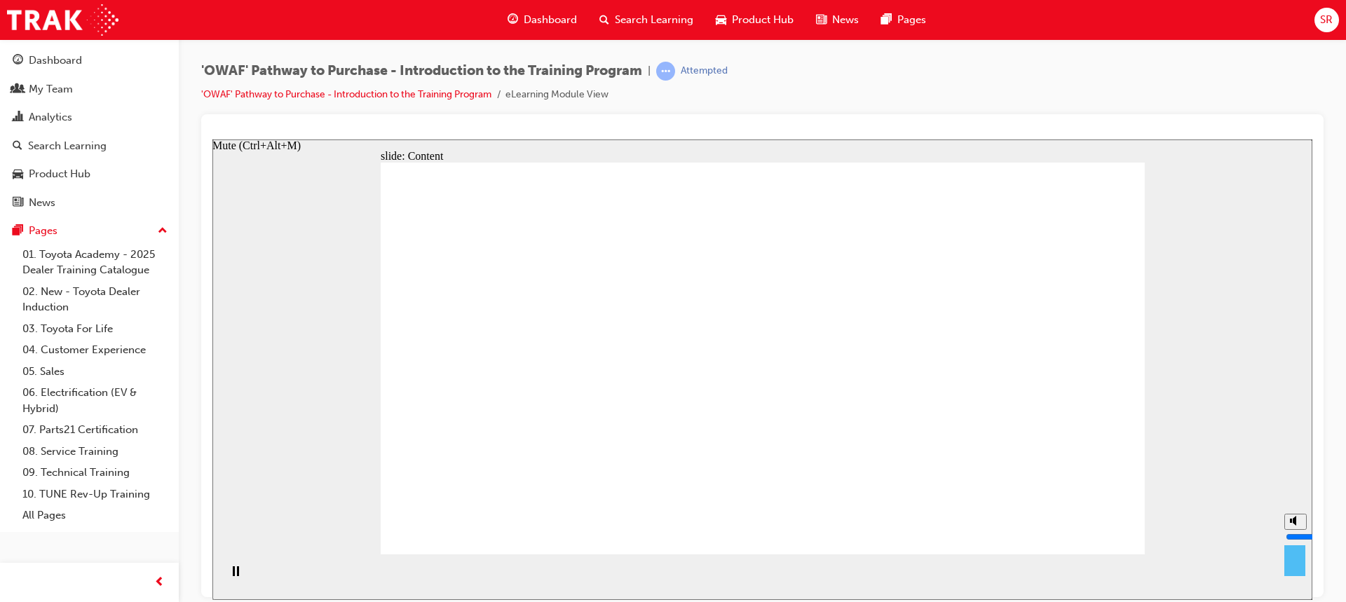
click at [1298, 525] on icon "Mute (Ctrl+Alt+M)" at bounding box center [1295, 520] width 11 height 10
drag, startPoint x: 446, startPoint y: 247, endPoint x: 696, endPoint y: 274, distance: 251.6
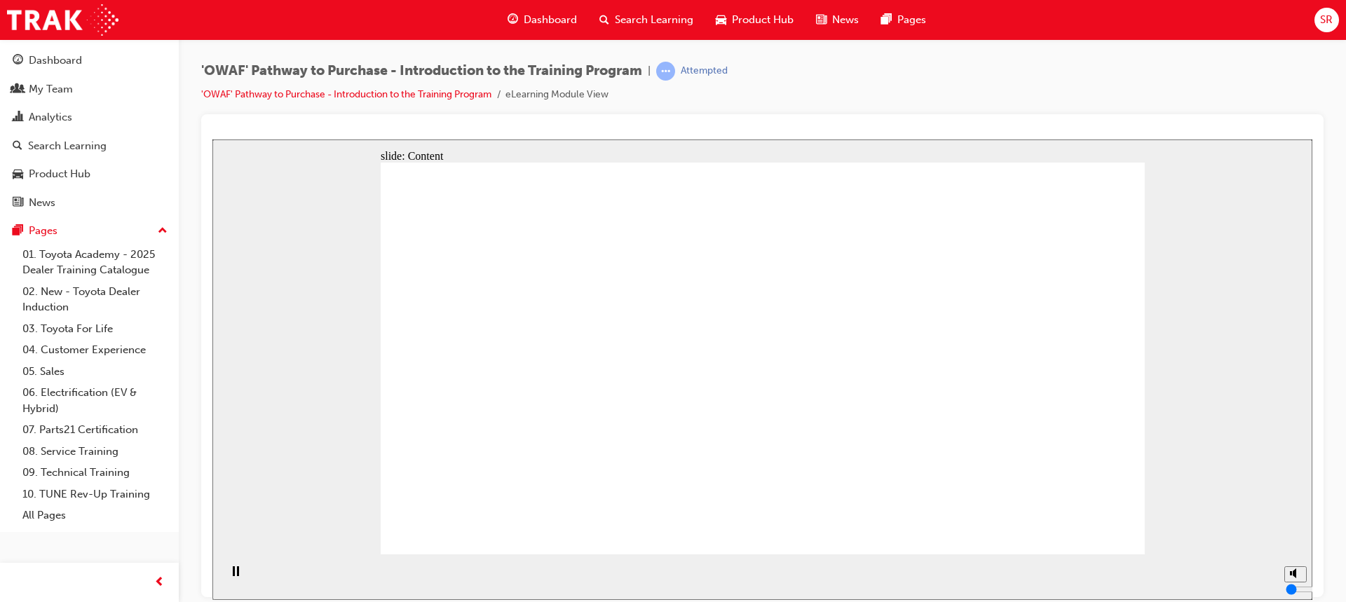
drag, startPoint x: 471, startPoint y: 428, endPoint x: 493, endPoint y: 434, distance: 22.4
drag, startPoint x: 449, startPoint y: 292, endPoint x: 574, endPoint y: 260, distance: 129.4
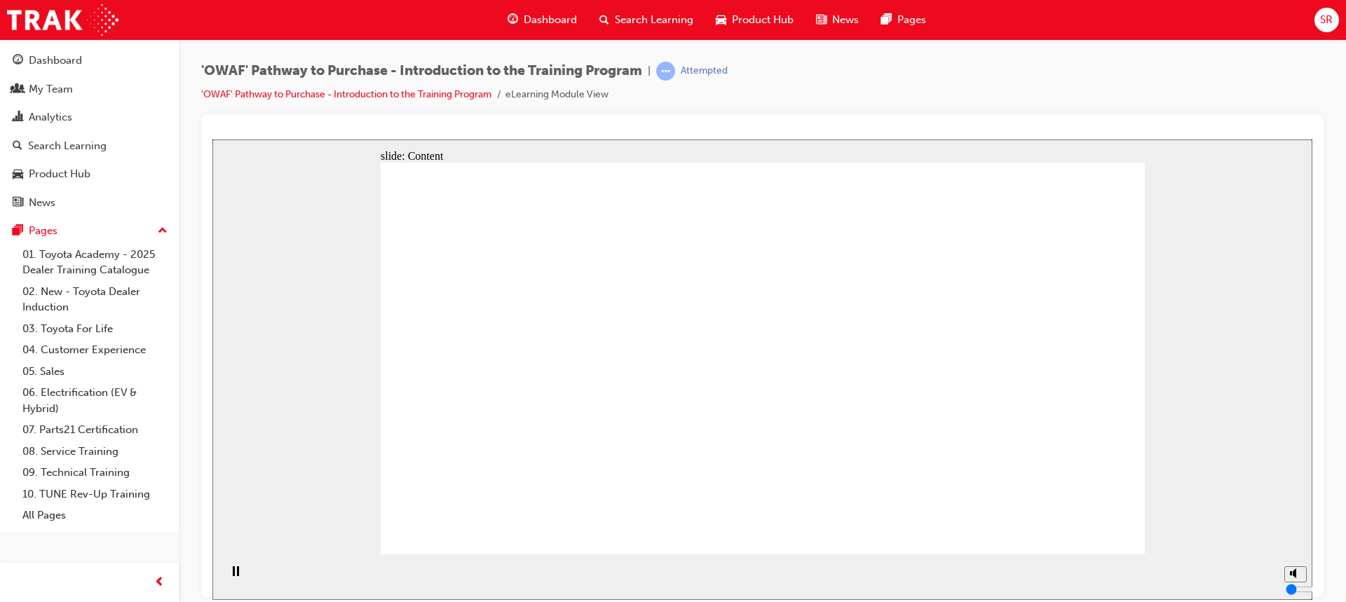
drag, startPoint x: 437, startPoint y: 297, endPoint x: 645, endPoint y: 246, distance: 215.0
click at [1296, 523] on circle "Unmute (Ctrl+Alt+M)" at bounding box center [1296, 520] width 5 height 5
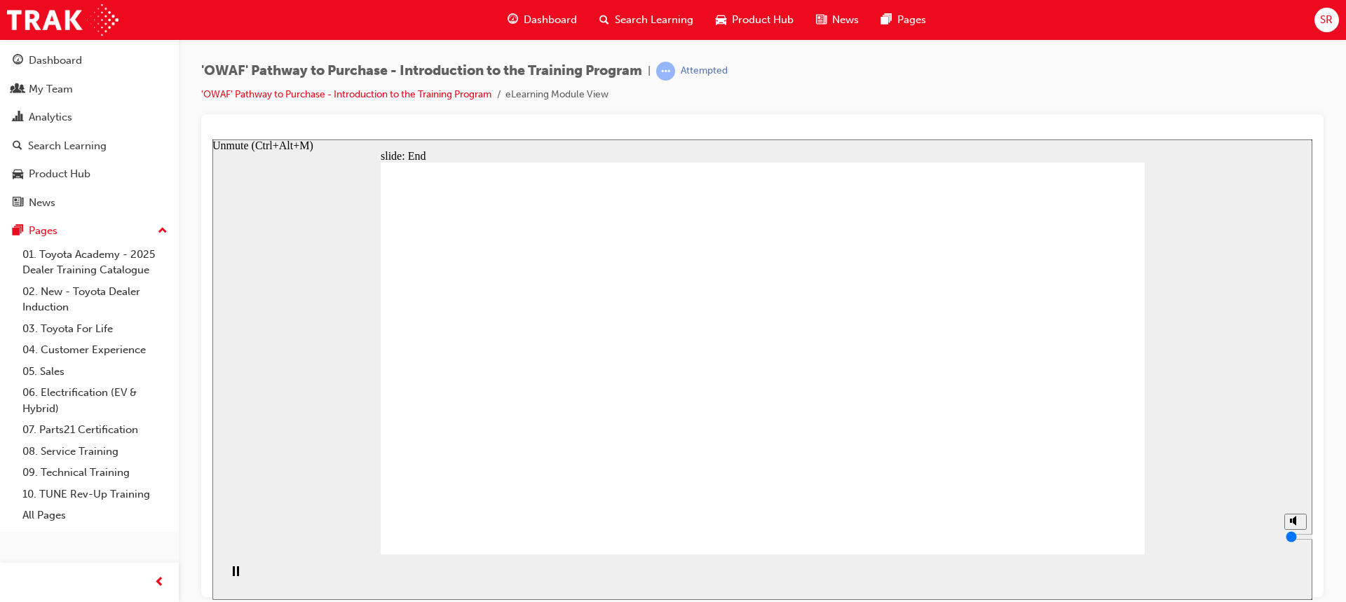
type input "8"
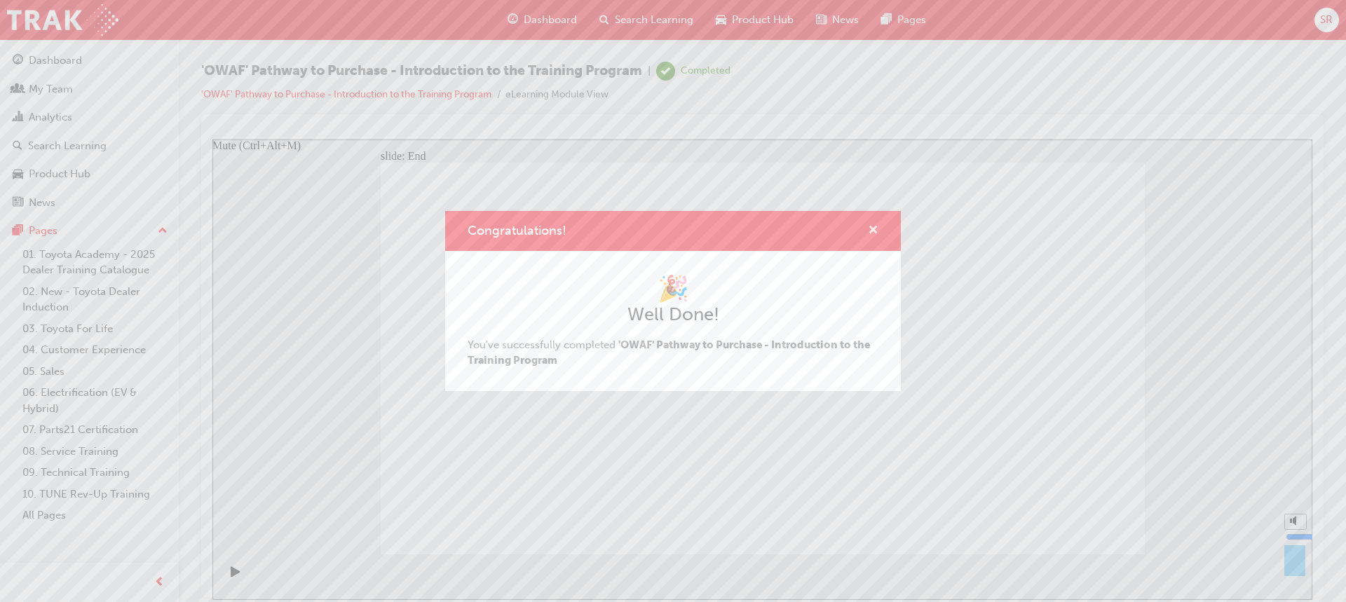
click at [874, 231] on span "cross-icon" at bounding box center [873, 231] width 11 height 13
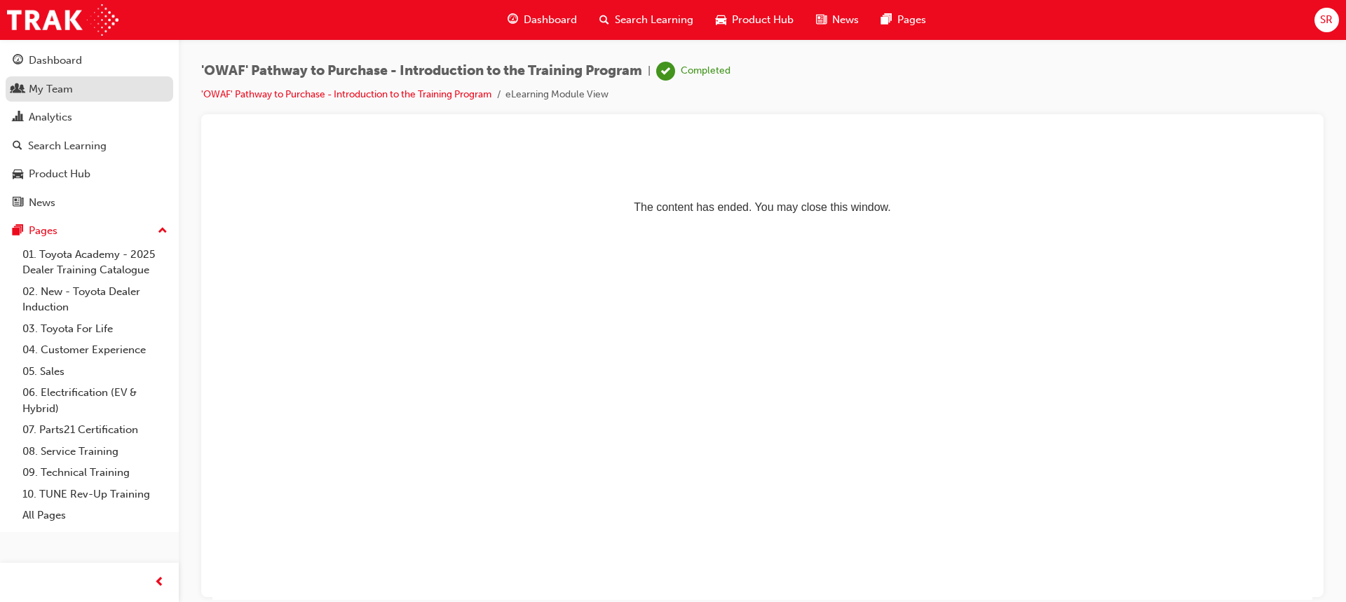
click at [107, 84] on div "My Team" at bounding box center [89, 90] width 153 height 18
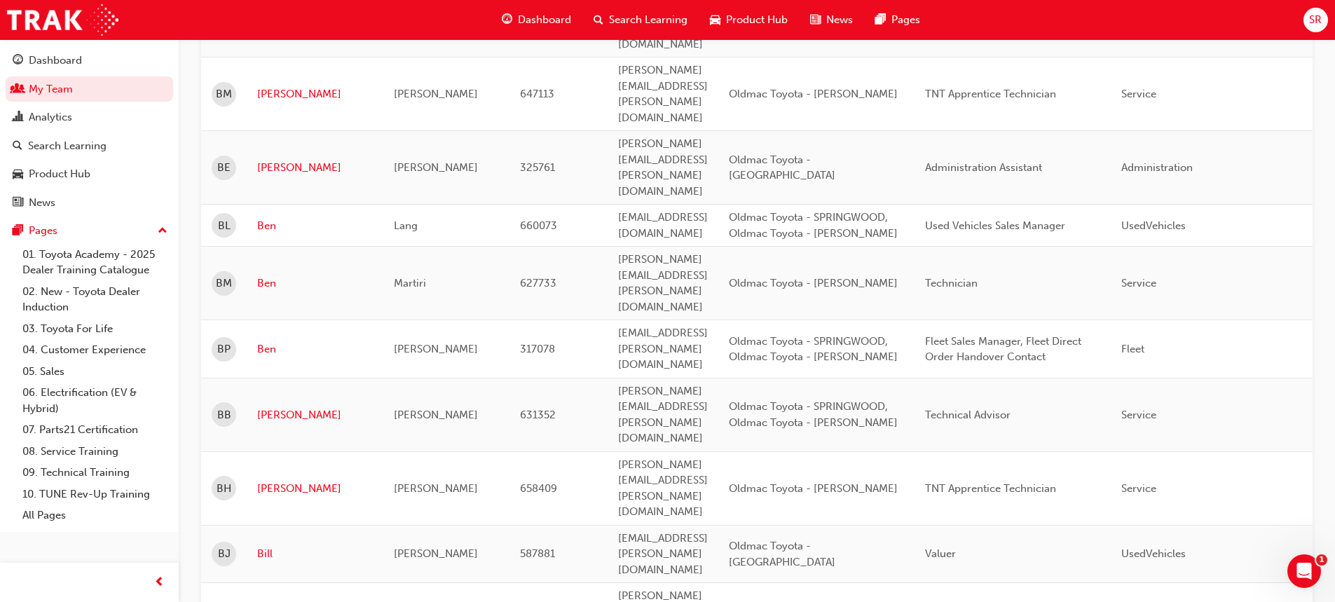
scroll to position [1720, 0]
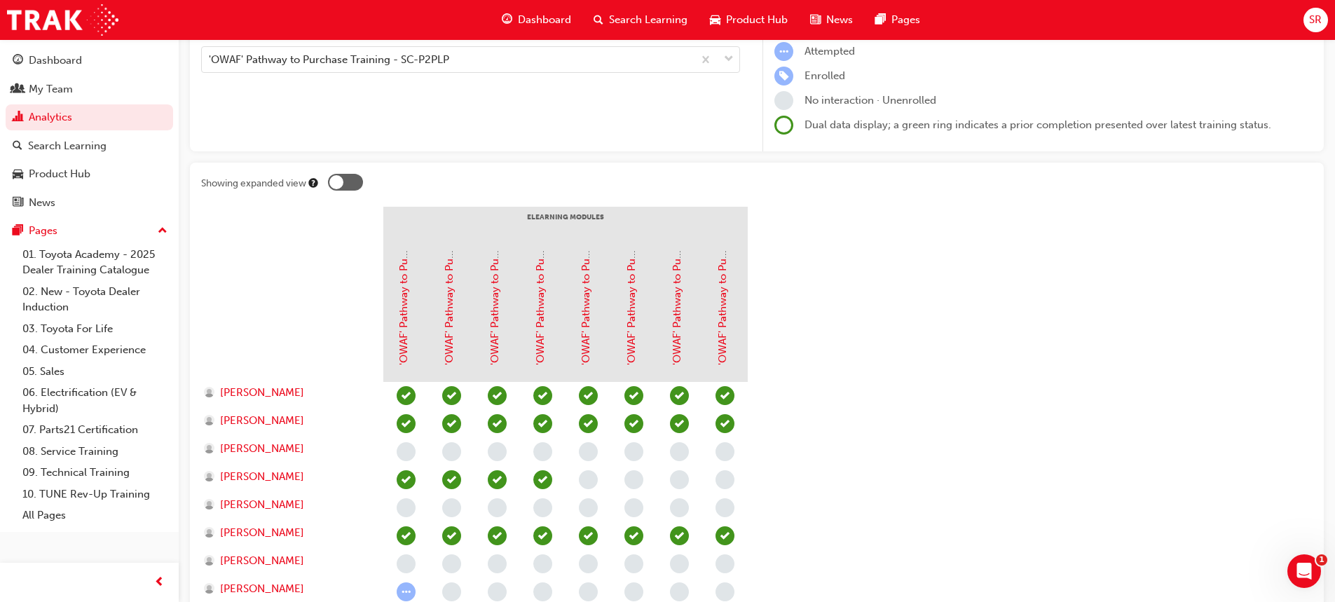
scroll to position [158, 0]
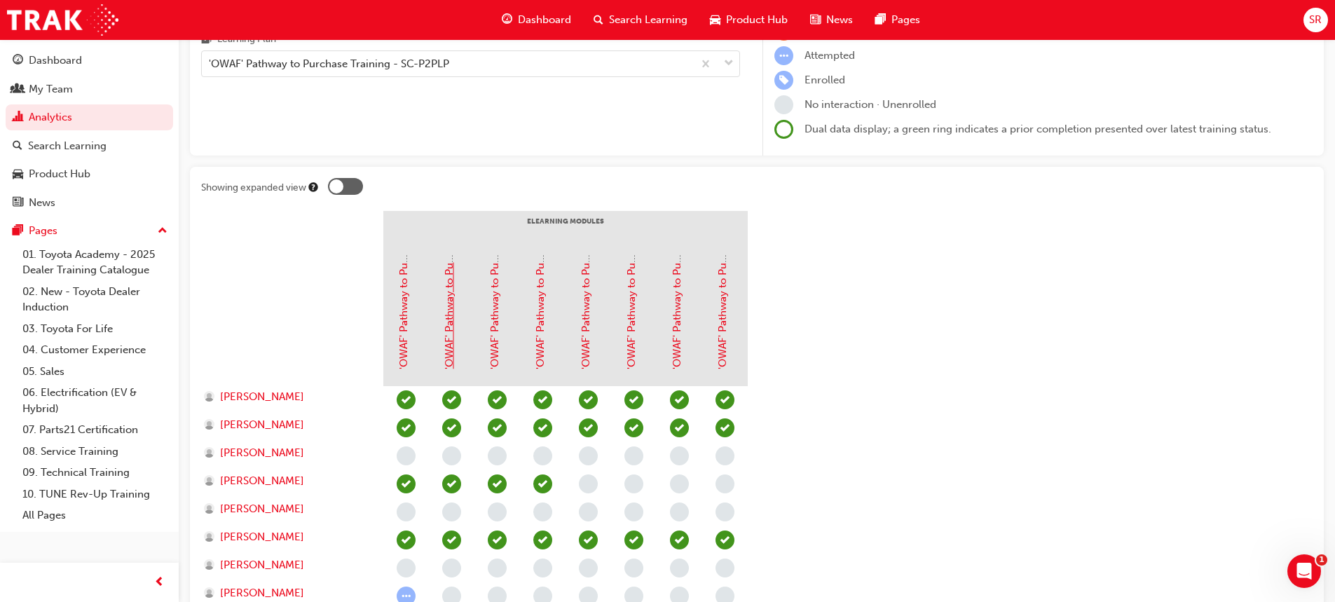
click at [445, 320] on link "'OWAF' Pathway to Purchase - Step 1: Connect" at bounding box center [449, 256] width 13 height 225
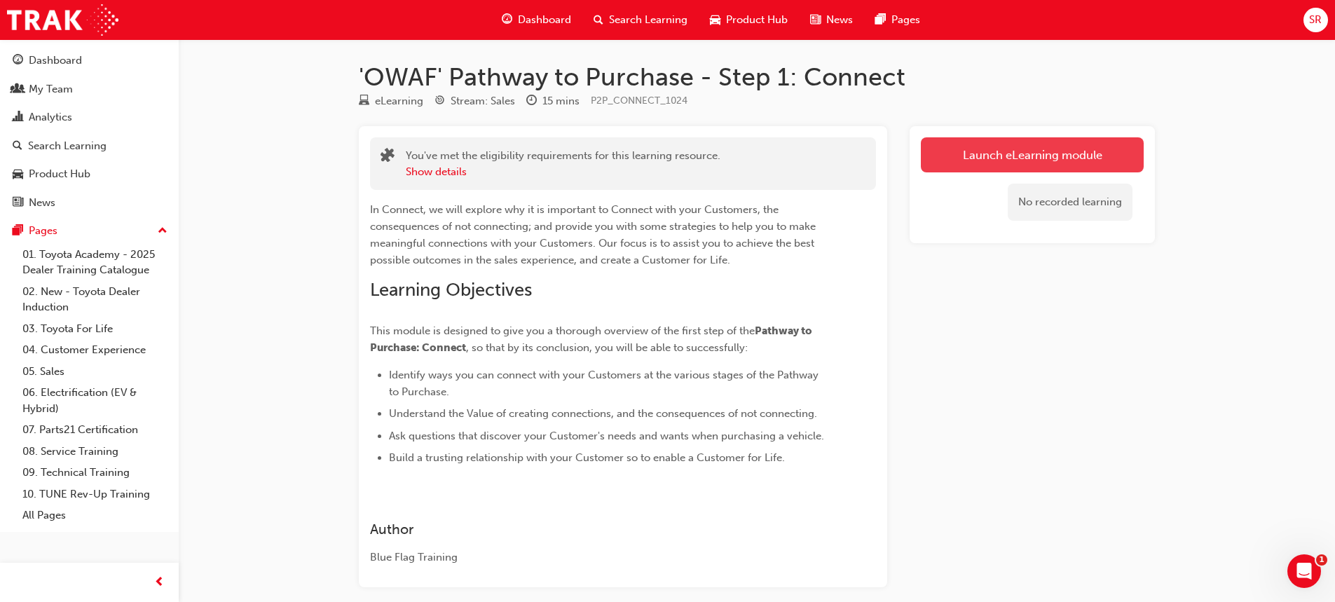
click at [1080, 158] on link "Launch eLearning module" at bounding box center [1032, 154] width 223 height 35
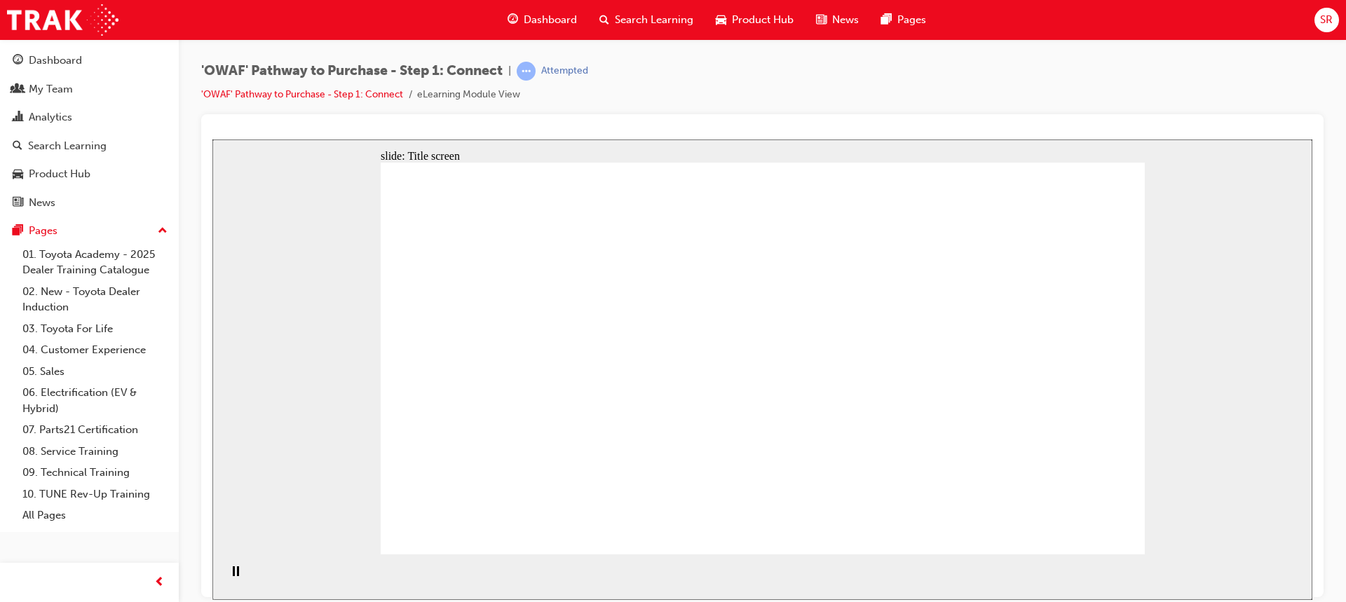
click at [1162, 572] on section "Playback Speed 2 1.75 1.5 1.25 Normal" at bounding box center [762, 577] width 1100 height 46
click at [1197, 539] on div "slide: Title screen Oval 1 Rectangle OWAF Pathway to Purchase Step 1: Connect H…" at bounding box center [762, 369] width 1100 height 460
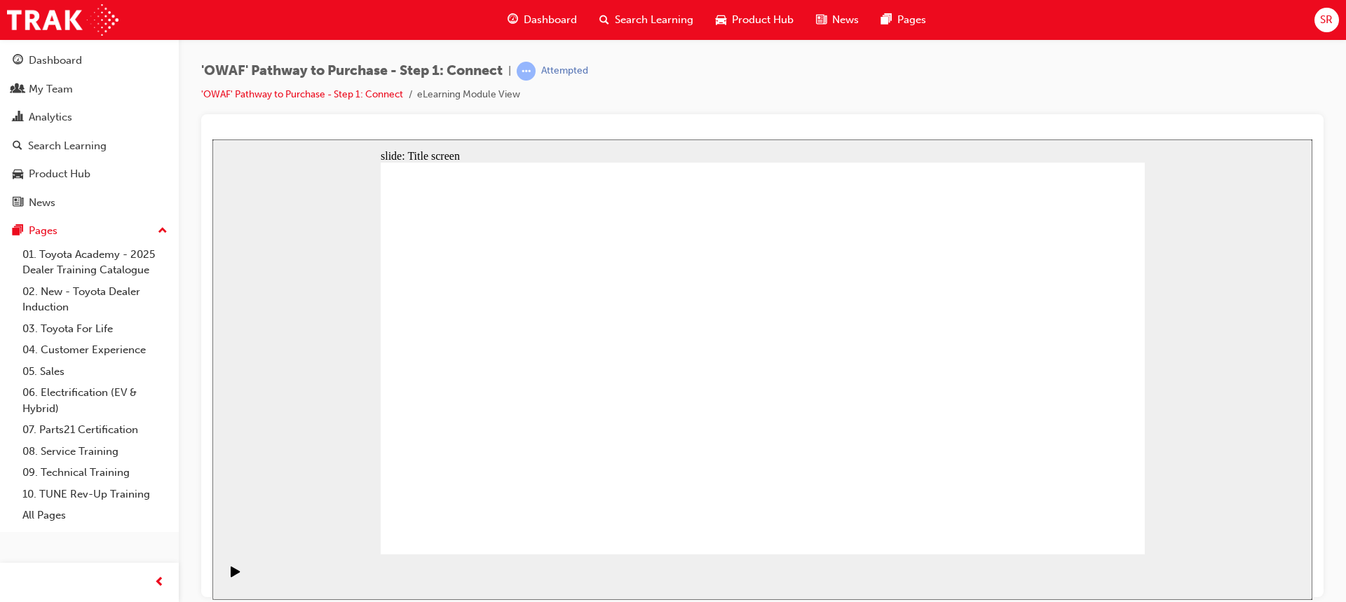
drag, startPoint x: 986, startPoint y: 184, endPoint x: 997, endPoint y: 207, distance: 26.3
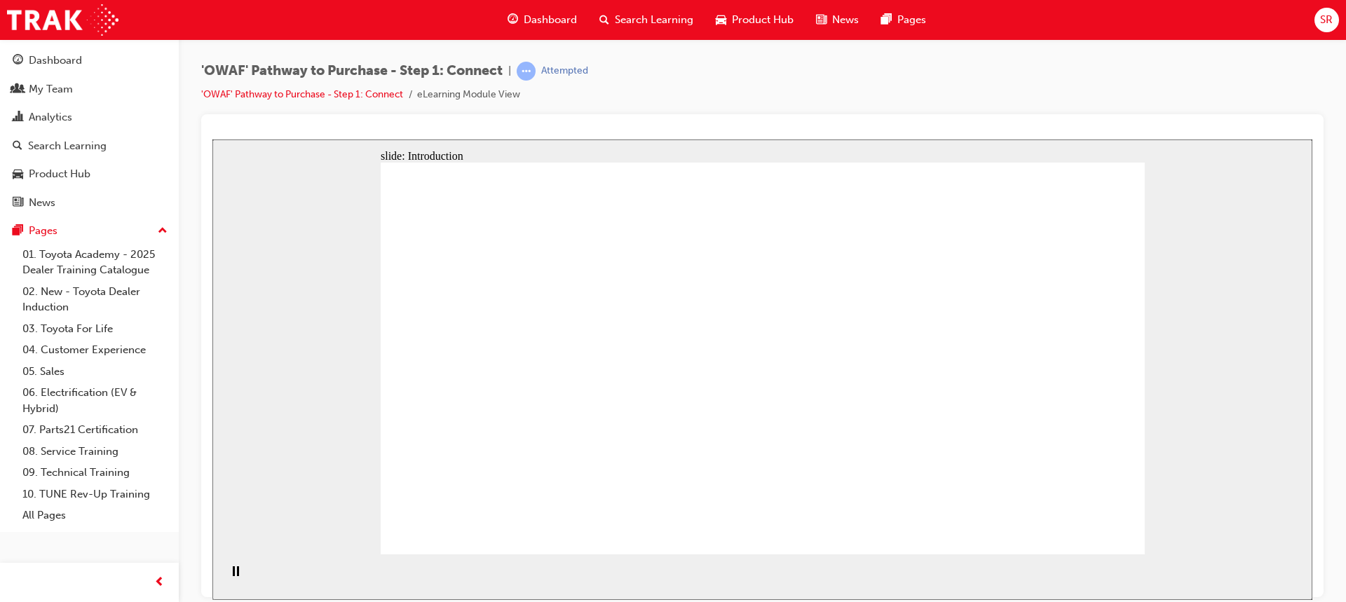
drag, startPoint x: 895, startPoint y: 465, endPoint x: 889, endPoint y: 444, distance: 21.1
drag, startPoint x: 876, startPoint y: 352, endPoint x: 875, endPoint y: 343, distance: 8.4
drag, startPoint x: 875, startPoint y: 224, endPoint x: 943, endPoint y: 252, distance: 73.5
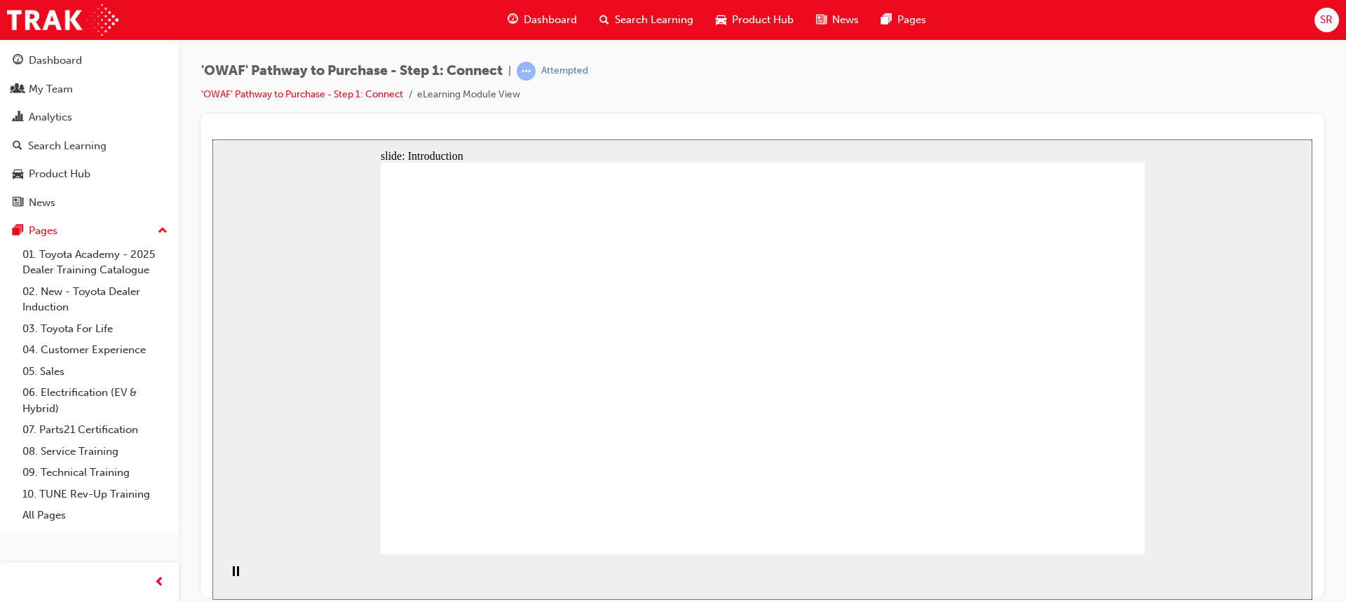
drag, startPoint x: 972, startPoint y: 258, endPoint x: 995, endPoint y: 321, distance: 67.2
drag, startPoint x: 1008, startPoint y: 385, endPoint x: 1005, endPoint y: 394, distance: 8.9
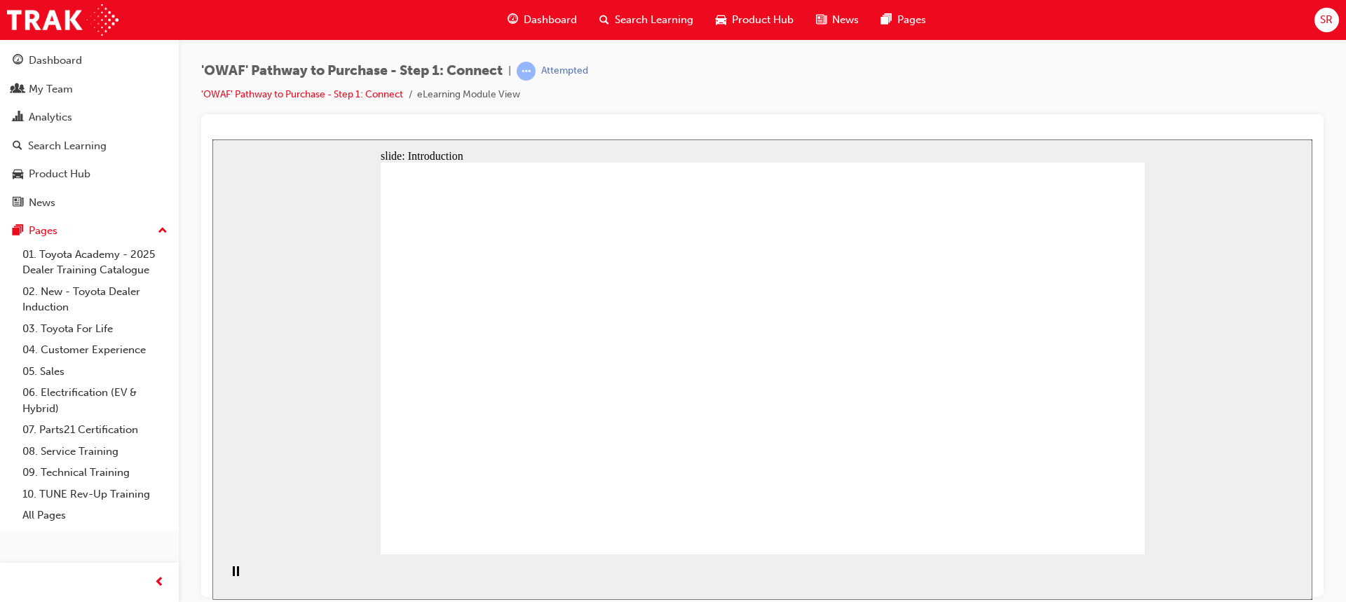
drag, startPoint x: 944, startPoint y: 474, endPoint x: 932, endPoint y: 467, distance: 13.5
drag, startPoint x: 787, startPoint y: 364, endPoint x: 789, endPoint y: 278, distance: 86.2
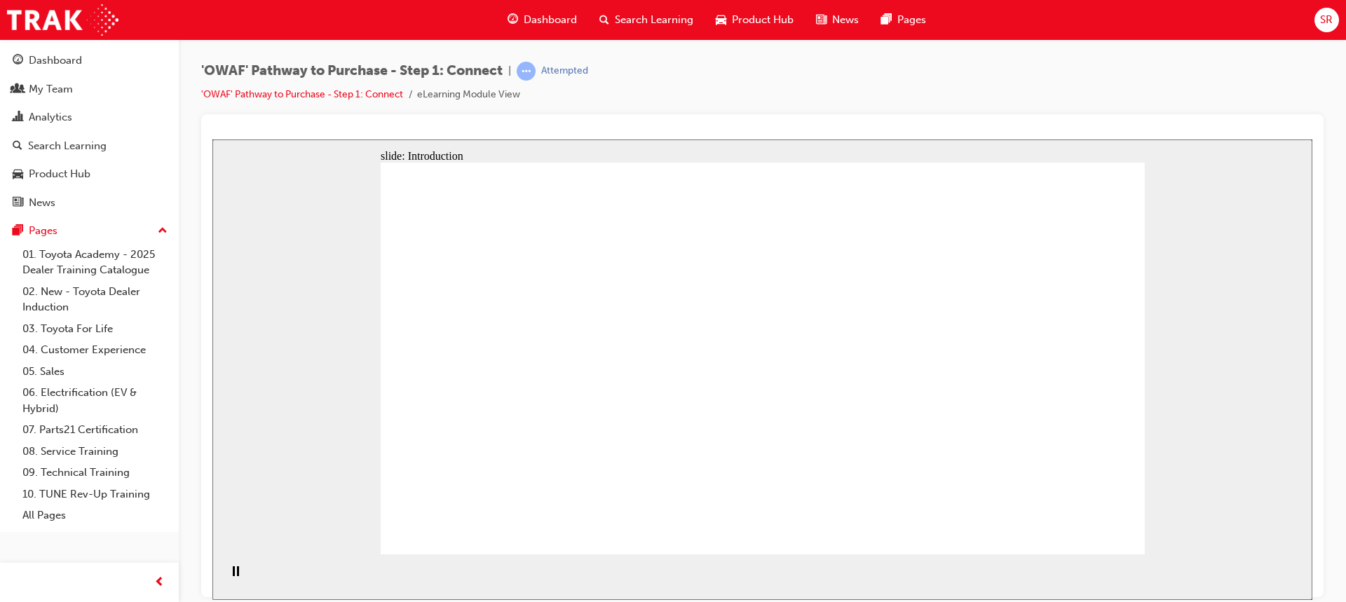
drag, startPoint x: 791, startPoint y: 254, endPoint x: 950, endPoint y: 259, distance: 158.5
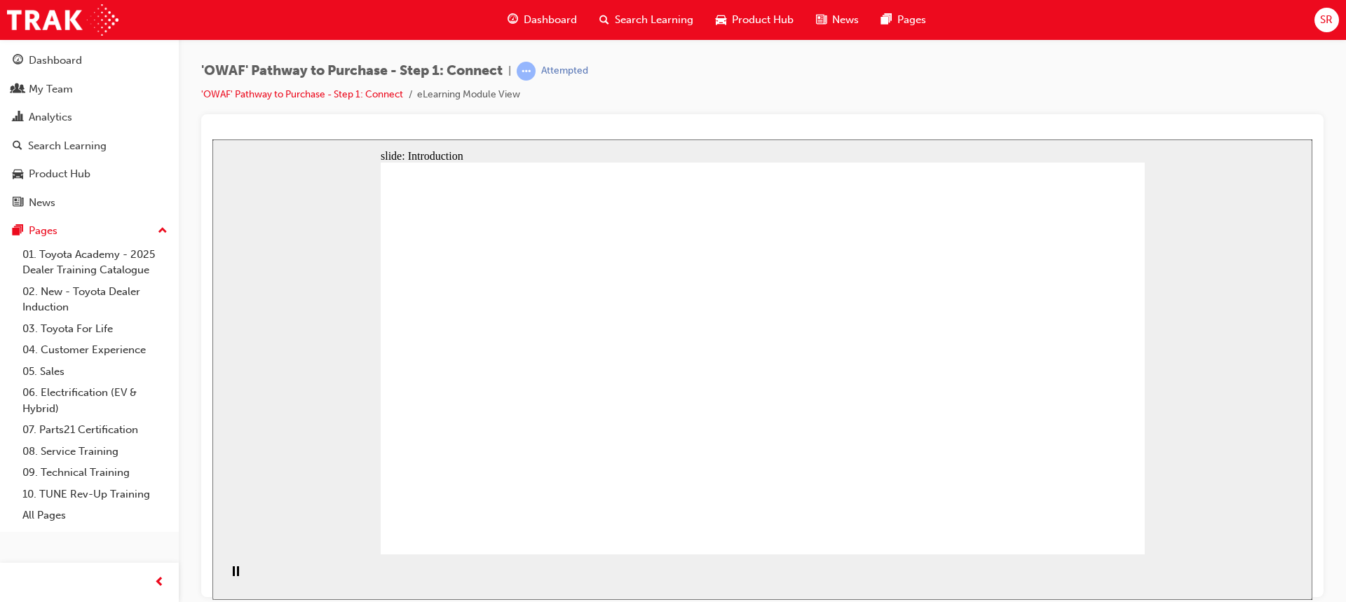
drag, startPoint x: 892, startPoint y: 357, endPoint x: 952, endPoint y: 472, distance: 130.4
drag, startPoint x: 952, startPoint y: 472, endPoint x: 981, endPoint y: 475, distance: 28.9
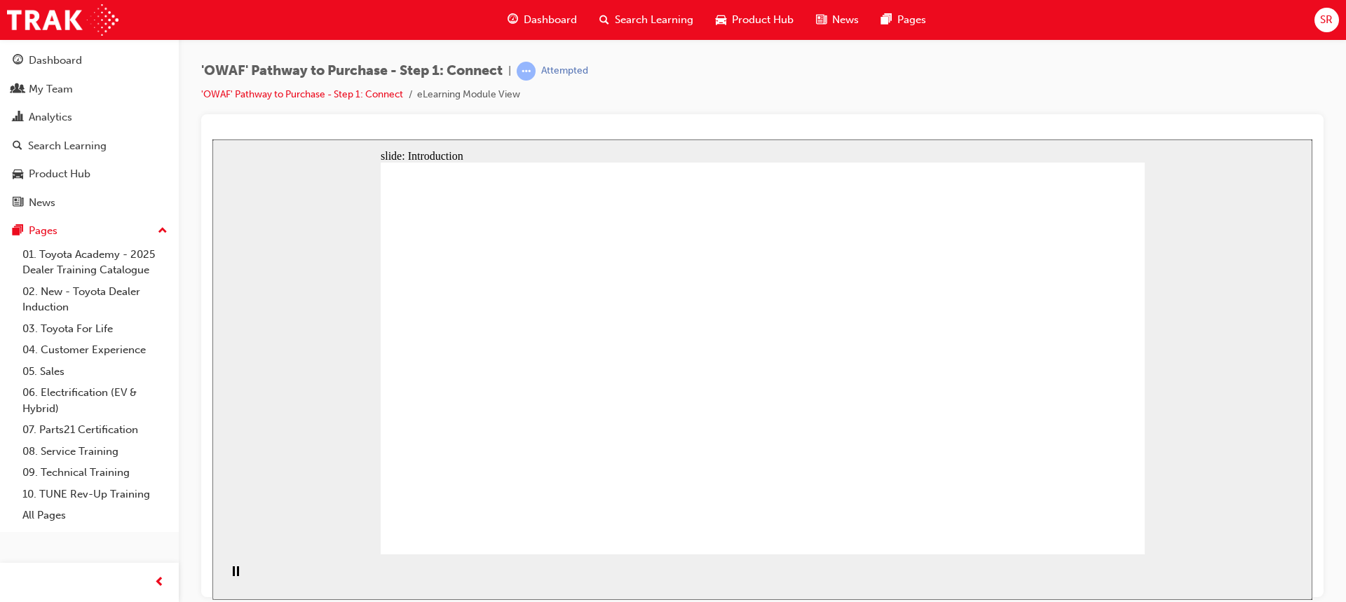
drag, startPoint x: 866, startPoint y: 221, endPoint x: 882, endPoint y: 221, distance: 16.1
drag, startPoint x: 973, startPoint y: 252, endPoint x: 979, endPoint y: 256, distance: 7.6
drag, startPoint x: 1081, startPoint y: 520, endPoint x: 1212, endPoint y: 577, distance: 143.1
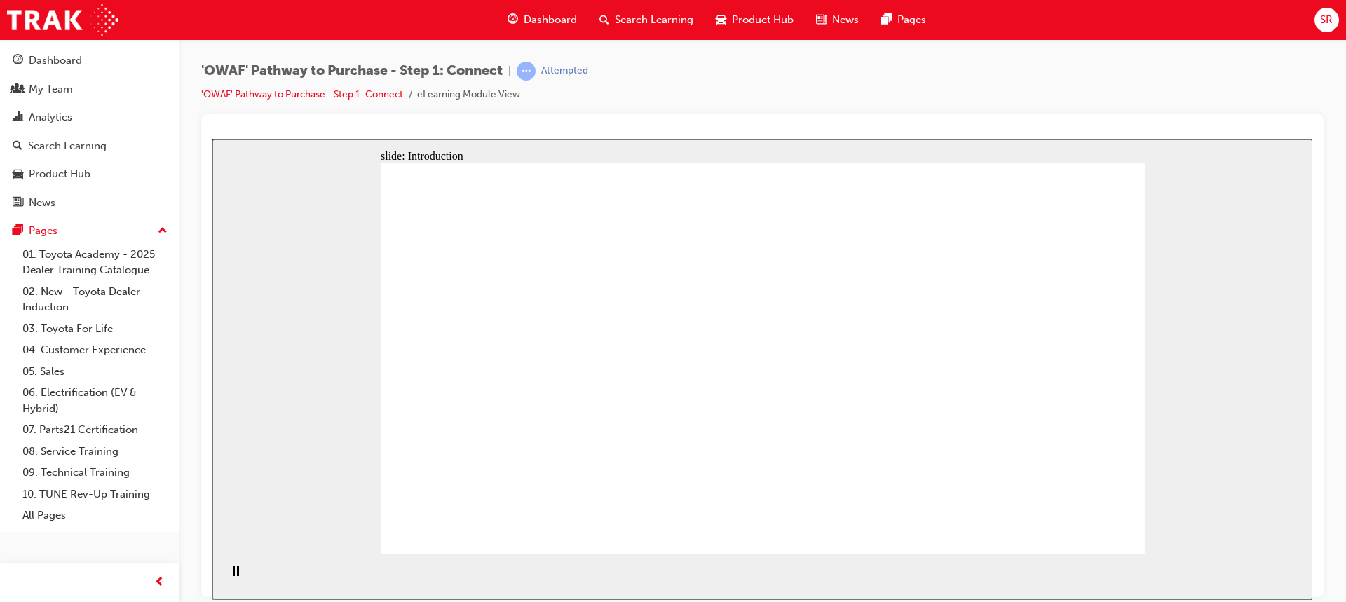
drag, startPoint x: 983, startPoint y: 249, endPoint x: 1060, endPoint y: 408, distance: 176.8
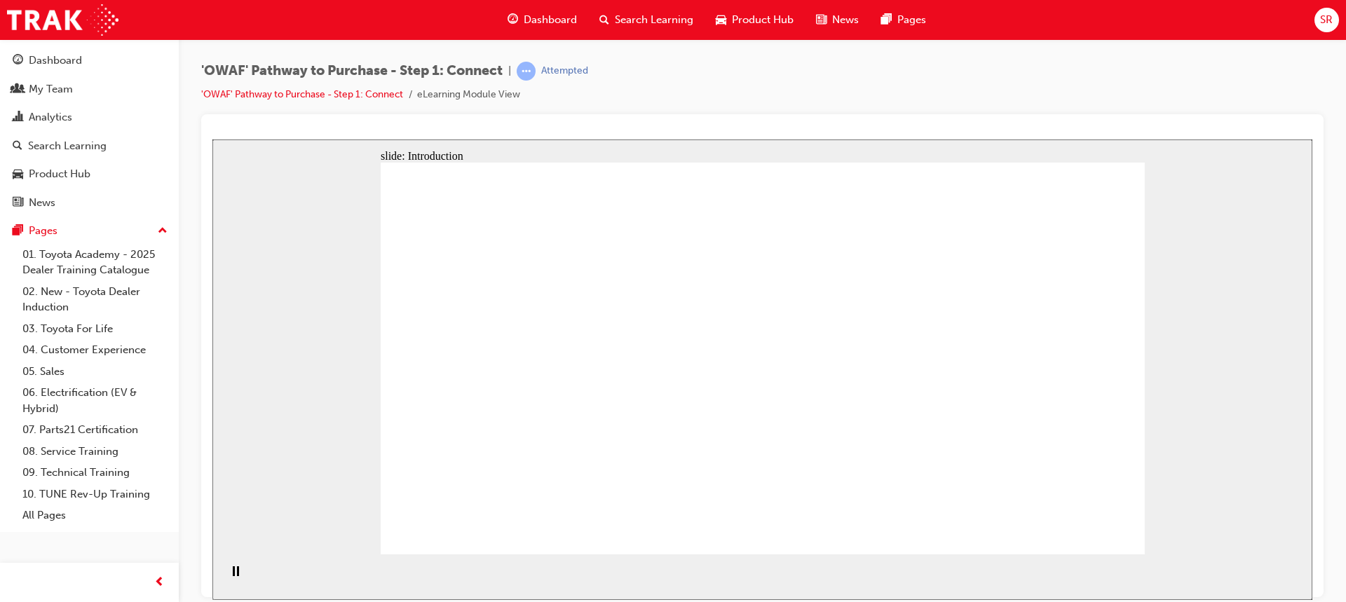
drag, startPoint x: 1076, startPoint y: 513, endPoint x: 1034, endPoint y: 519, distance: 43.1
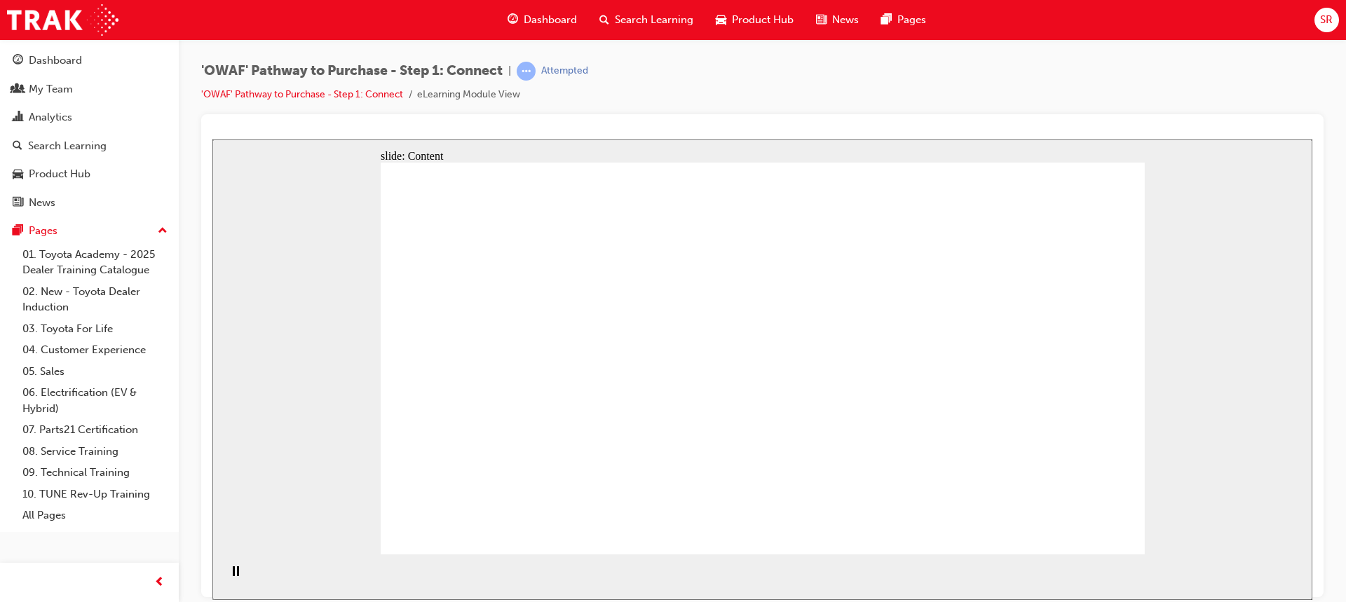
drag, startPoint x: 716, startPoint y: 368, endPoint x: 758, endPoint y: 378, distance: 42.5
drag, startPoint x: 795, startPoint y: 371, endPoint x: 1033, endPoint y: 343, distance: 239.2
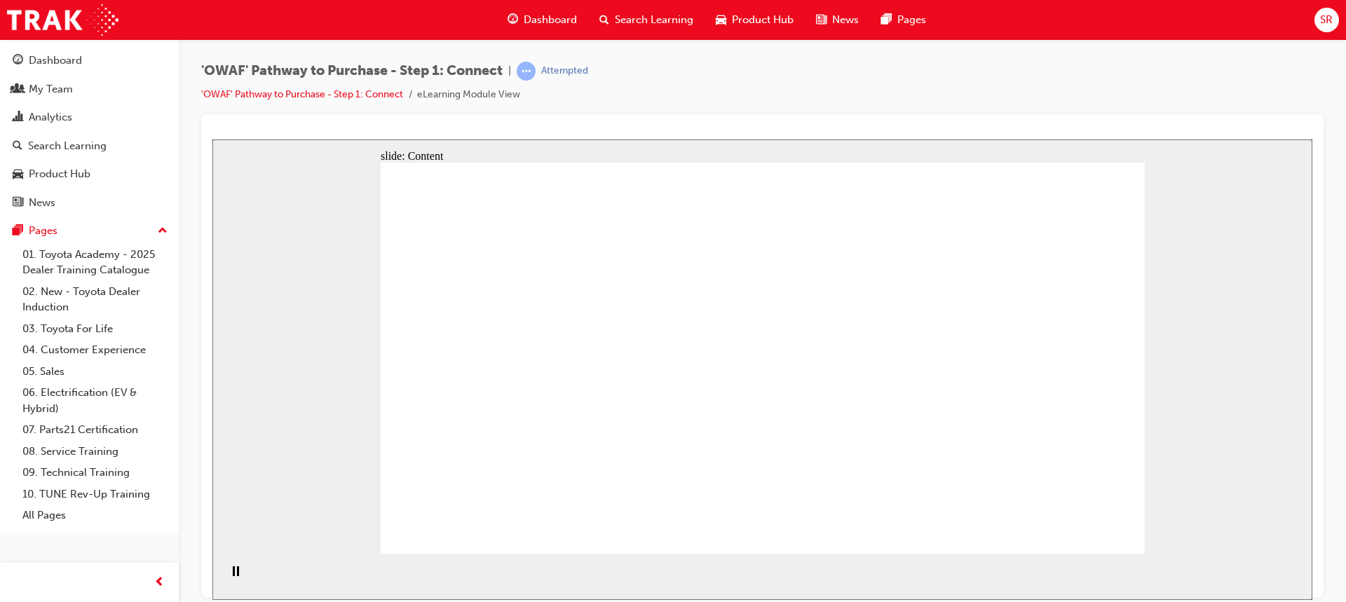
drag, startPoint x: 956, startPoint y: 355, endPoint x: 971, endPoint y: 335, distance: 25.0
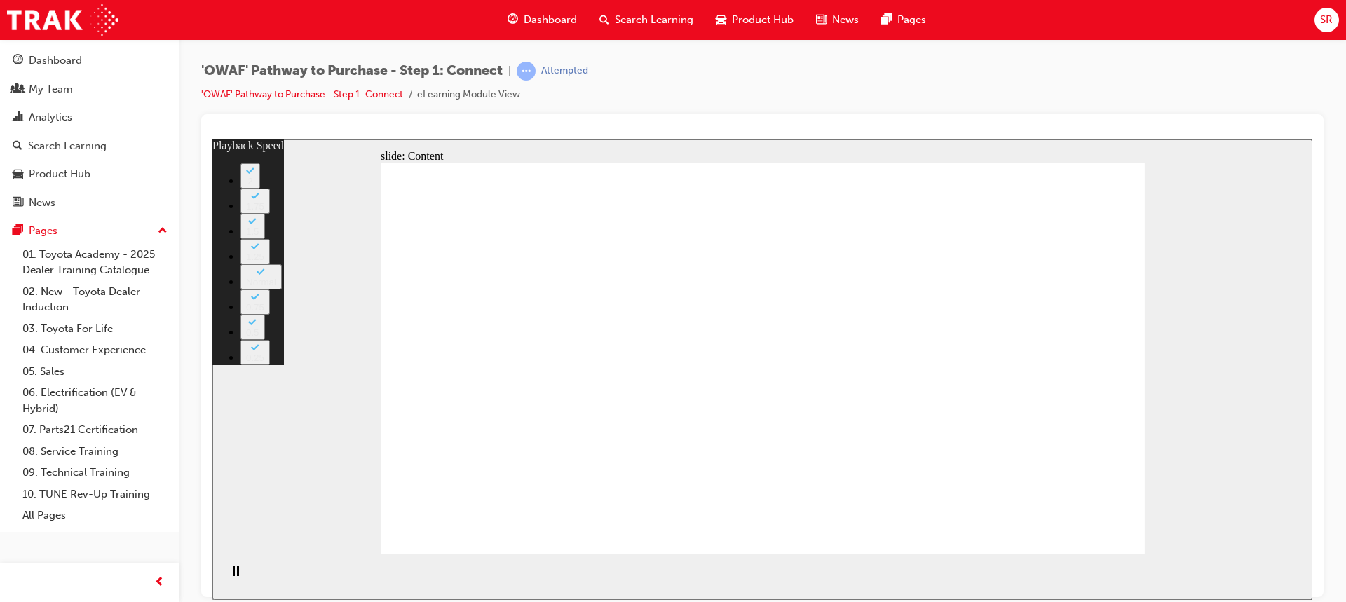
type input "76"
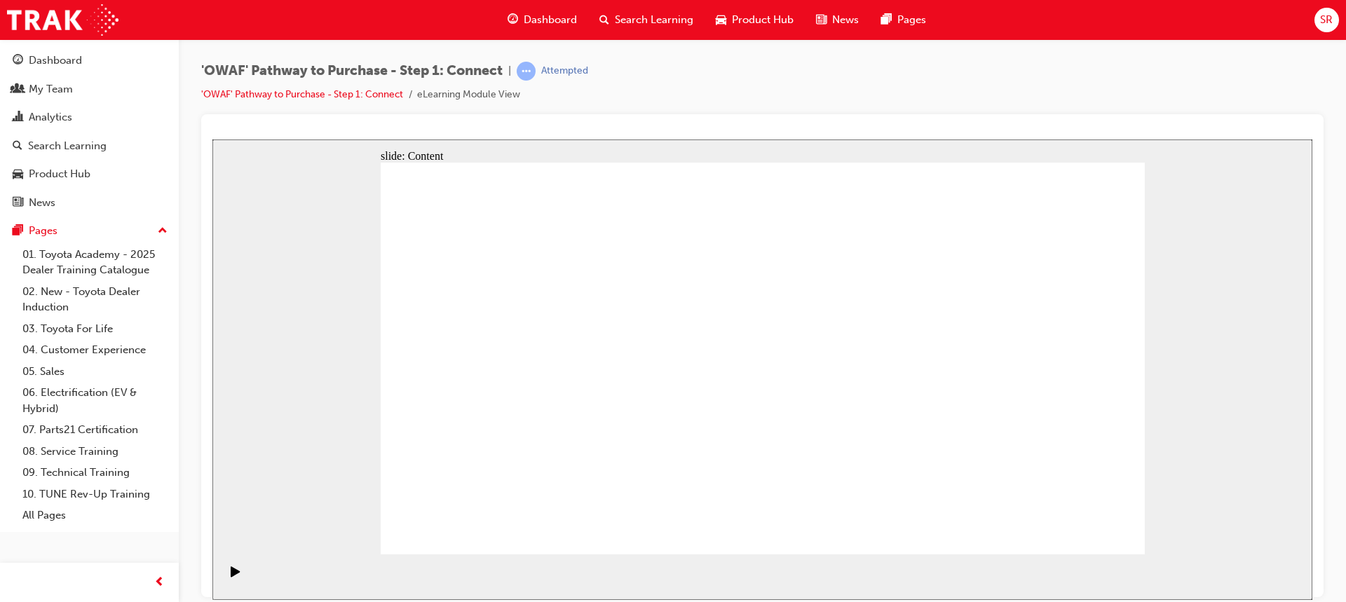
drag, startPoint x: 825, startPoint y: 428, endPoint x: 816, endPoint y: 411, distance: 19.7
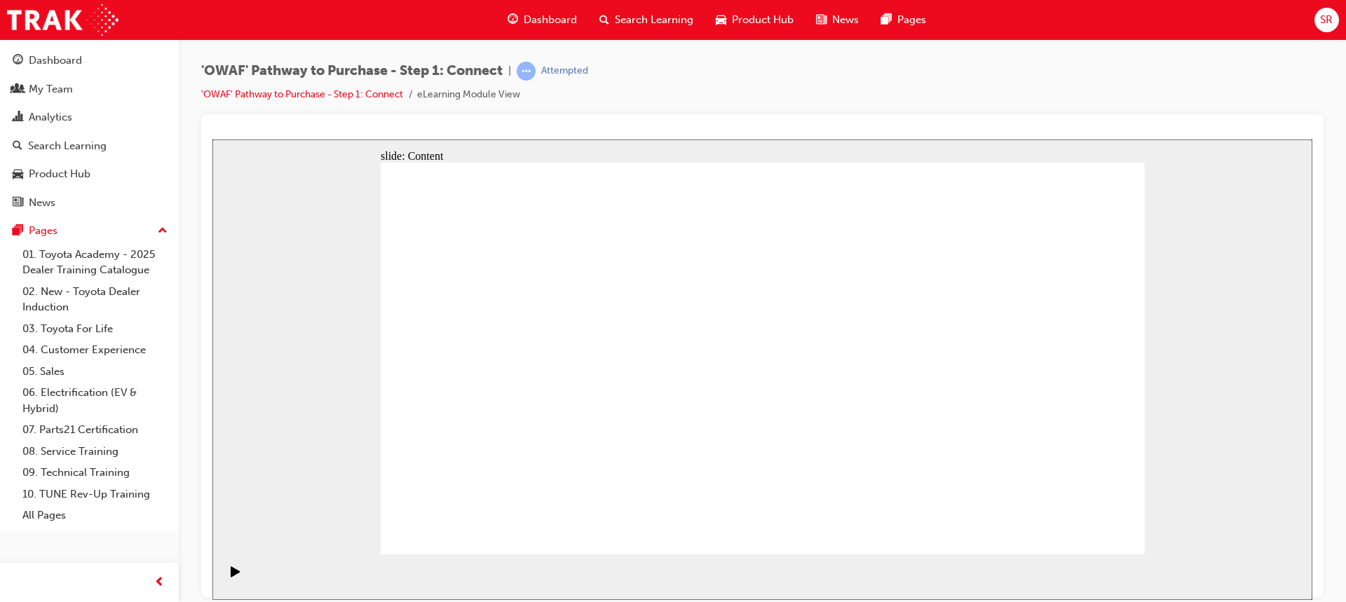
drag, startPoint x: 833, startPoint y: 414, endPoint x: 854, endPoint y: 409, distance: 21.1
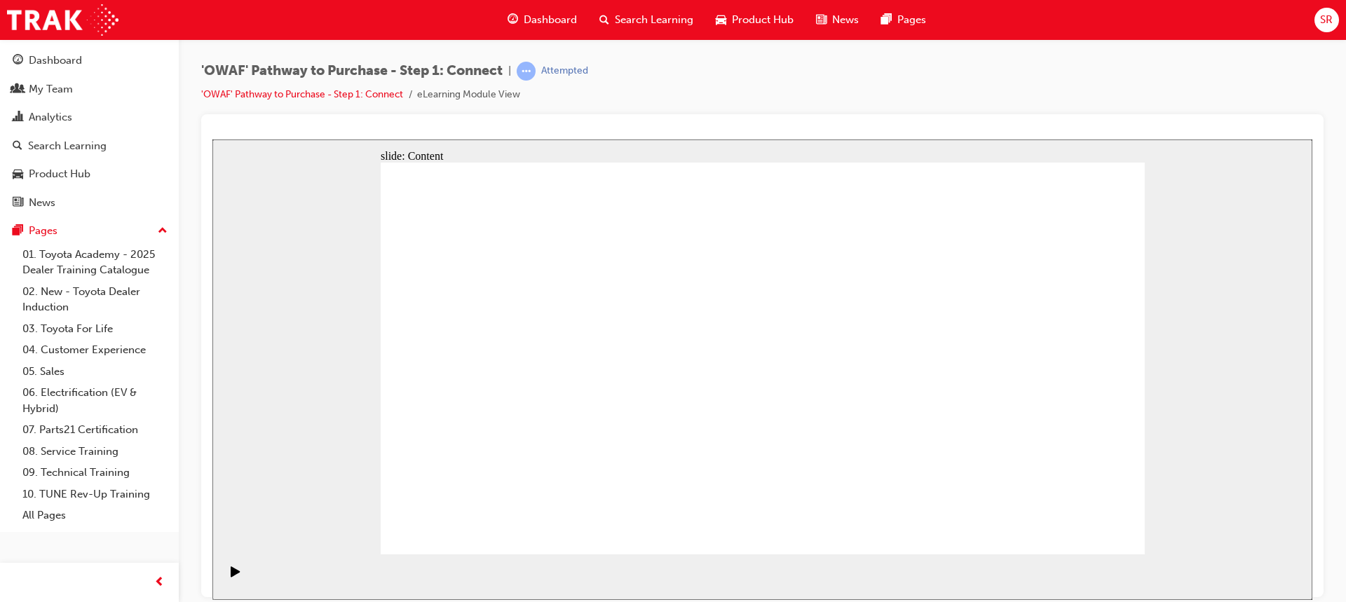
drag, startPoint x: 840, startPoint y: 432, endPoint x: 821, endPoint y: 391, distance: 45.5
drag, startPoint x: 810, startPoint y: 336, endPoint x: 826, endPoint y: 358, distance: 26.6
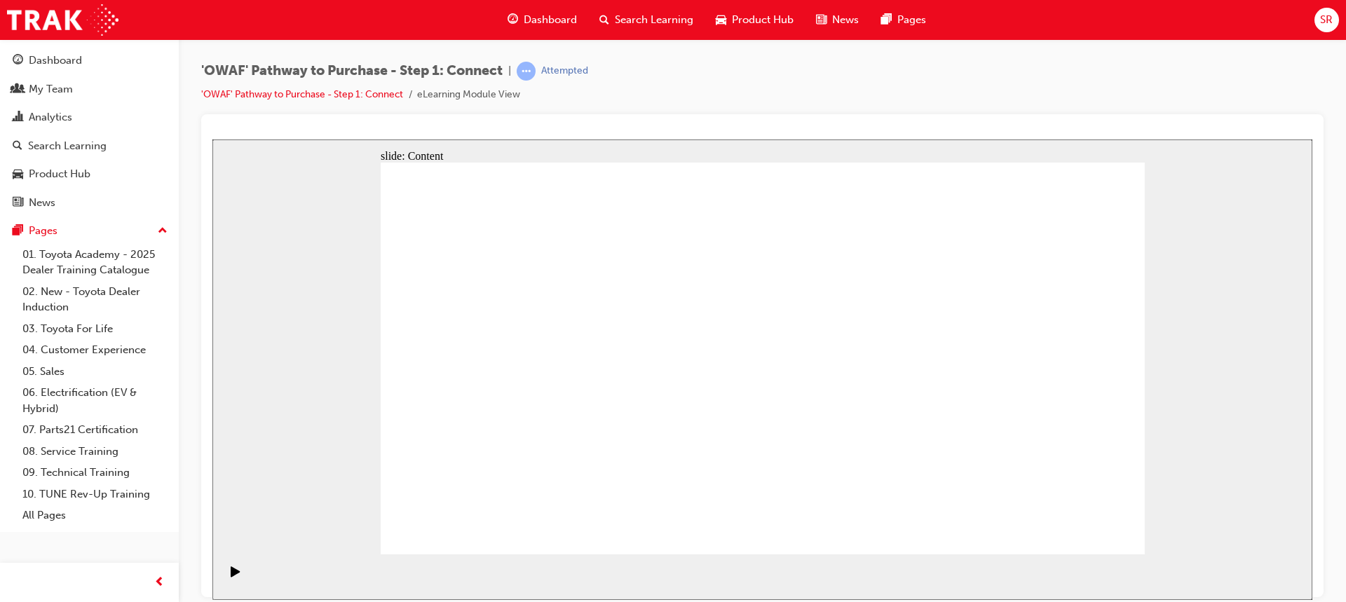
drag, startPoint x: 849, startPoint y: 250, endPoint x: 848, endPoint y: 273, distance: 23.1
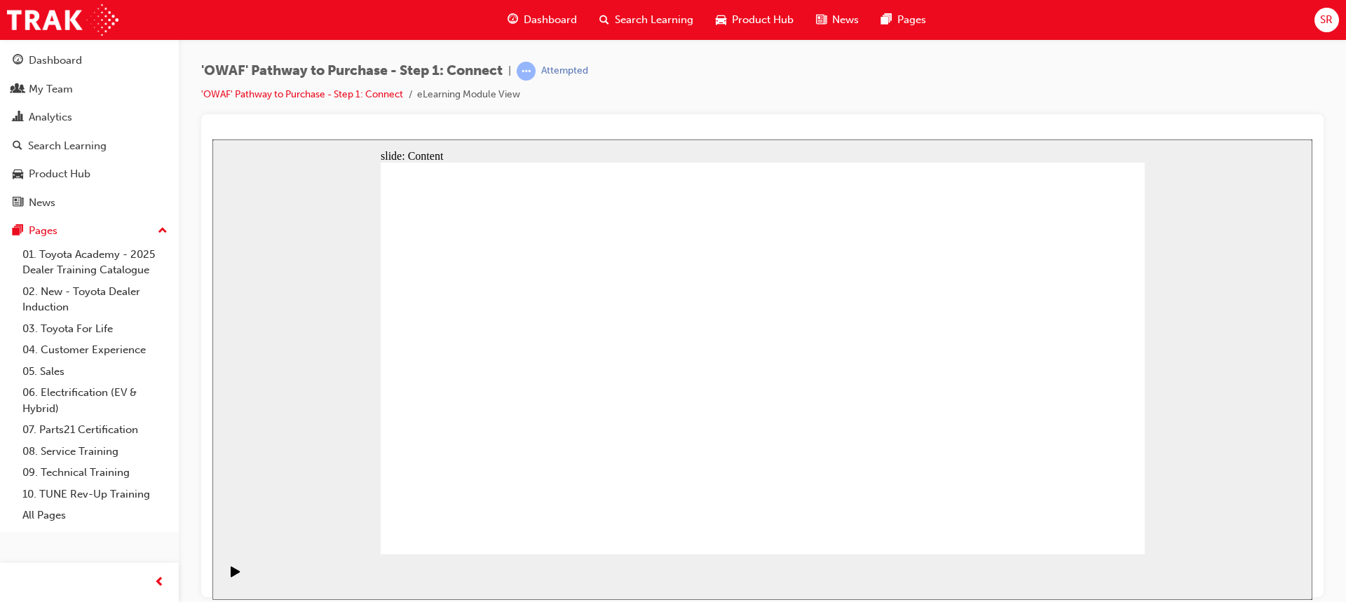
drag, startPoint x: 1025, startPoint y: 432, endPoint x: 957, endPoint y: 456, distance: 72.0
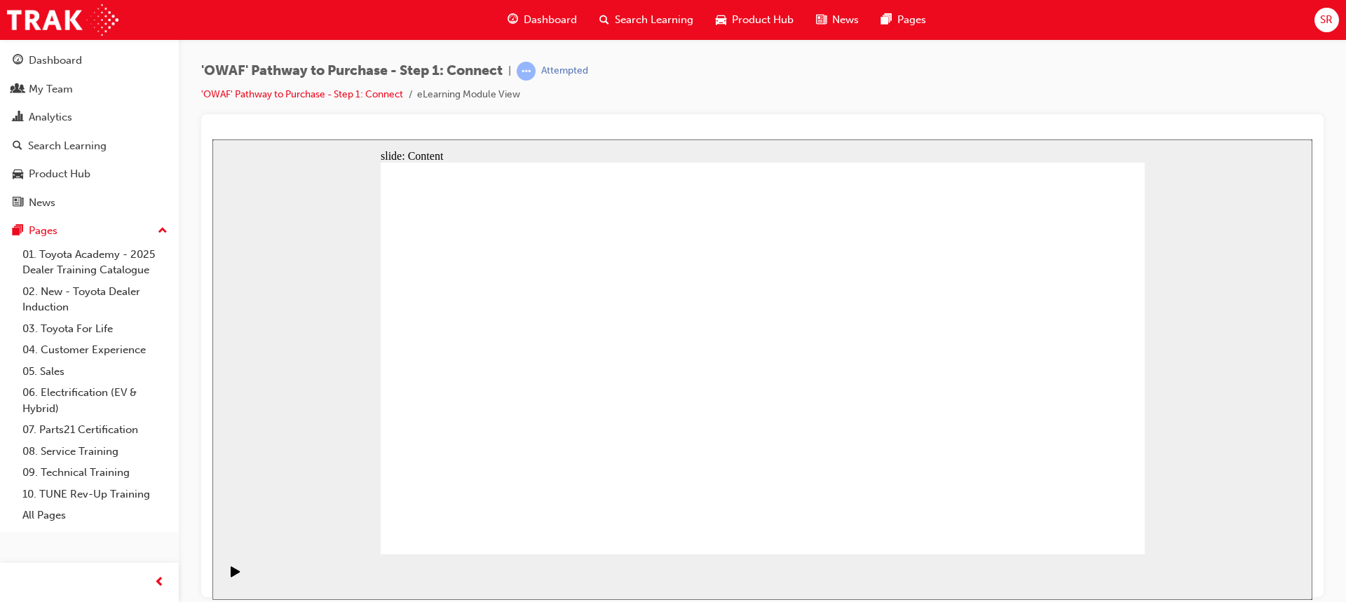
drag, startPoint x: 816, startPoint y: 242, endPoint x: 826, endPoint y: 248, distance: 10.7
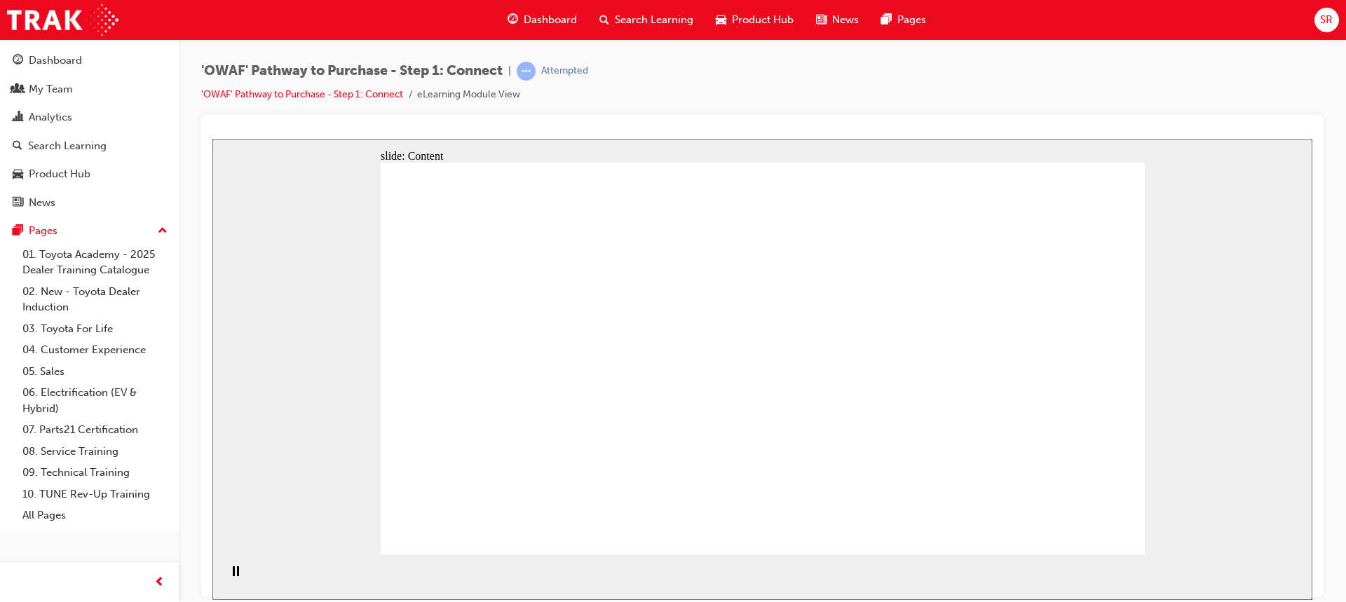
drag, startPoint x: 861, startPoint y: 395, endPoint x: 1047, endPoint y: 557, distance: 246.8
click at [1189, 206] on div "slide: Content Rectangle 1 The consequences of not connecting with our Customer…" at bounding box center [762, 369] width 1100 height 460
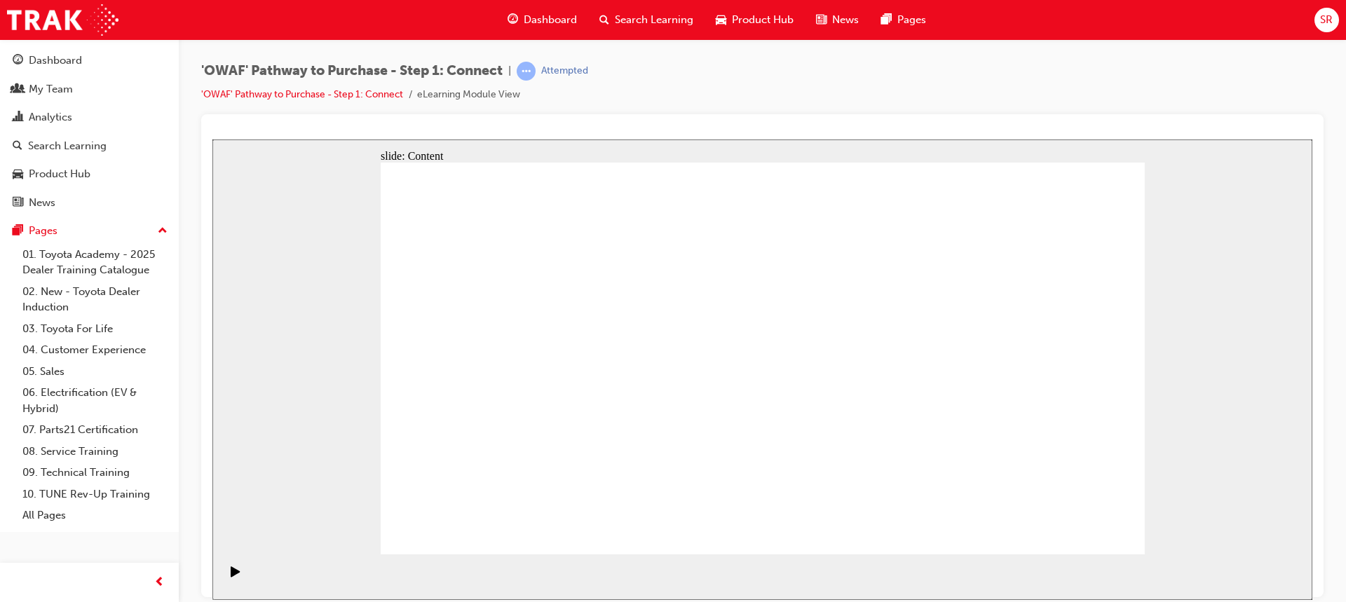
drag, startPoint x: 1066, startPoint y: 507, endPoint x: 1080, endPoint y: 514, distance: 15.7
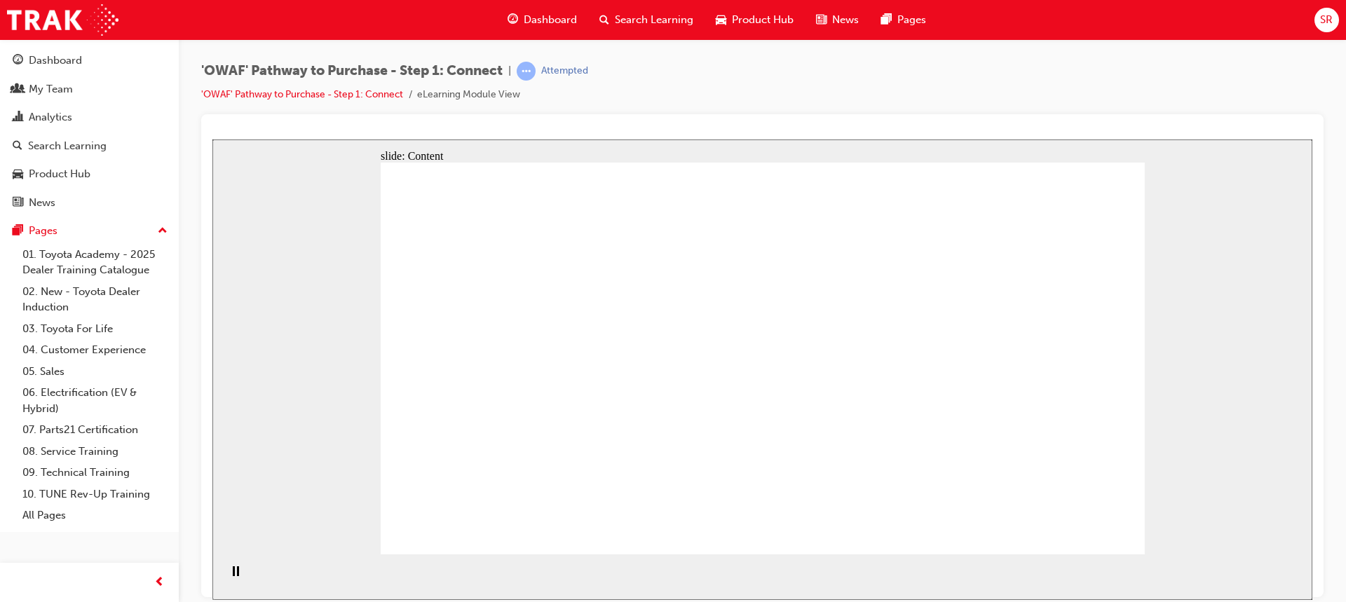
drag, startPoint x: 1039, startPoint y: 477, endPoint x: 1047, endPoint y: 475, distance: 8.5
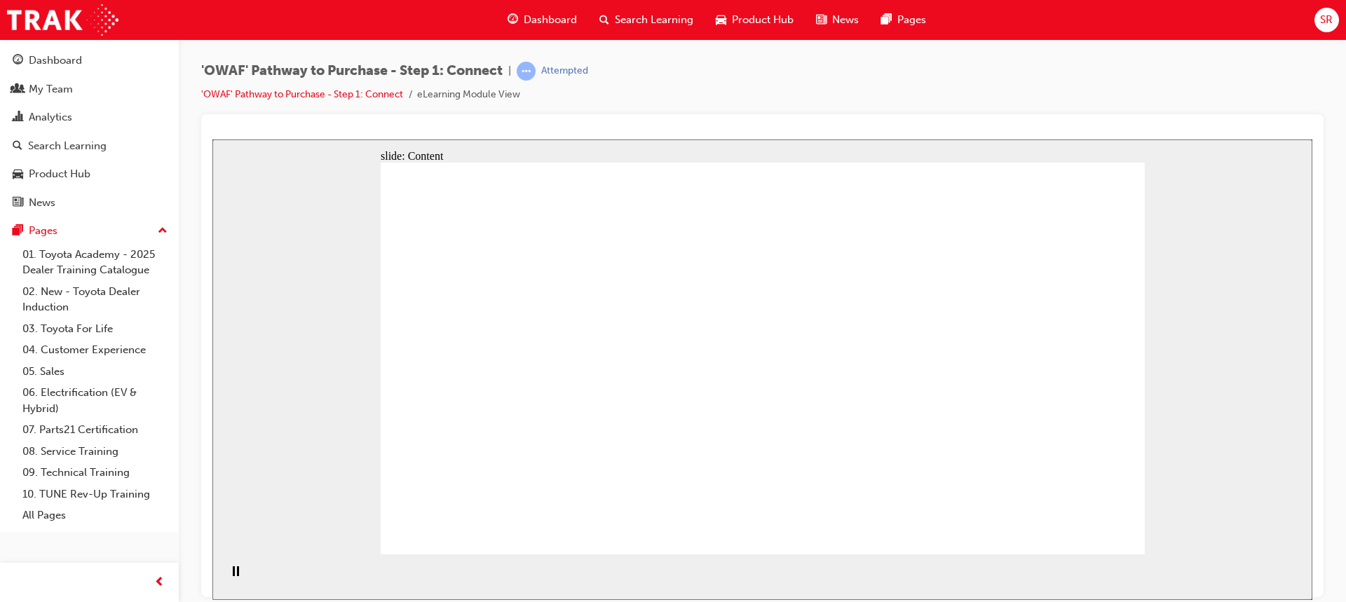
drag, startPoint x: 1020, startPoint y: 477, endPoint x: 1030, endPoint y: 484, distance: 11.7
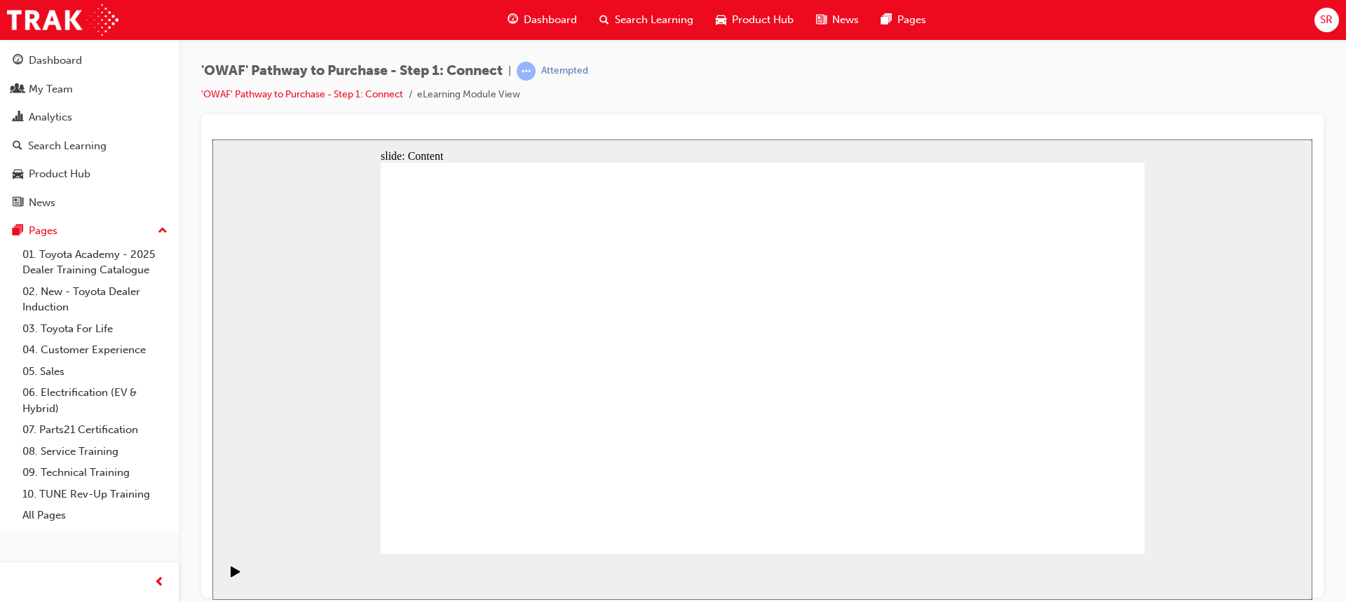
drag, startPoint x: 651, startPoint y: 312, endPoint x: 683, endPoint y: 327, distance: 35.7
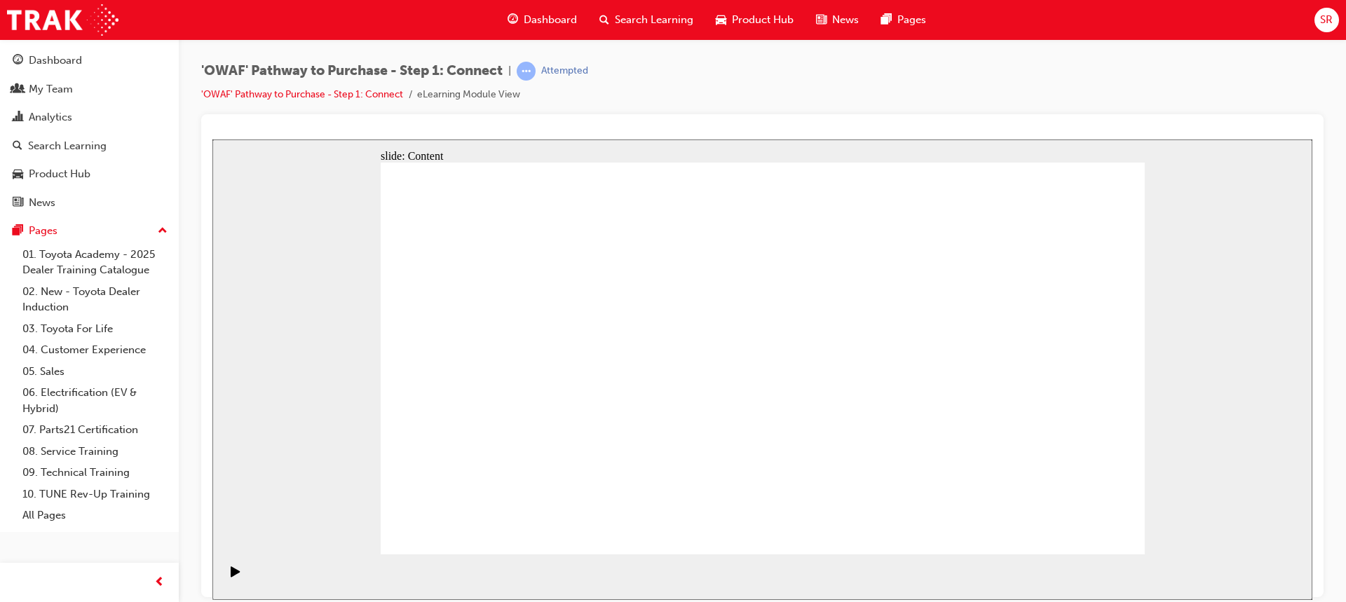
drag, startPoint x: 826, startPoint y: 331, endPoint x: 833, endPoint y: 330, distance: 7.1
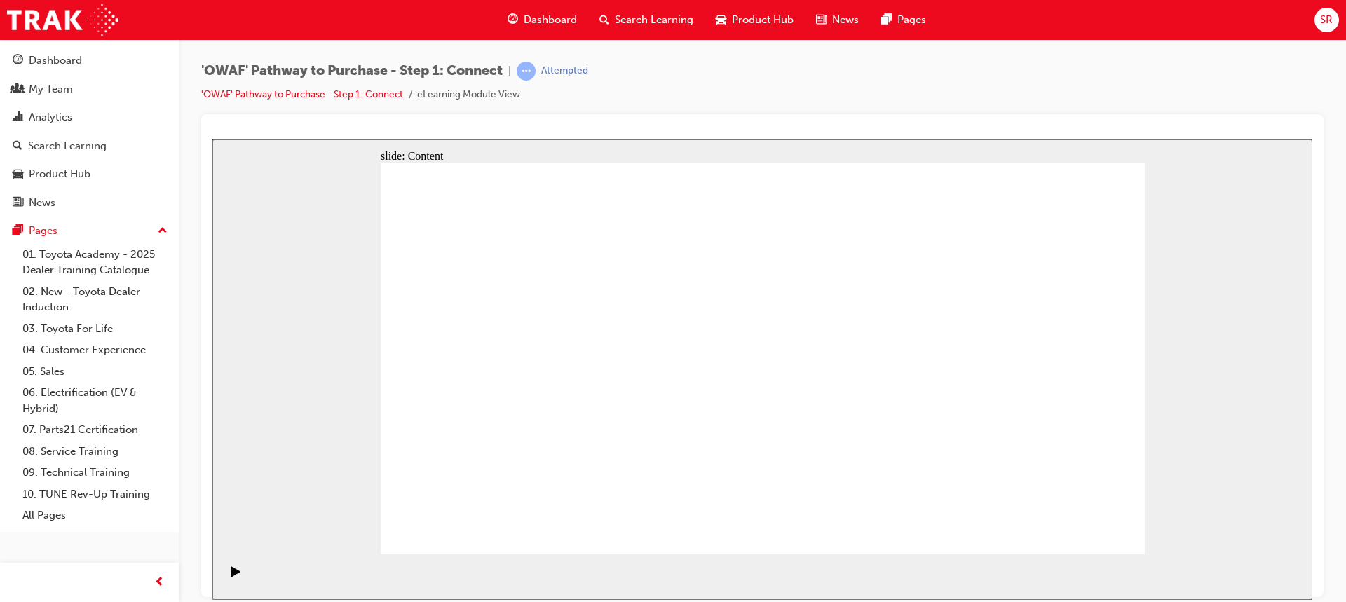
drag, startPoint x: 545, startPoint y: 252, endPoint x: 493, endPoint y: 271, distance: 56.1
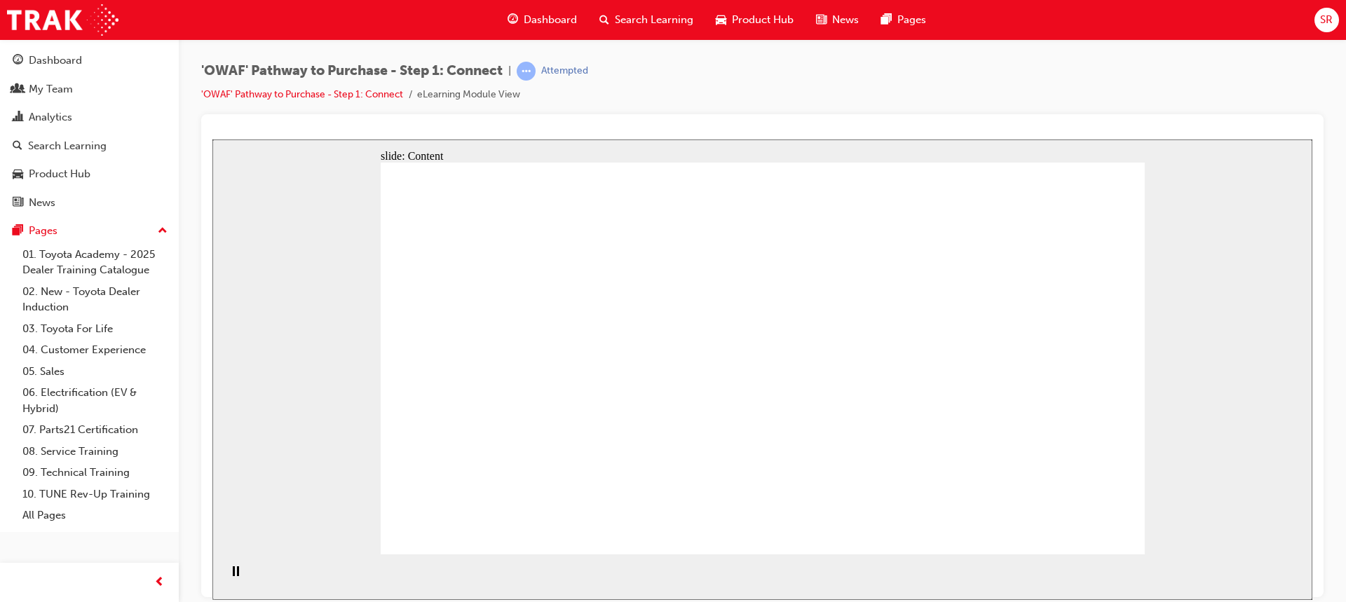
drag, startPoint x: 741, startPoint y: 341, endPoint x: 909, endPoint y: 316, distance: 170.1
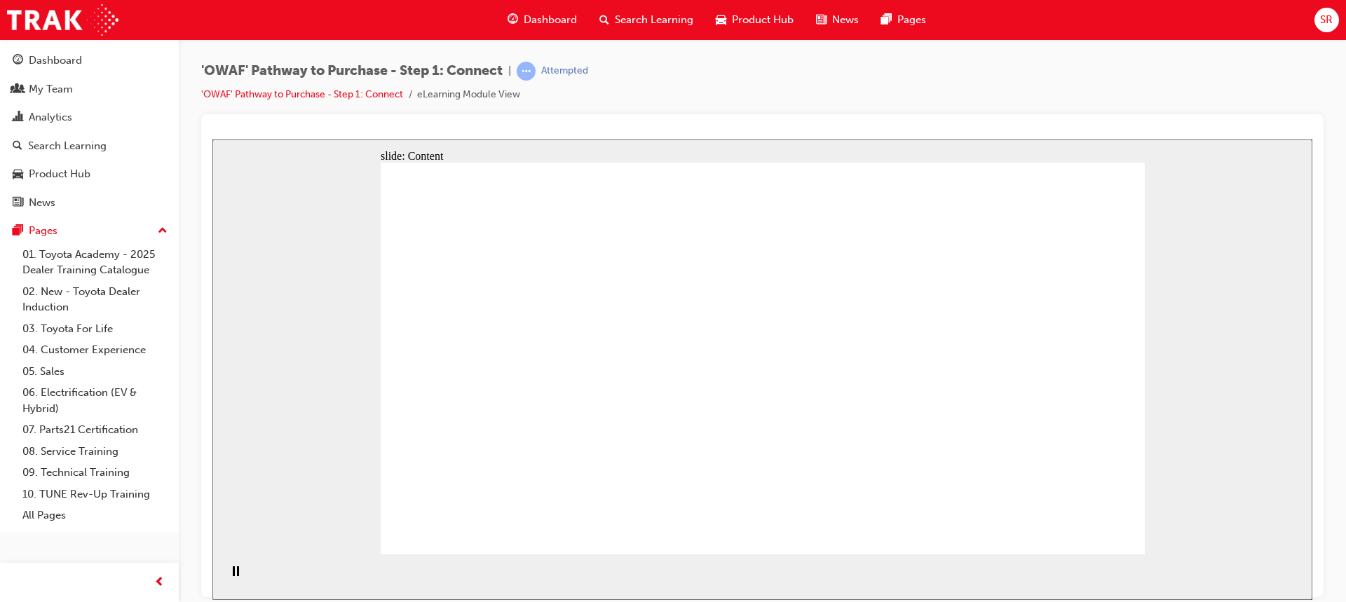
drag, startPoint x: 993, startPoint y: 353, endPoint x: 1001, endPoint y: 357, distance: 8.8
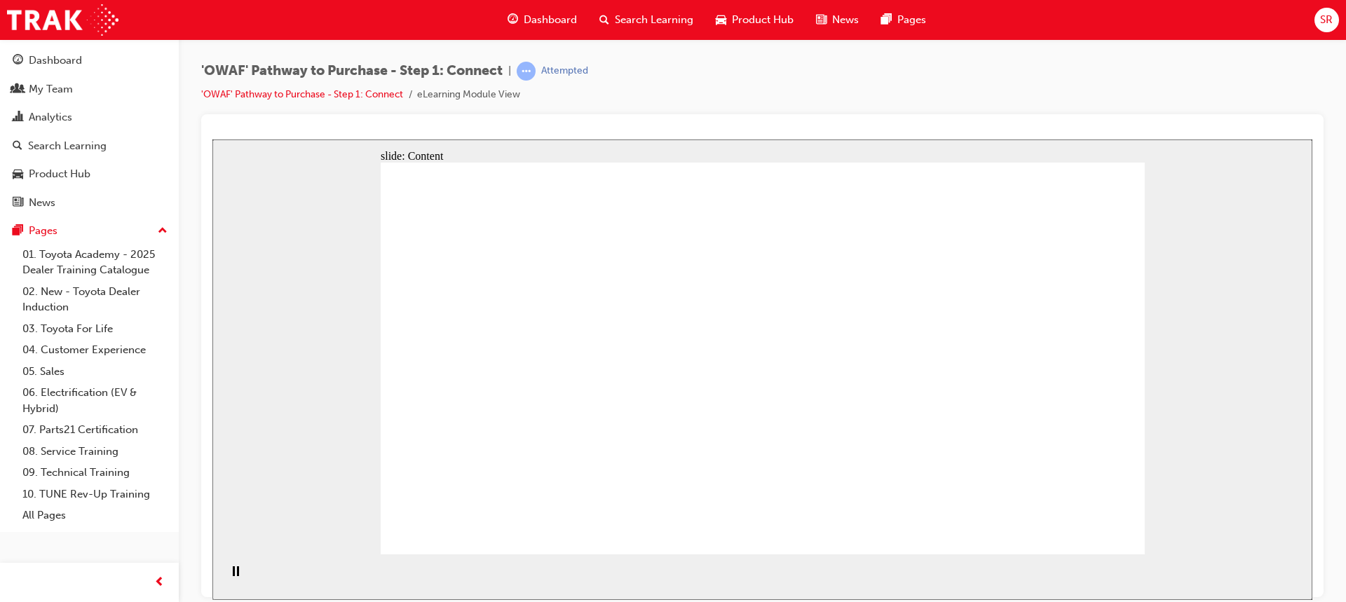
drag, startPoint x: 969, startPoint y: 481, endPoint x: 891, endPoint y: 418, distance: 100.7
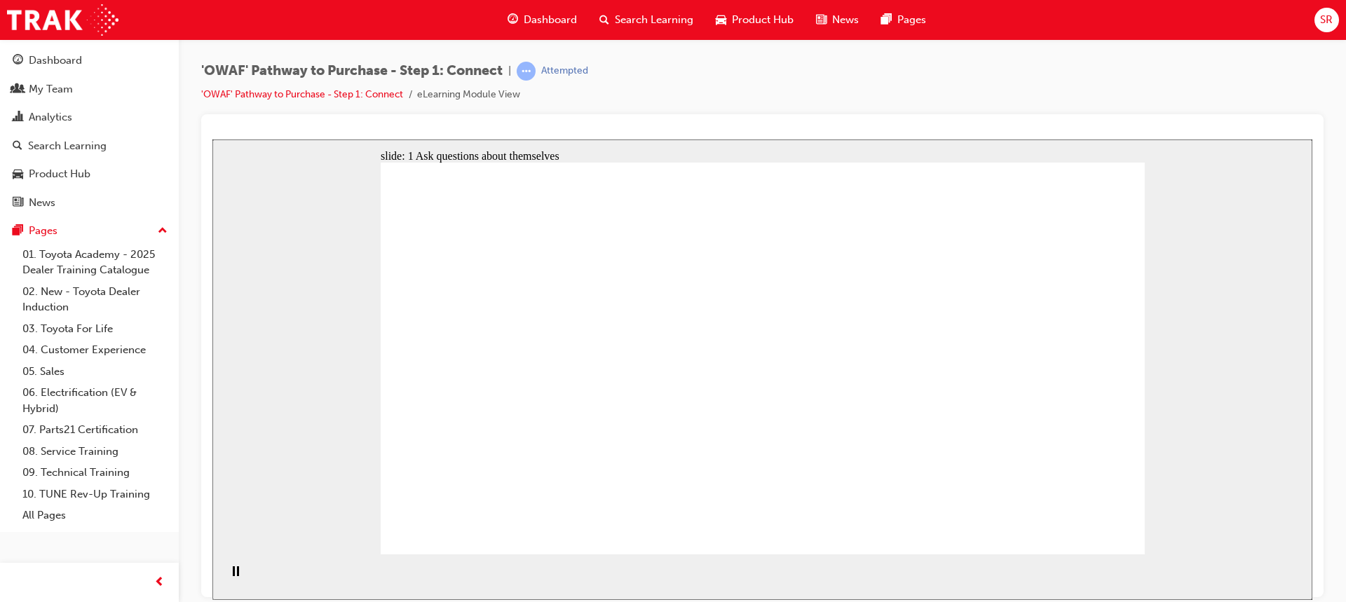
drag, startPoint x: 451, startPoint y: 268, endPoint x: 440, endPoint y: 268, distance: 10.5
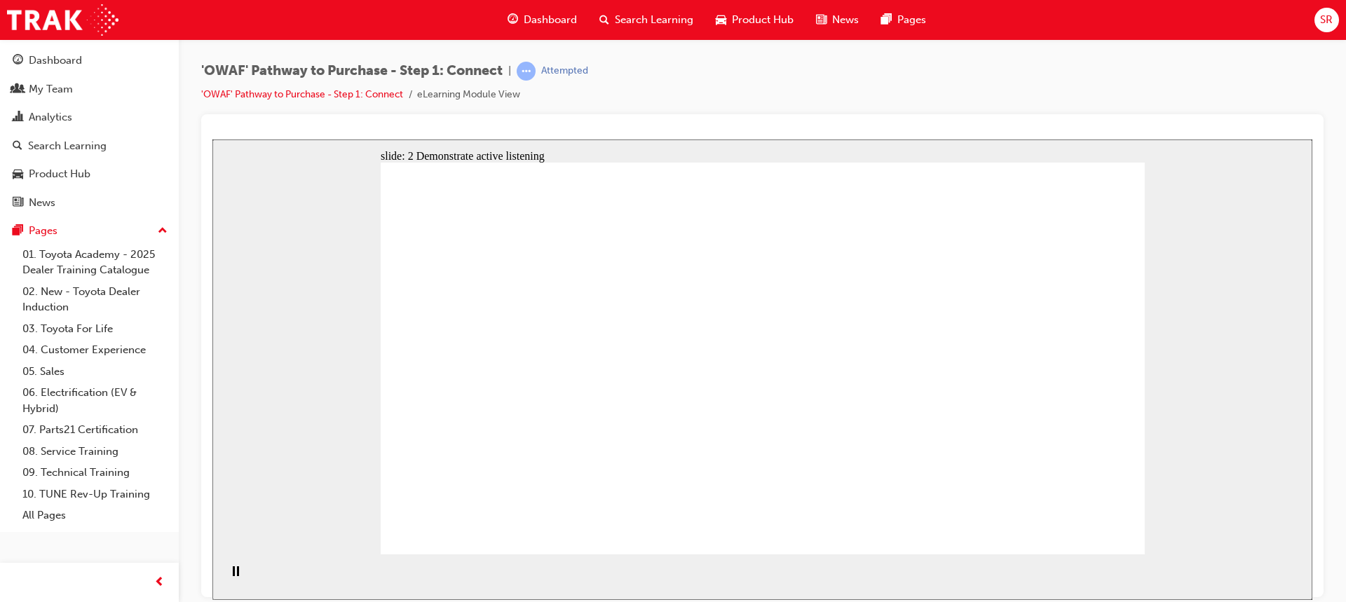
drag, startPoint x: 723, startPoint y: 181, endPoint x: 734, endPoint y: 215, distance: 36.1
drag, startPoint x: 751, startPoint y: 283, endPoint x: 763, endPoint y: 320, distance: 38.8
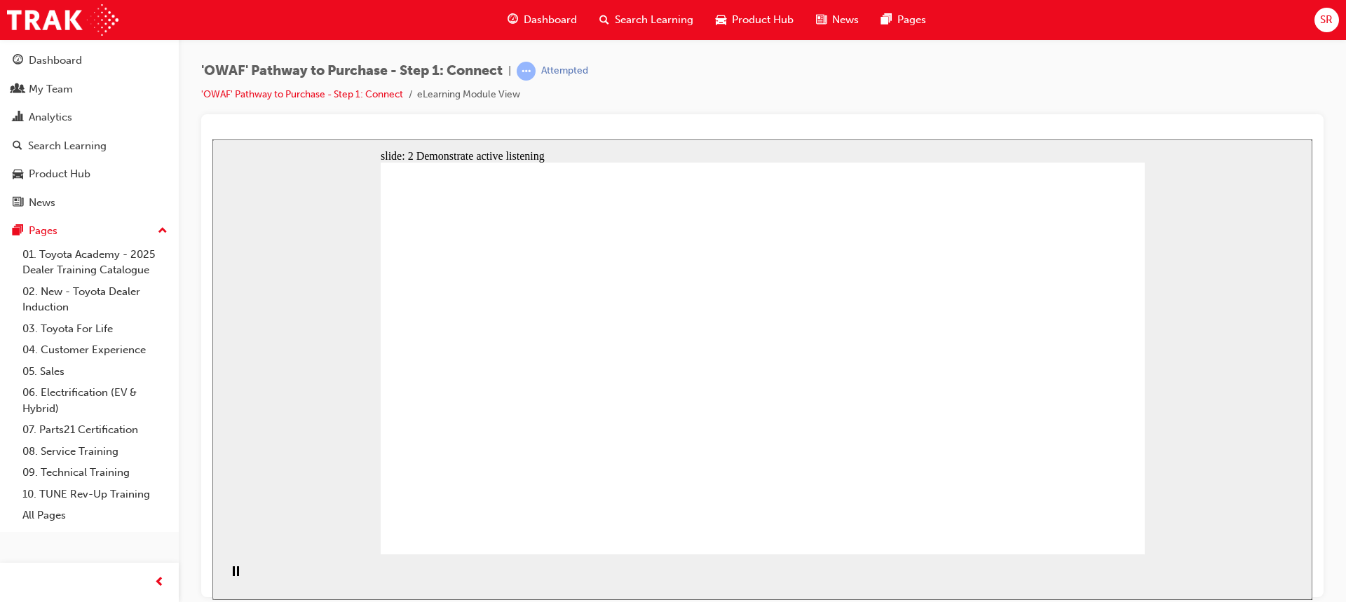
drag, startPoint x: 764, startPoint y: 332, endPoint x: 775, endPoint y: 382, distance: 51.0
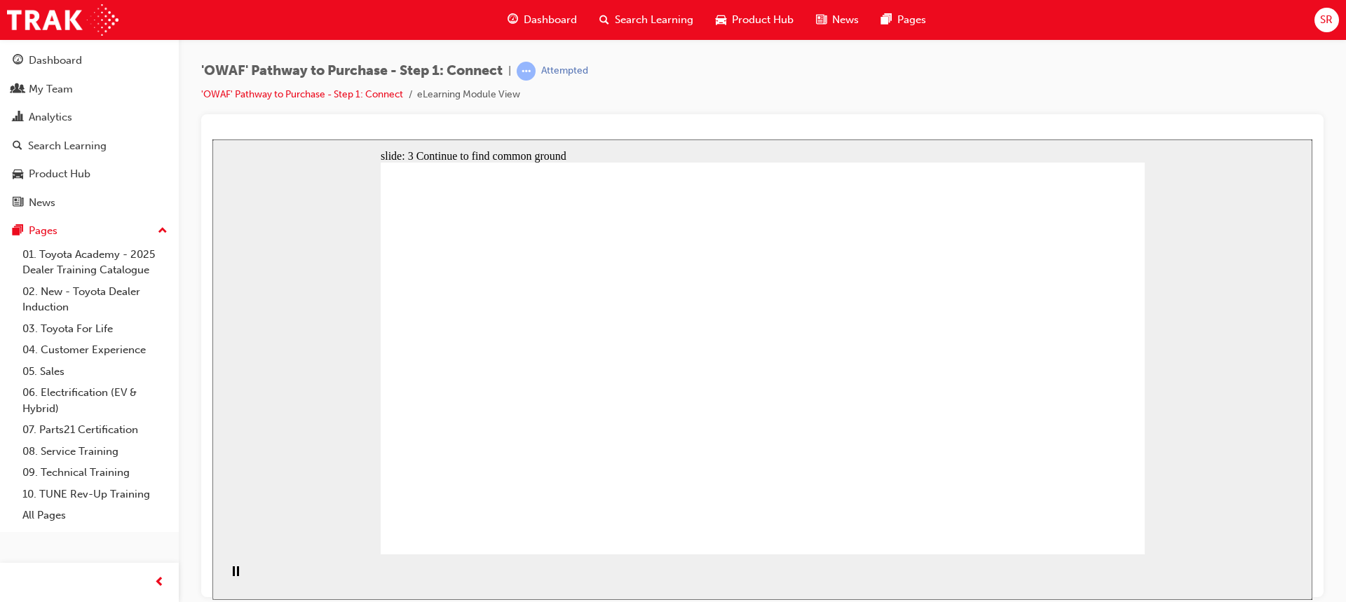
drag, startPoint x: 716, startPoint y: 346, endPoint x: 802, endPoint y: 265, distance: 118.0
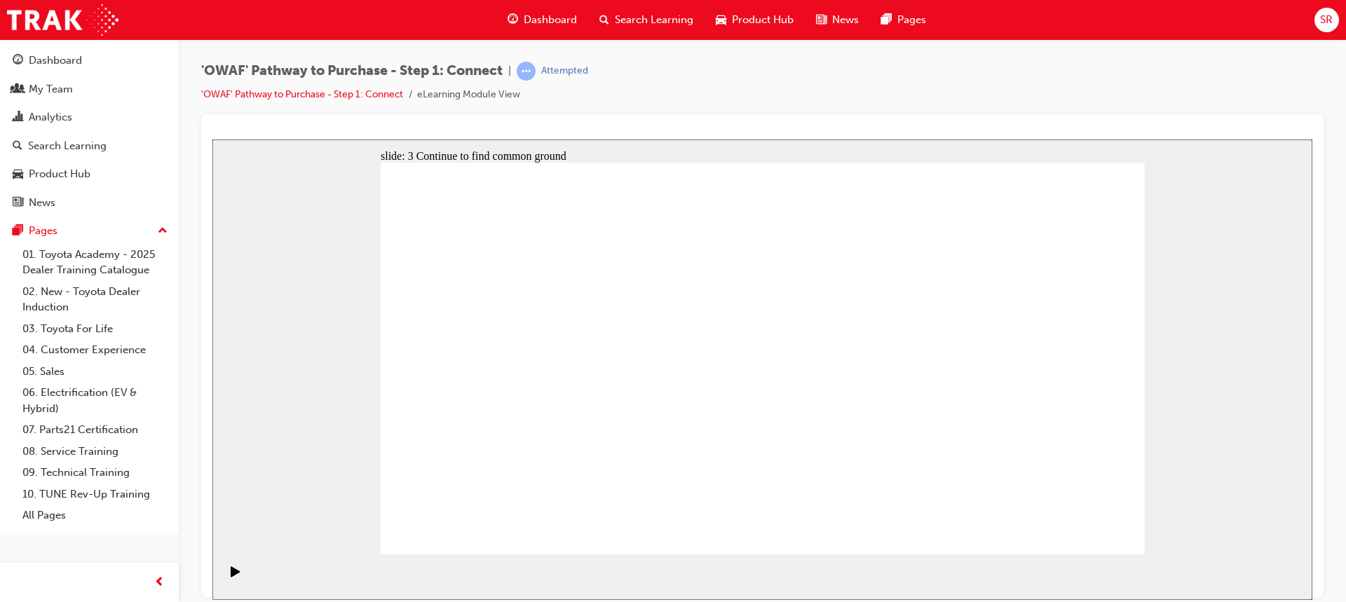
drag, startPoint x: 592, startPoint y: 260, endPoint x: 599, endPoint y: 259, distance: 7.8
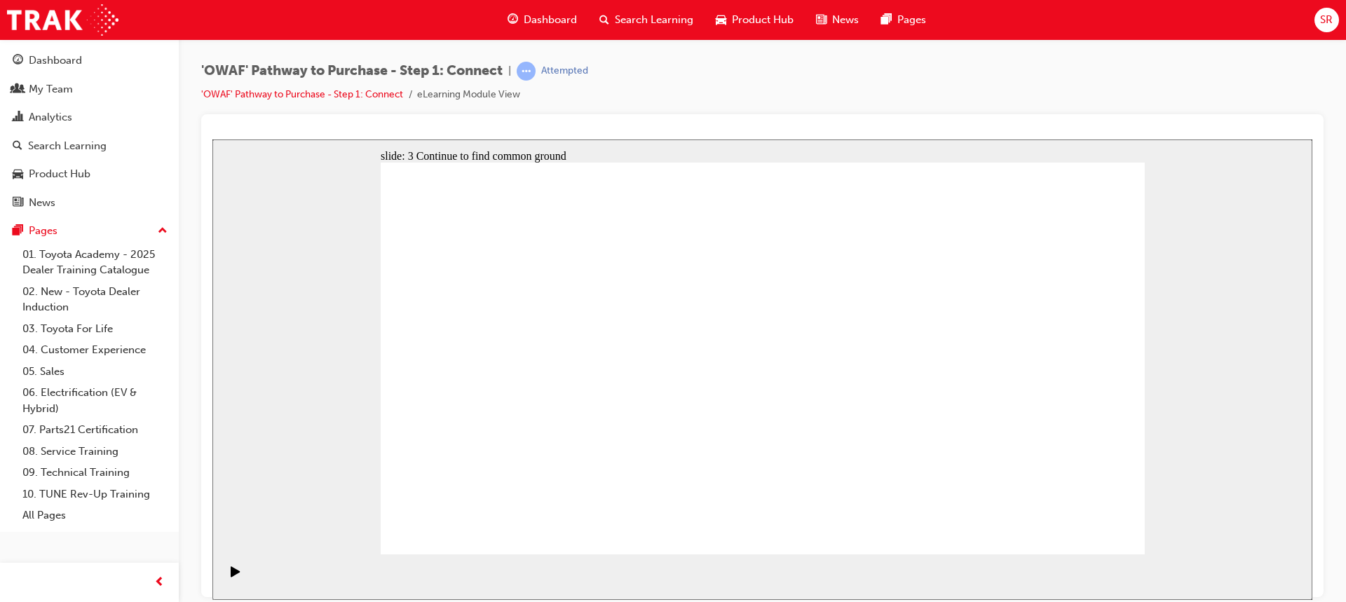
drag, startPoint x: 771, startPoint y: 269, endPoint x: 1094, endPoint y: 310, distance: 325.6
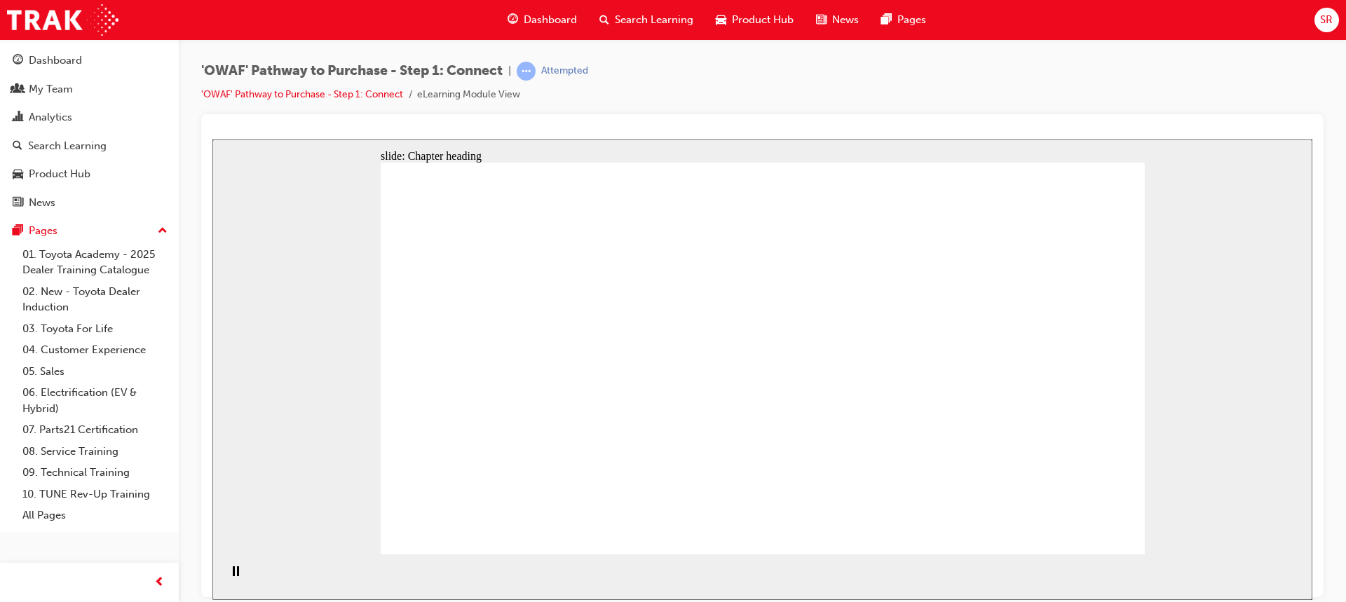
drag, startPoint x: 1094, startPoint y: 310, endPoint x: 1116, endPoint y: 360, distance: 55.2
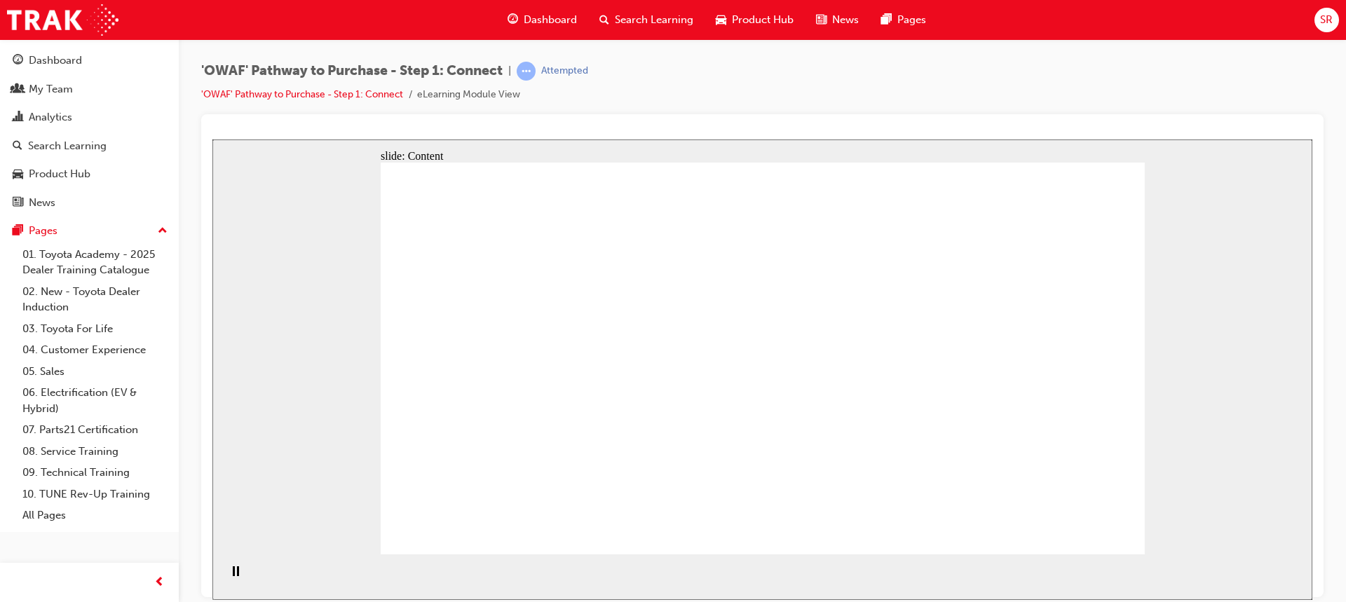
drag, startPoint x: 932, startPoint y: 374, endPoint x: 1101, endPoint y: 404, distance: 171.4
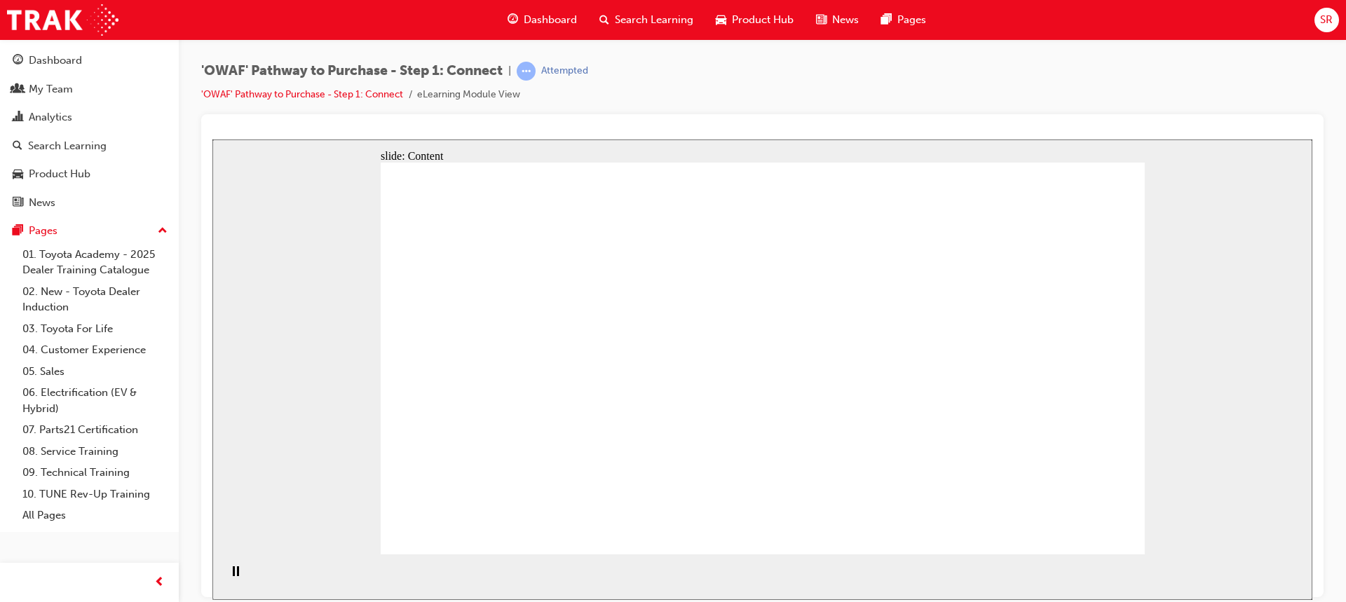
drag, startPoint x: 671, startPoint y: 198, endPoint x: 655, endPoint y: 186, distance: 20.5
drag, startPoint x: 759, startPoint y: 287, endPoint x: 767, endPoint y: 298, distance: 14.0
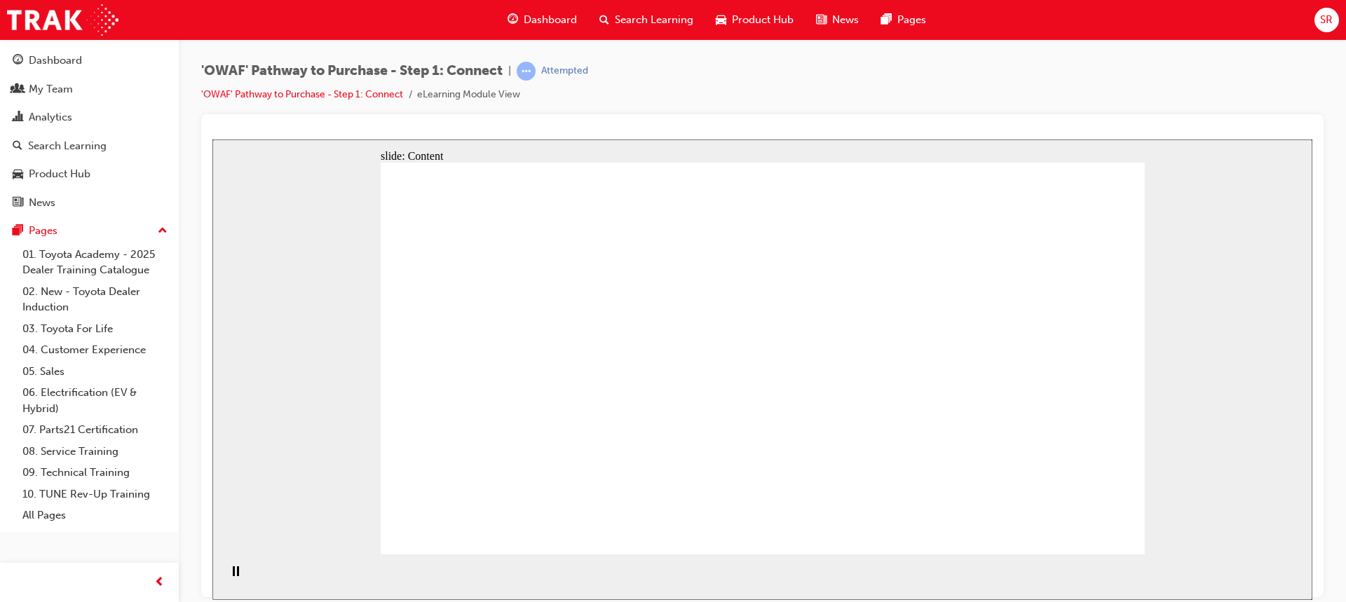
drag, startPoint x: 519, startPoint y: 248, endPoint x: 519, endPoint y: 272, distance: 23.8
drag, startPoint x: 511, startPoint y: 312, endPoint x: 511, endPoint y: 322, distance: 10.5
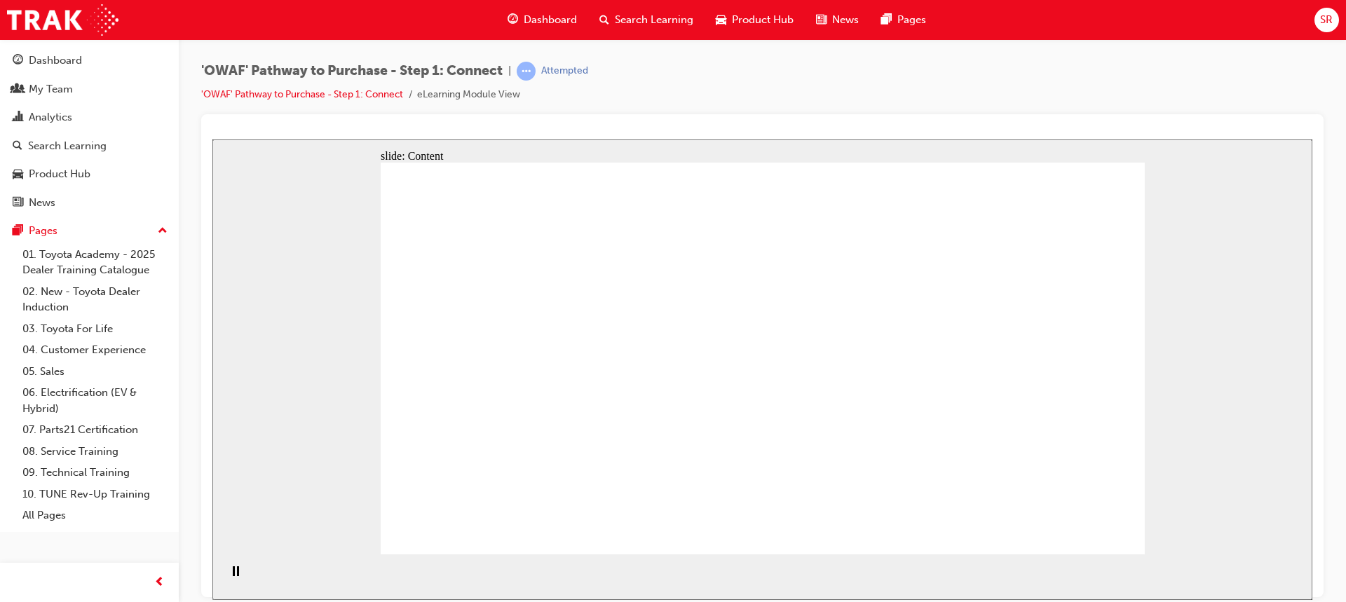
drag, startPoint x: 524, startPoint y: 451, endPoint x: 536, endPoint y: 295, distance: 156.8
drag, startPoint x: 521, startPoint y: 322, endPoint x: 521, endPoint y: 346, distance: 23.1
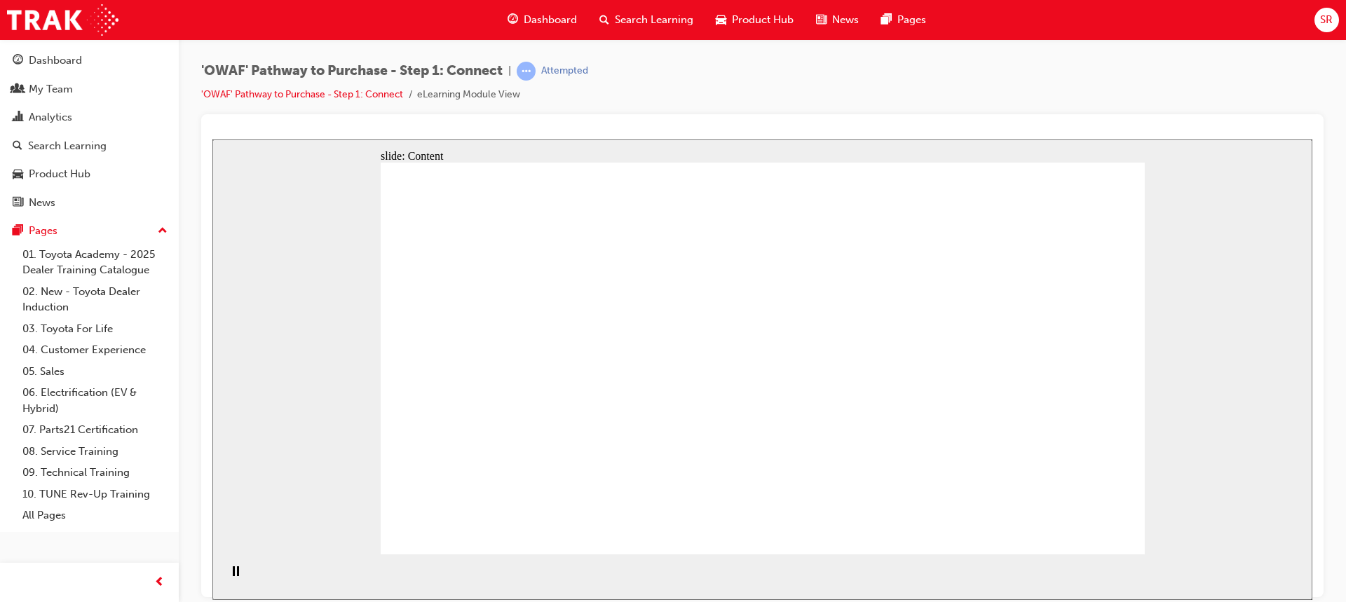
drag, startPoint x: 521, startPoint y: 379, endPoint x: 519, endPoint y: 419, distance: 40.0
drag, startPoint x: 532, startPoint y: 317, endPoint x: 536, endPoint y: 357, distance: 39.5
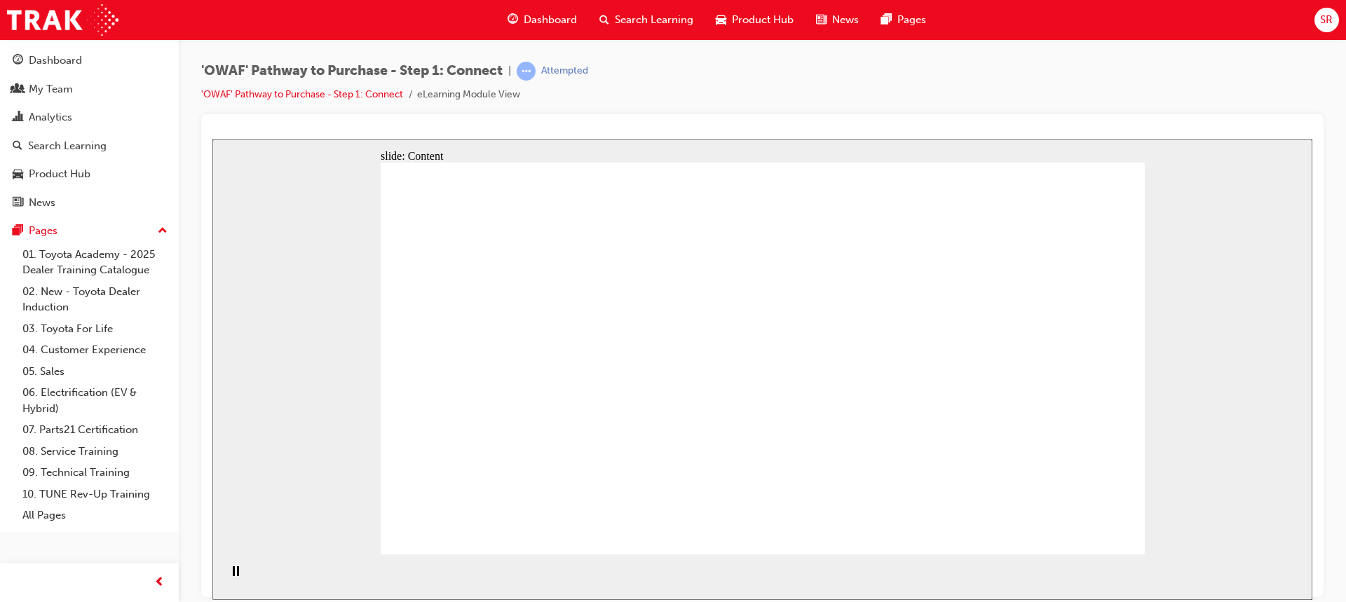
drag, startPoint x: 536, startPoint y: 357, endPoint x: 530, endPoint y: 431, distance: 74.6
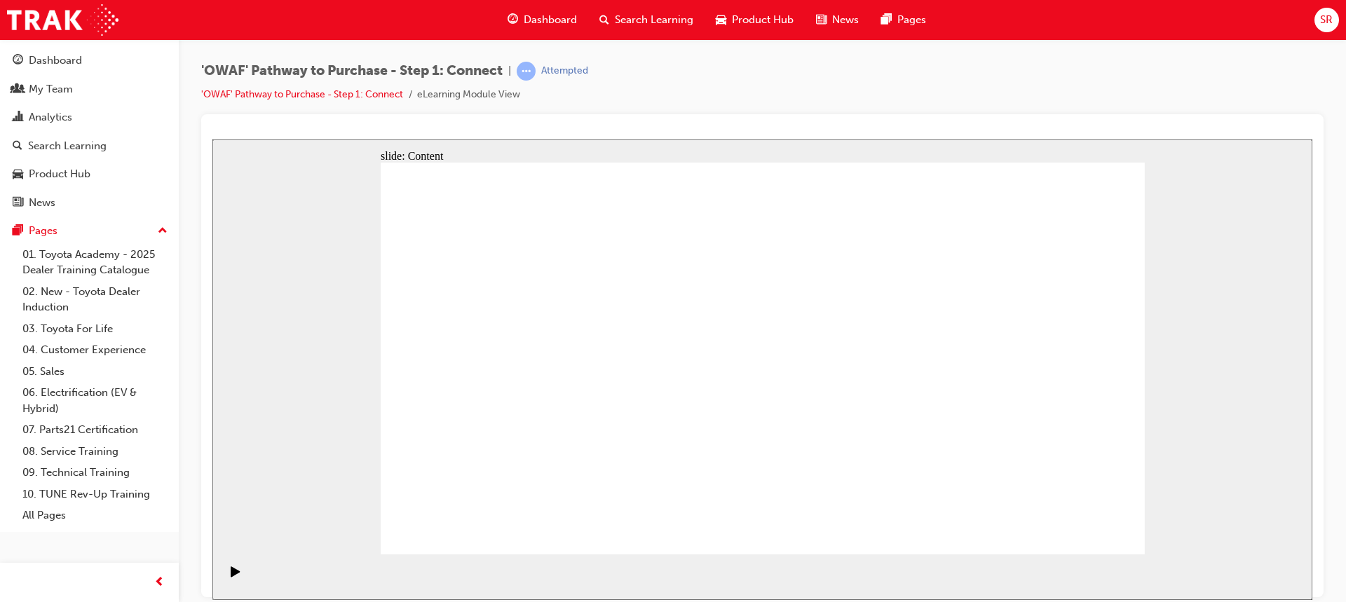
drag, startPoint x: 572, startPoint y: 219, endPoint x: 521, endPoint y: 236, distance: 54.1
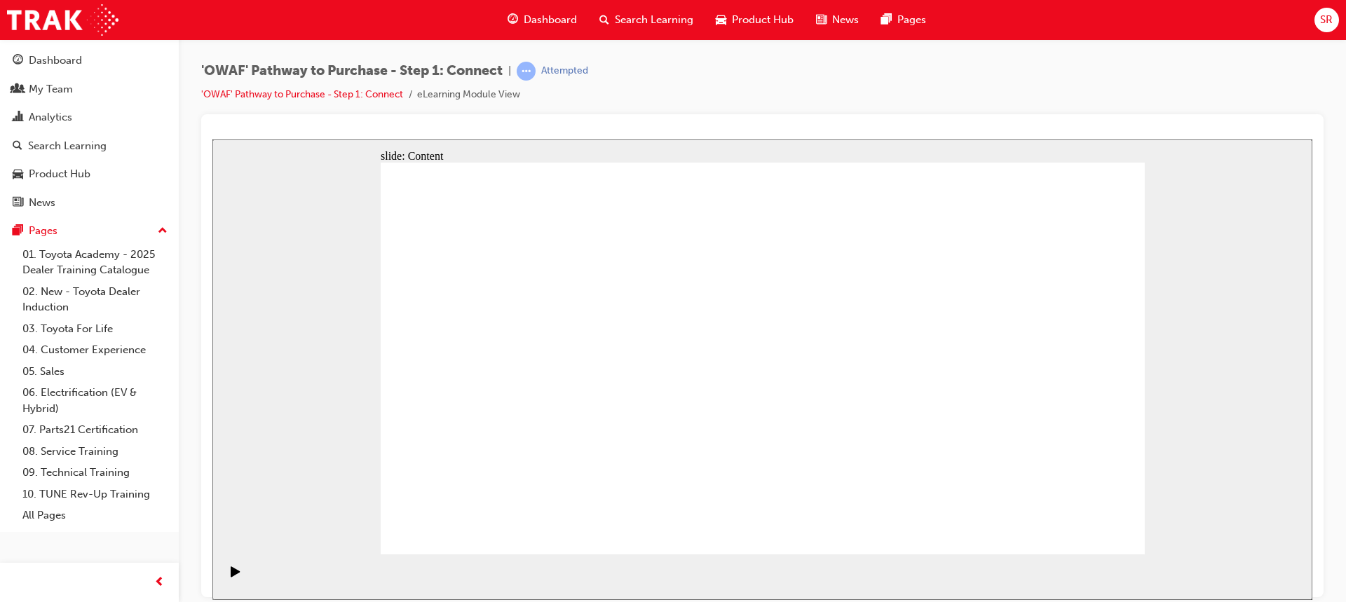
drag, startPoint x: 1007, startPoint y: 287, endPoint x: 997, endPoint y: 287, distance: 9.8
drag, startPoint x: 791, startPoint y: 291, endPoint x: 847, endPoint y: 293, distance: 55.4
click
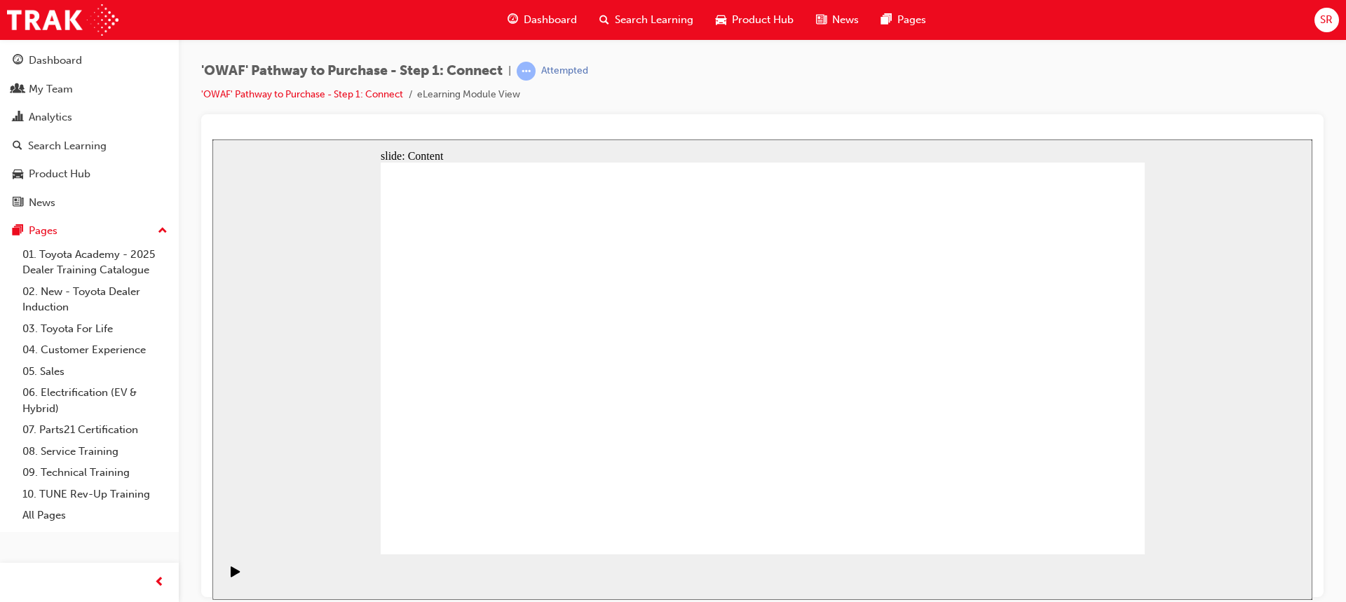
drag, startPoint x: 1005, startPoint y: 307, endPoint x: 875, endPoint y: 362, distance: 141.6
drag, startPoint x: 1013, startPoint y: 426, endPoint x: 1020, endPoint y: 416, distance: 12.1
drag, startPoint x: 889, startPoint y: 331, endPoint x: 961, endPoint y: 333, distance: 72.2
drag, startPoint x: 1005, startPoint y: 334, endPoint x: 1000, endPoint y: 360, distance: 26.4
drag, startPoint x: 917, startPoint y: 446, endPoint x: 826, endPoint y: 439, distance: 90.7
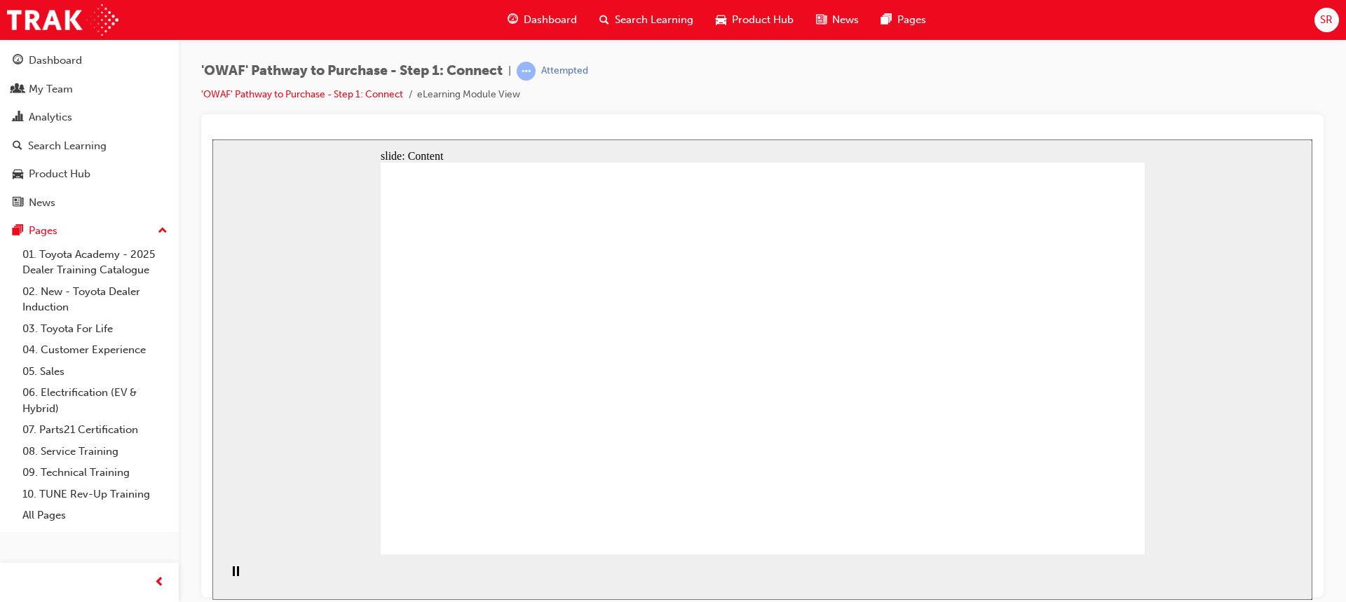
drag, startPoint x: 528, startPoint y: 412, endPoint x: 592, endPoint y: 411, distance: 63.8
drag, startPoint x: 682, startPoint y: 277, endPoint x: 700, endPoint y: 297, distance: 27.3
drag, startPoint x: 789, startPoint y: 413, endPoint x: 1032, endPoint y: 282, distance: 275.6
drag, startPoint x: 1032, startPoint y: 282, endPoint x: 1069, endPoint y: 390, distance: 114.8
drag, startPoint x: 575, startPoint y: 380, endPoint x: 554, endPoint y: 353, distance: 33.9
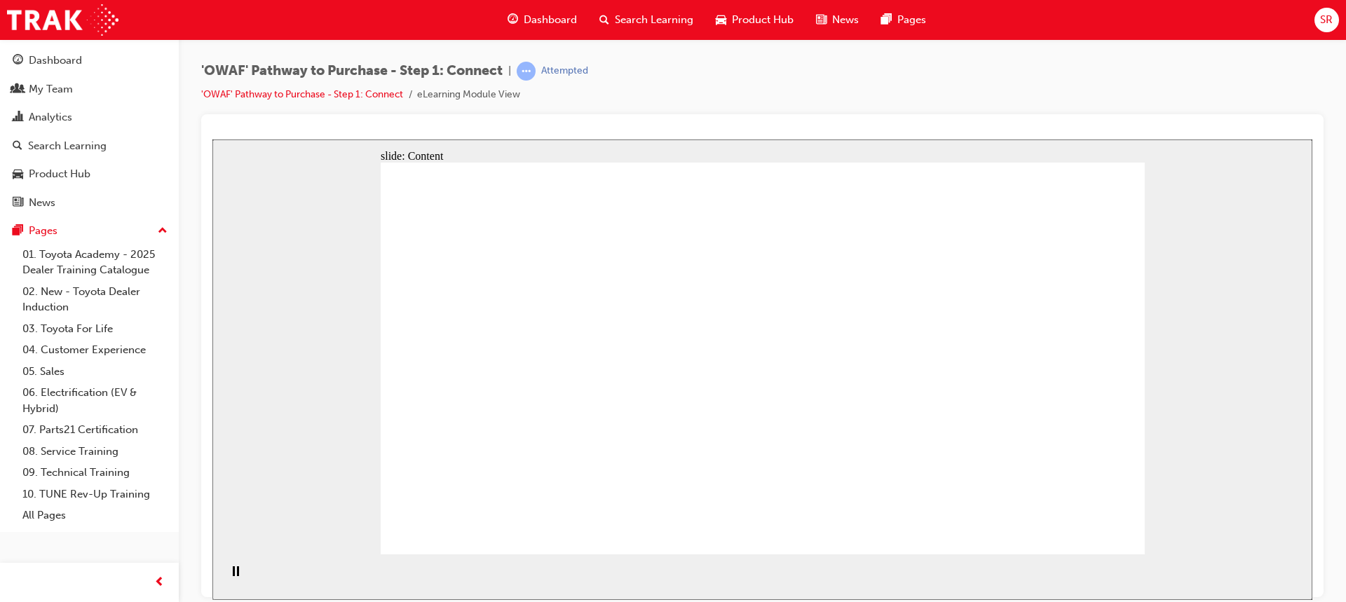
drag, startPoint x: 555, startPoint y: 355, endPoint x: 555, endPoint y: 371, distance: 16.1
drag, startPoint x: 561, startPoint y: 418, endPoint x: 716, endPoint y: 312, distance: 188.0
drag, startPoint x: 737, startPoint y: 285, endPoint x: 770, endPoint y: 416, distance: 135.1
drag, startPoint x: 777, startPoint y: 442, endPoint x: 961, endPoint y: 343, distance: 209.1
drag, startPoint x: 556, startPoint y: 416, endPoint x: 592, endPoint y: 416, distance: 35.0
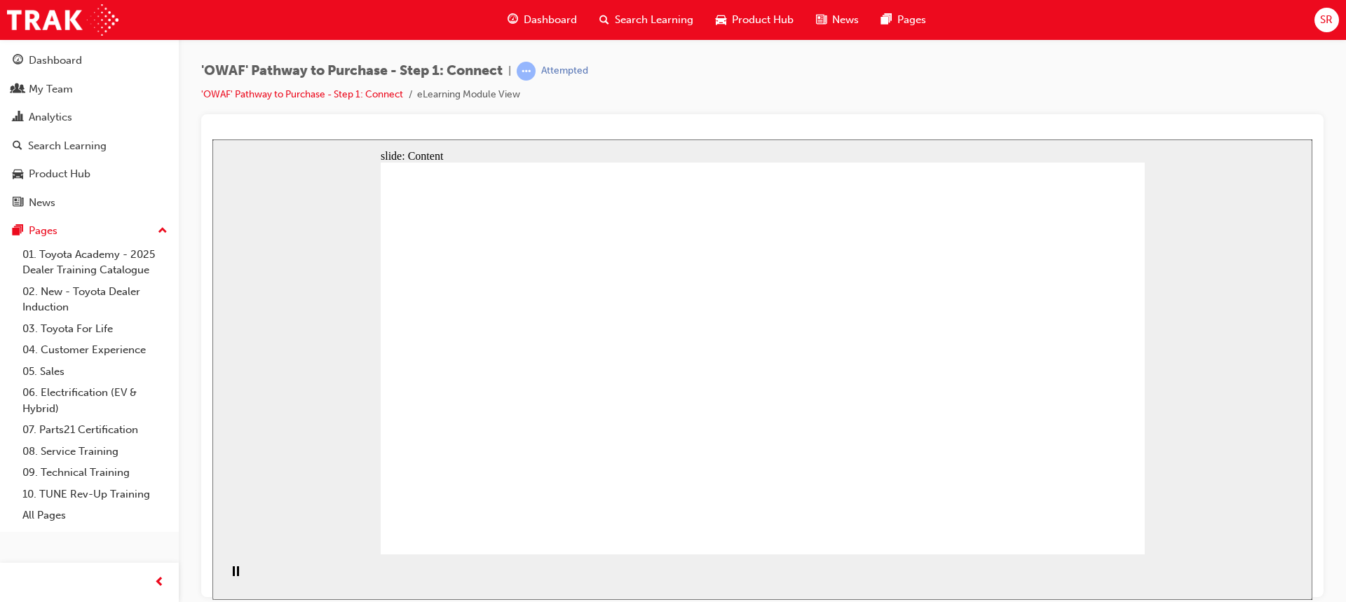
drag, startPoint x: 574, startPoint y: 444, endPoint x: 753, endPoint y: 520, distance: 195.0
drag, startPoint x: 968, startPoint y: 440, endPoint x: 873, endPoint y: 421, distance: 97.2
drag, startPoint x: 510, startPoint y: 486, endPoint x: 856, endPoint y: 288, distance: 399.0
drag, startPoint x: 465, startPoint y: 399, endPoint x: 840, endPoint y: 374, distance: 376.5
drag, startPoint x: 584, startPoint y: 477, endPoint x: 957, endPoint y: 231, distance: 447.3
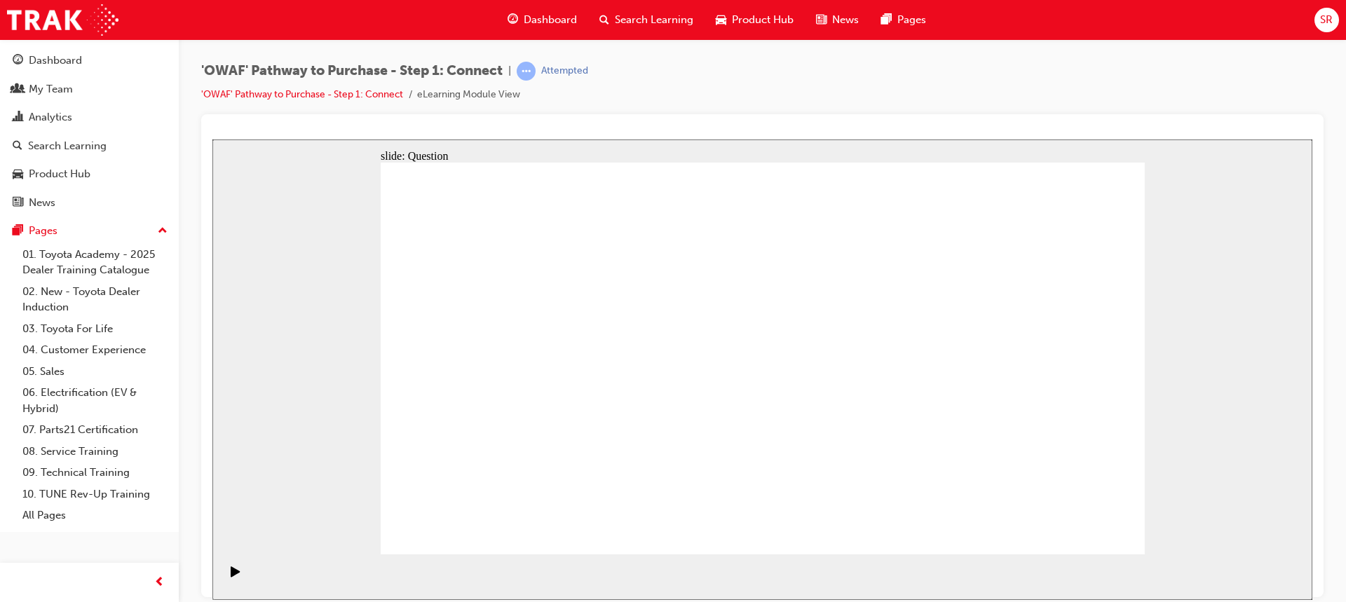
drag, startPoint x: 693, startPoint y: 483, endPoint x: 1053, endPoint y: 282, distance: 412.2
drag, startPoint x: 546, startPoint y: 399, endPoint x: 1072, endPoint y: 374, distance: 526.9
drag, startPoint x: 648, startPoint y: 395, endPoint x: 1024, endPoint y: 453, distance: 380.8
drag, startPoint x: 761, startPoint y: 407, endPoint x: 924, endPoint y: 457, distance: 170.0
drag, startPoint x: 990, startPoint y: 386, endPoint x: 765, endPoint y: 391, distance: 225.7
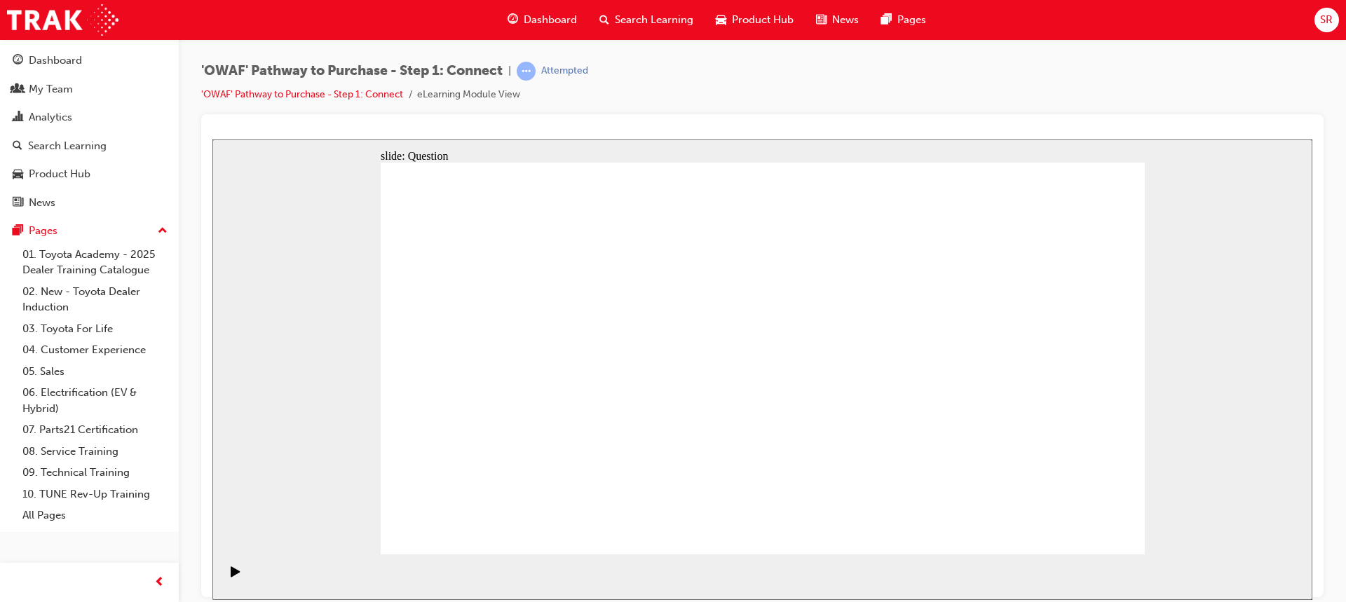
drag, startPoint x: 994, startPoint y: 388, endPoint x: 514, endPoint y: 371, distance: 480.4
drag, startPoint x: 999, startPoint y: 389, endPoint x: 799, endPoint y: 388, distance: 200.4
drag, startPoint x: 1041, startPoint y: 406, endPoint x: 830, endPoint y: 401, distance: 210.3
drag, startPoint x: 1040, startPoint y: 390, endPoint x: 832, endPoint y: 397, distance: 208.3
drag, startPoint x: 999, startPoint y: 394, endPoint x: 481, endPoint y: 388, distance: 518.0
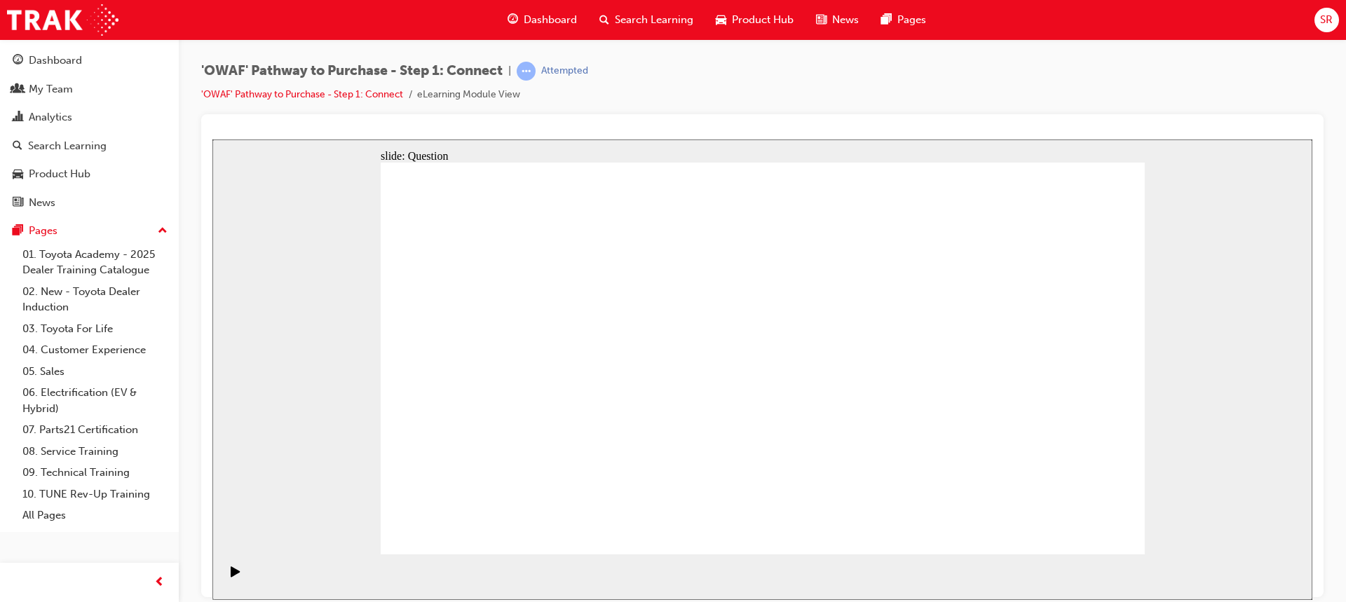
drag, startPoint x: 1036, startPoint y: 396, endPoint x: 566, endPoint y: 386, distance: 469.7
drag, startPoint x: 971, startPoint y: 397, endPoint x: 493, endPoint y: 415, distance: 477.6
radio input "true"
checkbox input "true"
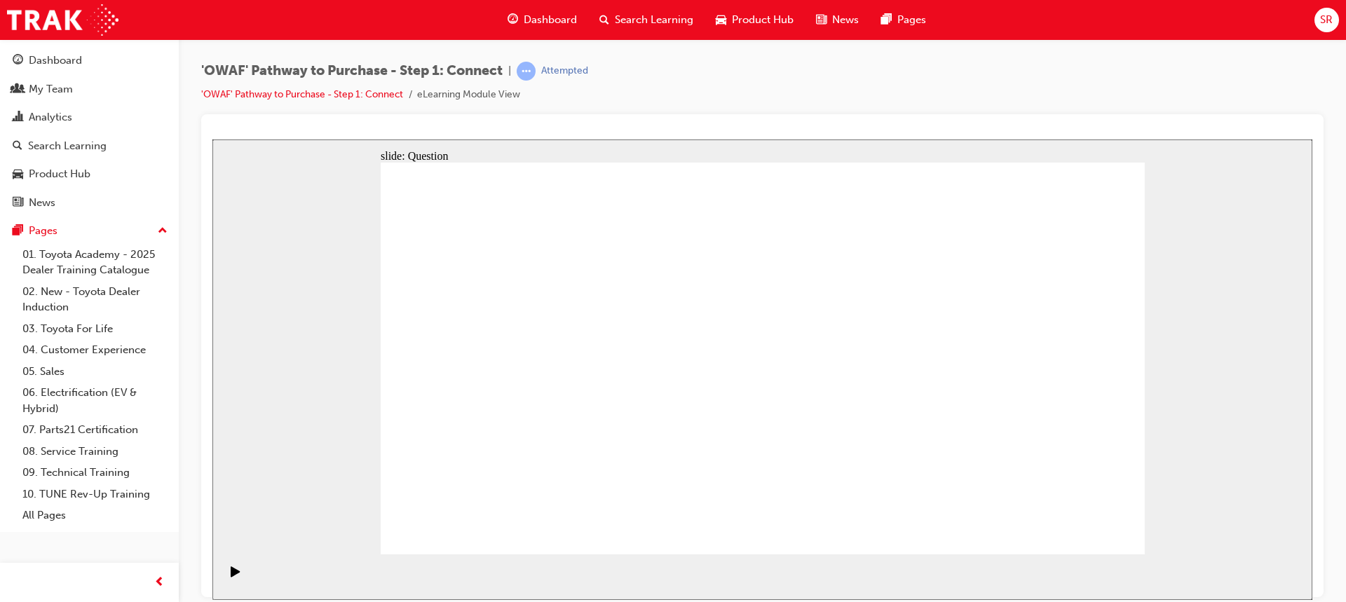
checkbox input "true"
drag, startPoint x: 1092, startPoint y: 537, endPoint x: 1085, endPoint y: 519, distance: 19.5
drag, startPoint x: 536, startPoint y: 481, endPoint x: 795, endPoint y: 312, distance: 309.8
drag, startPoint x: 682, startPoint y: 519, endPoint x: 972, endPoint y: 310, distance: 357.5
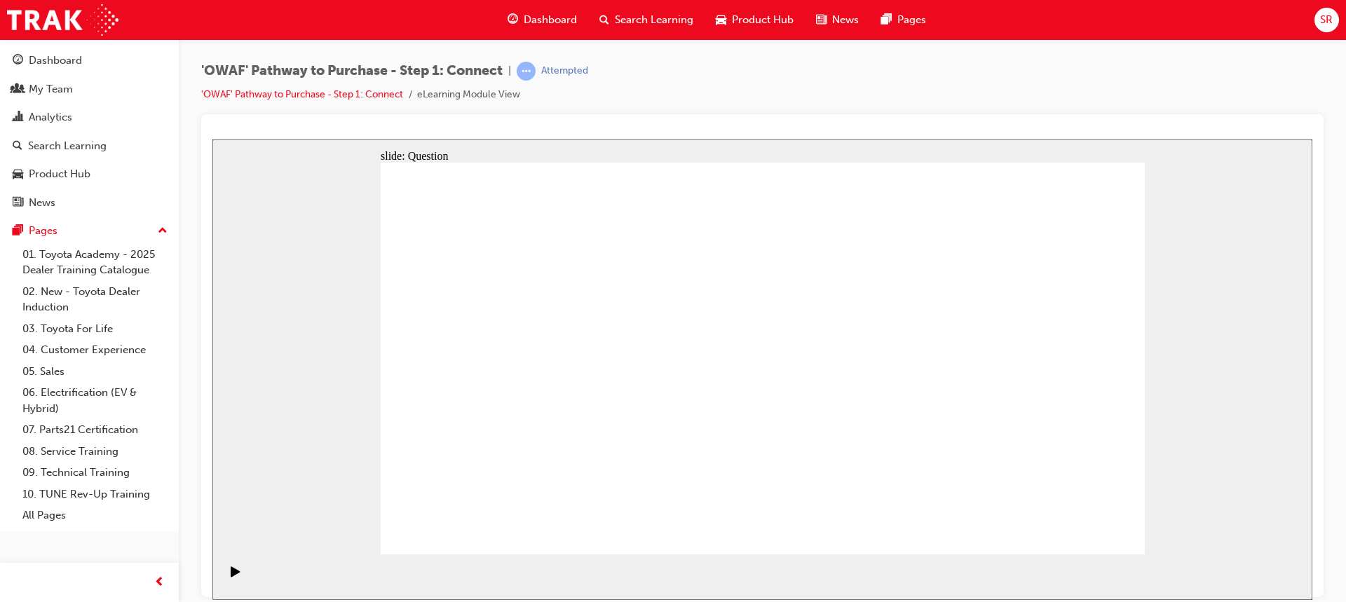
drag, startPoint x: 805, startPoint y: 479, endPoint x: 496, endPoint y: 346, distance: 336.5
drag, startPoint x: 958, startPoint y: 444, endPoint x: 708, endPoint y: 353, distance: 266.3
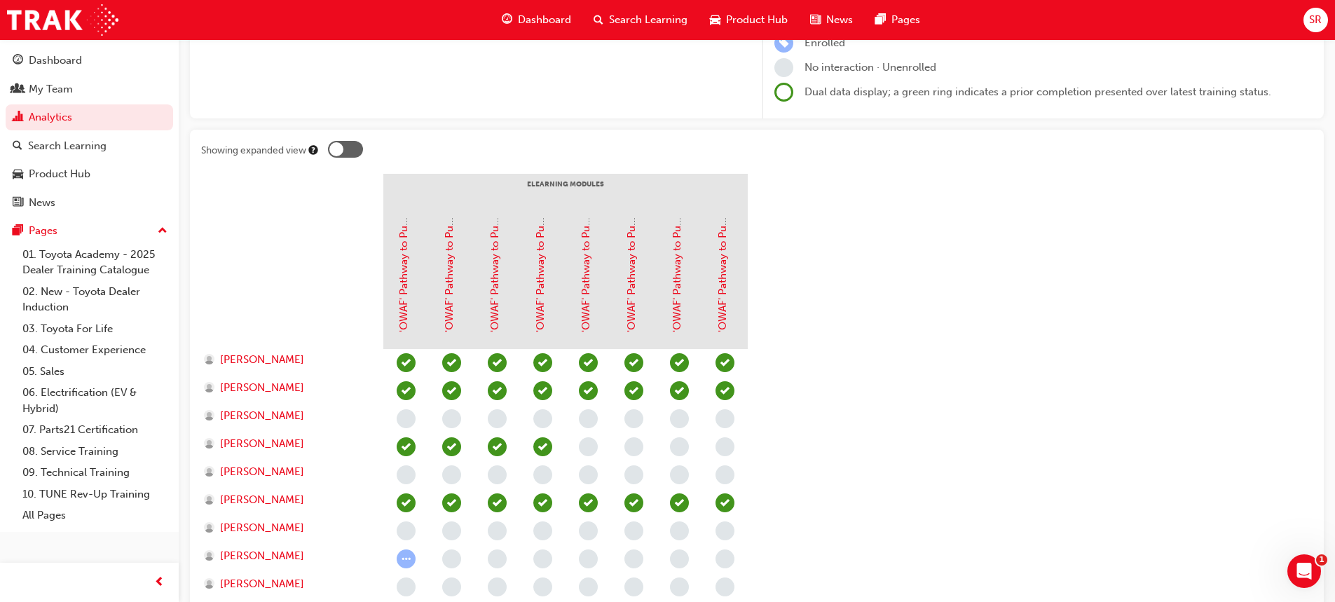
scroll to position [228, 0]
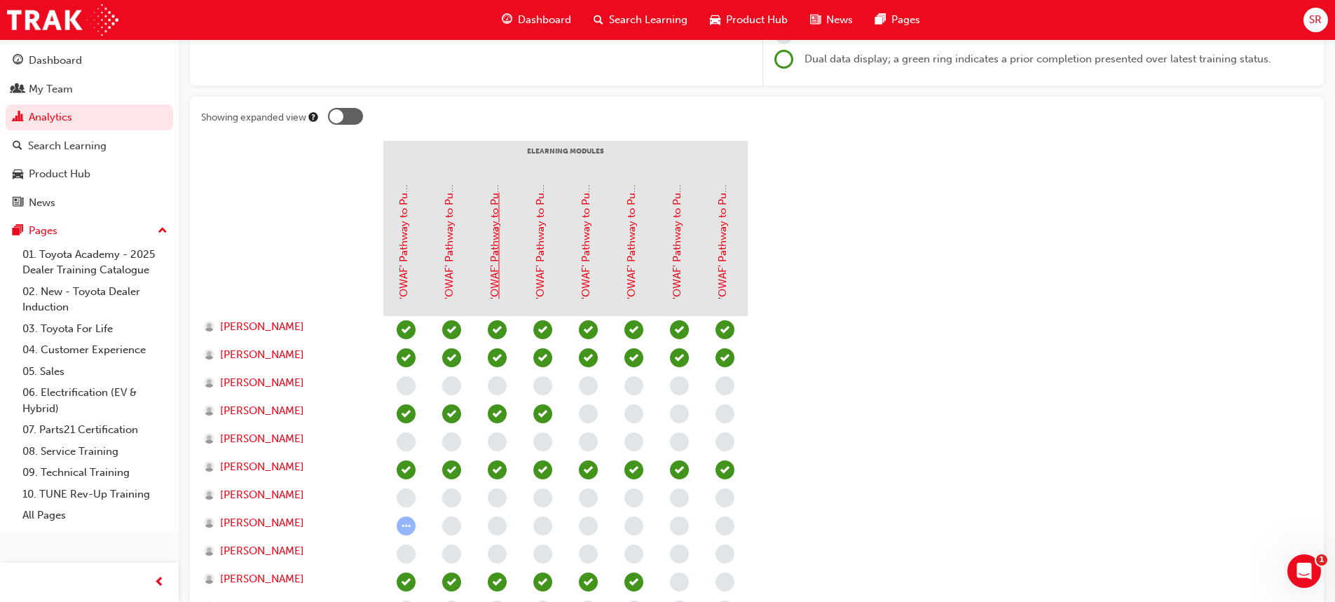
click at [496, 280] on link "'OWAF' Pathway to Purchase - Step 2: Understand" at bounding box center [494, 178] width 13 height 242
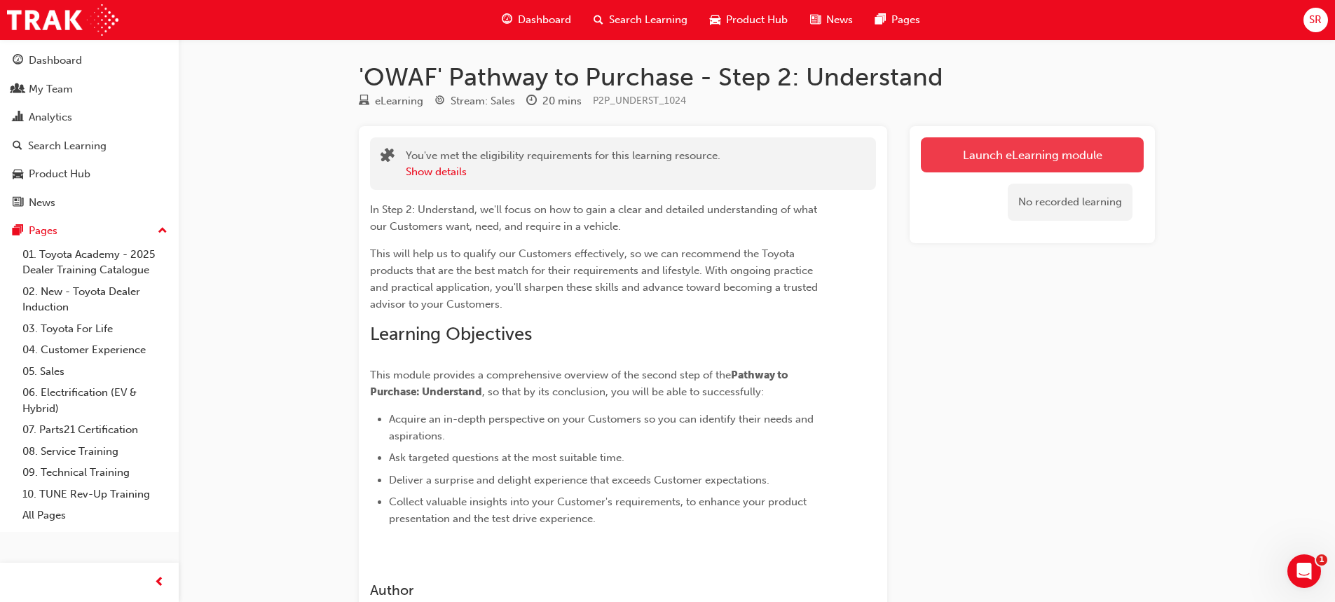
click at [1020, 151] on link "Launch eLearning module" at bounding box center [1032, 154] width 223 height 35
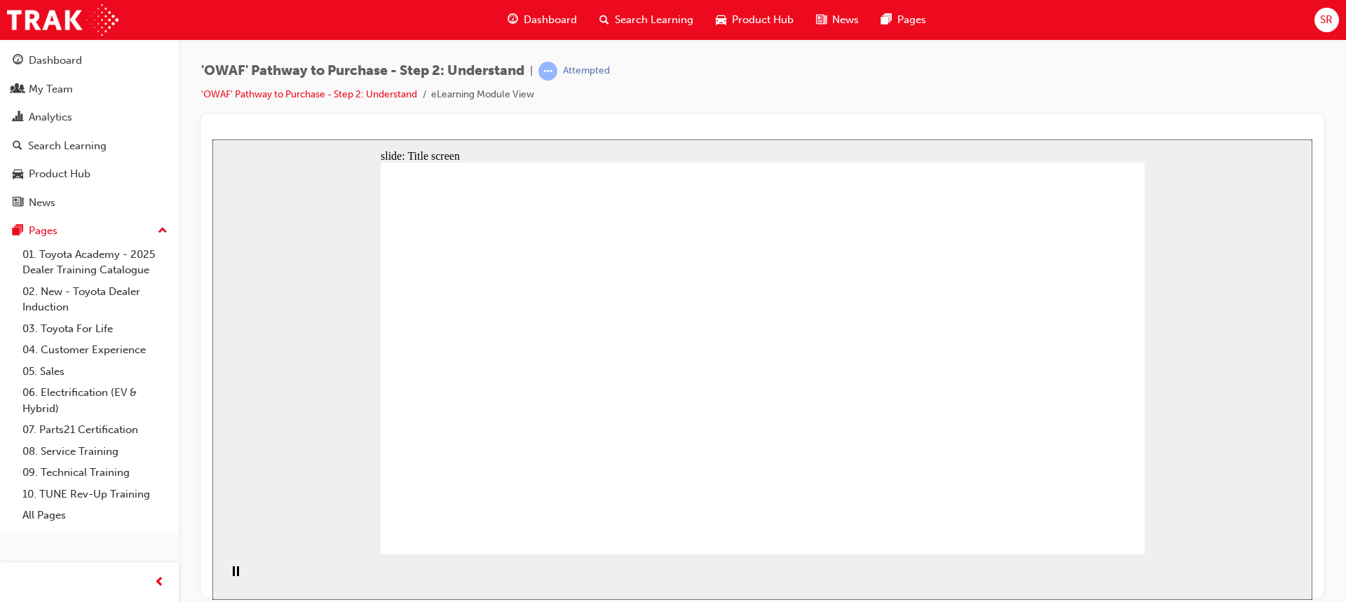
drag, startPoint x: 928, startPoint y: 322, endPoint x: 947, endPoint y: 325, distance: 19.1
click at [1184, 340] on div "slide: Title screen Oval 1 Rectangle OWAF Pathway to Purchase Step 2: Understan…" at bounding box center [762, 369] width 1100 height 460
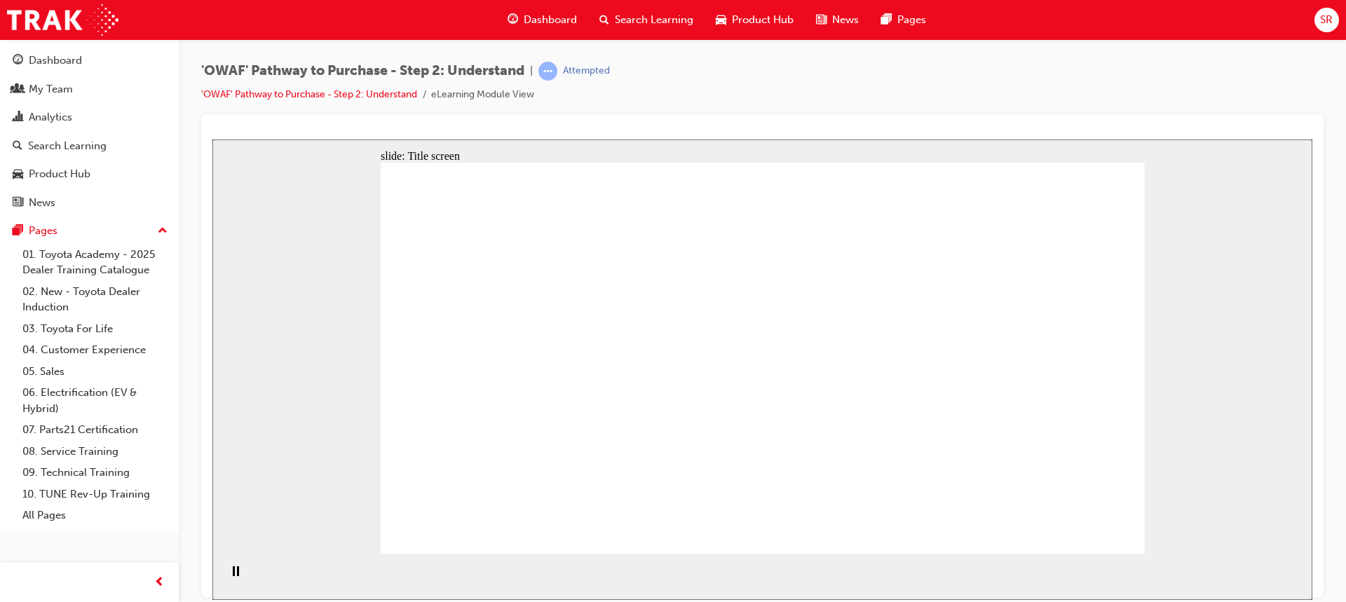
drag, startPoint x: 1169, startPoint y: 350, endPoint x: 1150, endPoint y: 518, distance: 169.3
click at [1166, 357] on div "slide: Title screen Oval 1 Rectangle OWAF Pathway to Purchase Step 2: Understan…" at bounding box center [762, 369] width 1100 height 460
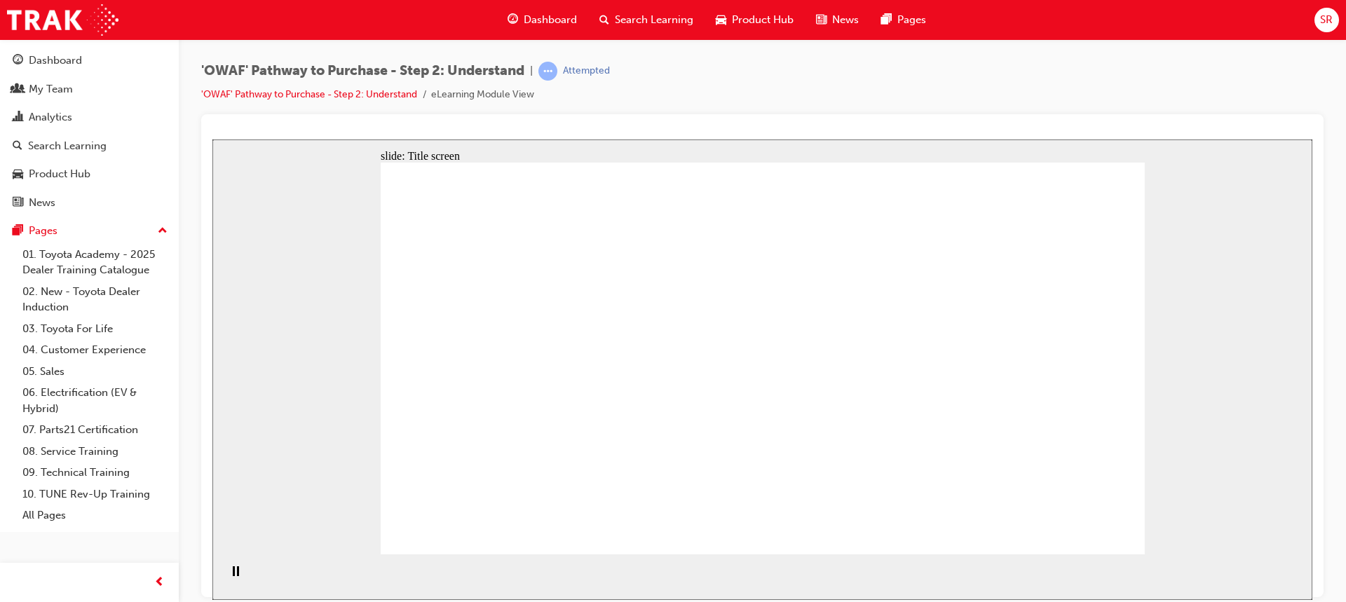
drag, startPoint x: 702, startPoint y: 492, endPoint x: 712, endPoint y: 494, distance: 10.7
drag, startPoint x: 811, startPoint y: 421, endPoint x: 823, endPoint y: 285, distance: 137.2
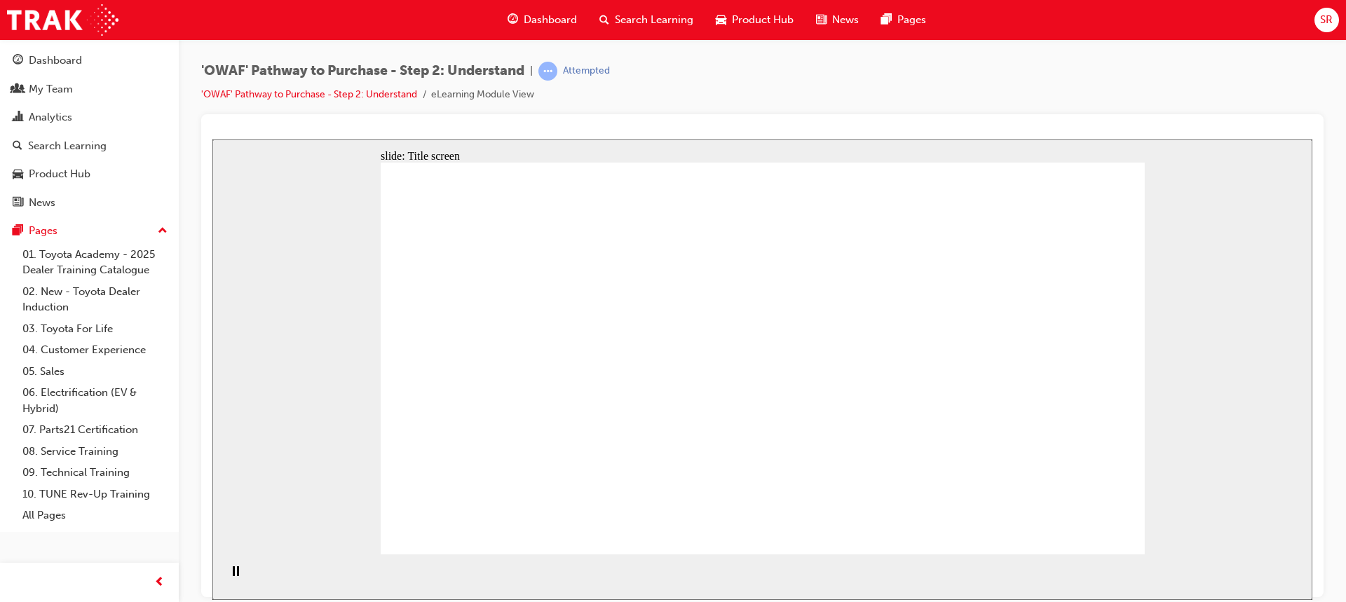
click at [1205, 234] on div "slide: Title screen Oval 1 Rectangle OWAF Pathway to Purchase Step 2: Understan…" at bounding box center [762, 369] width 1100 height 460
drag, startPoint x: 823, startPoint y: 307, endPoint x: 1077, endPoint y: 451, distance: 292.2
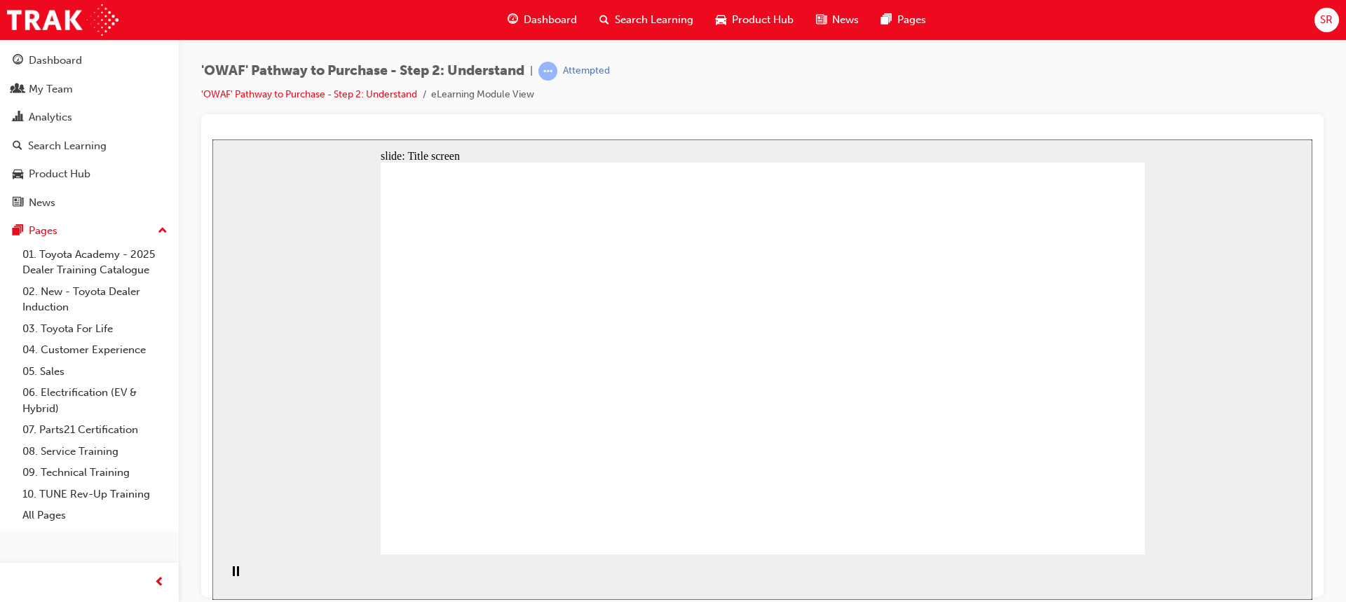
drag, startPoint x: 1135, startPoint y: 430, endPoint x: 1112, endPoint y: 415, distance: 27.2
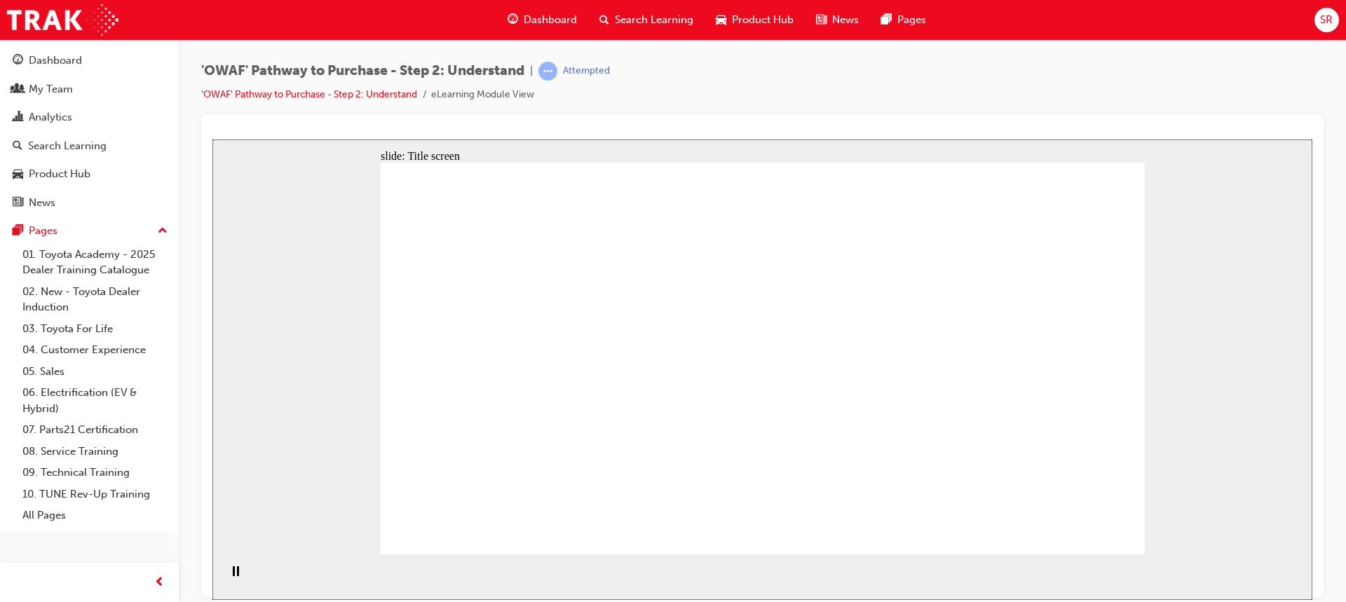
drag, startPoint x: 795, startPoint y: 367, endPoint x: 798, endPoint y: 376, distance: 8.9
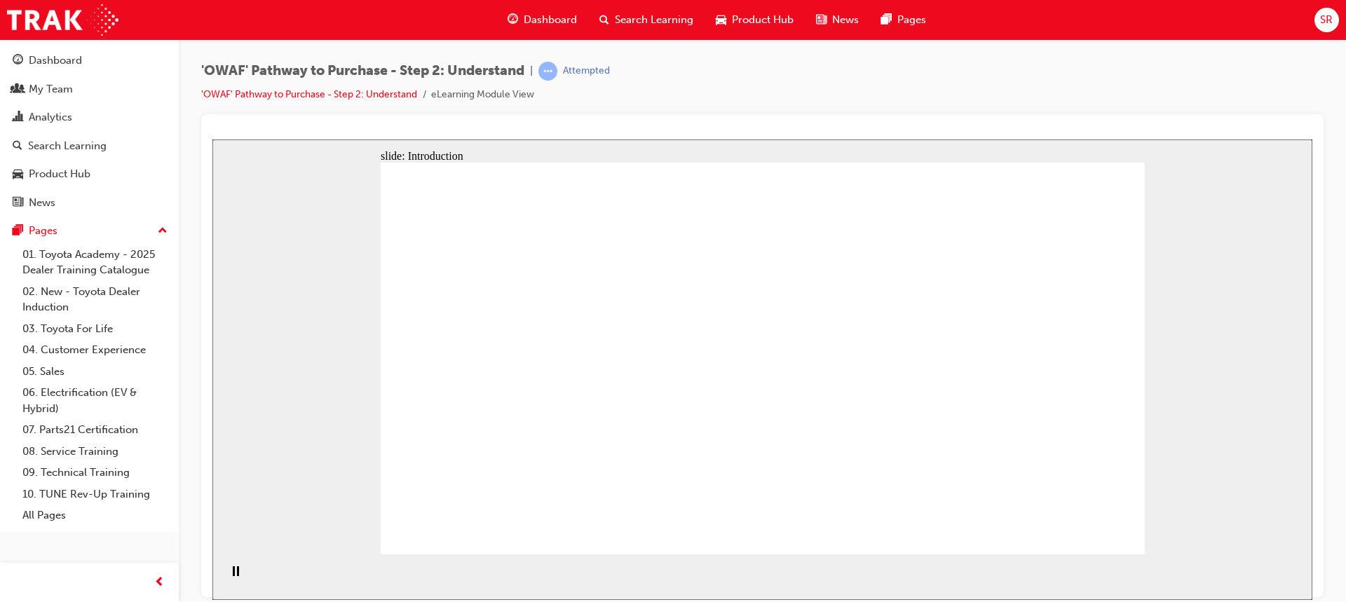
drag, startPoint x: 861, startPoint y: 219, endPoint x: 971, endPoint y: 233, distance: 110.9
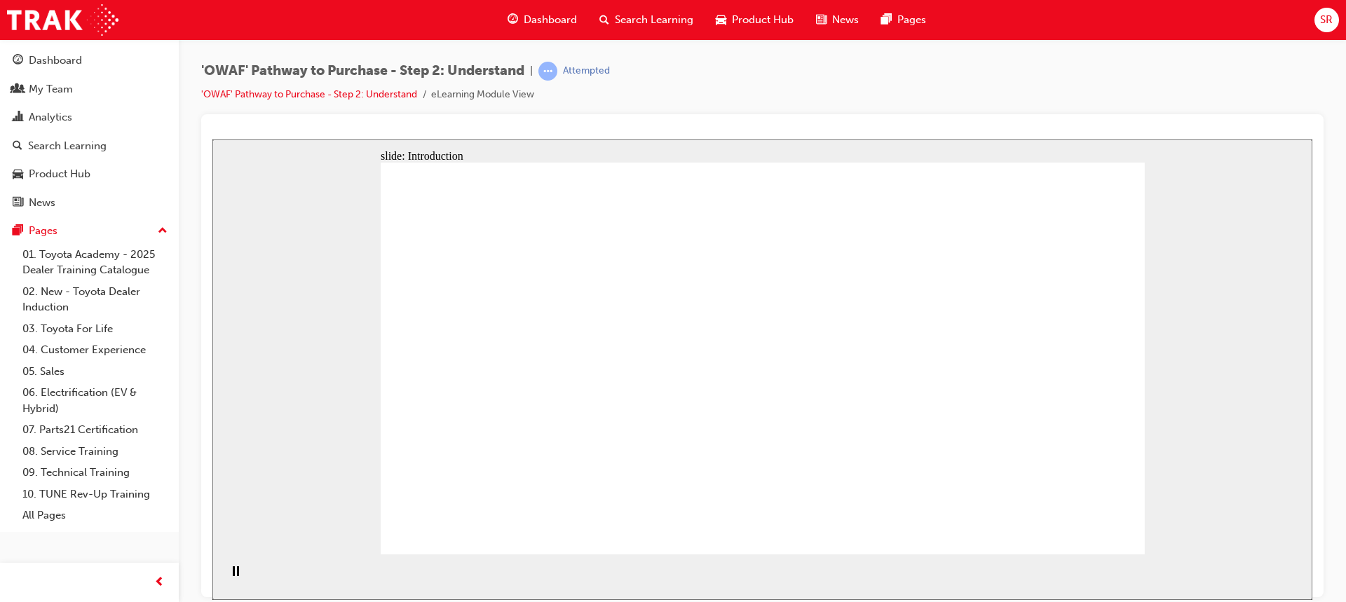
drag, startPoint x: 989, startPoint y: 249, endPoint x: 989, endPoint y: 266, distance: 16.8
drag, startPoint x: 1006, startPoint y: 383, endPoint x: 973, endPoint y: 424, distance: 52.9
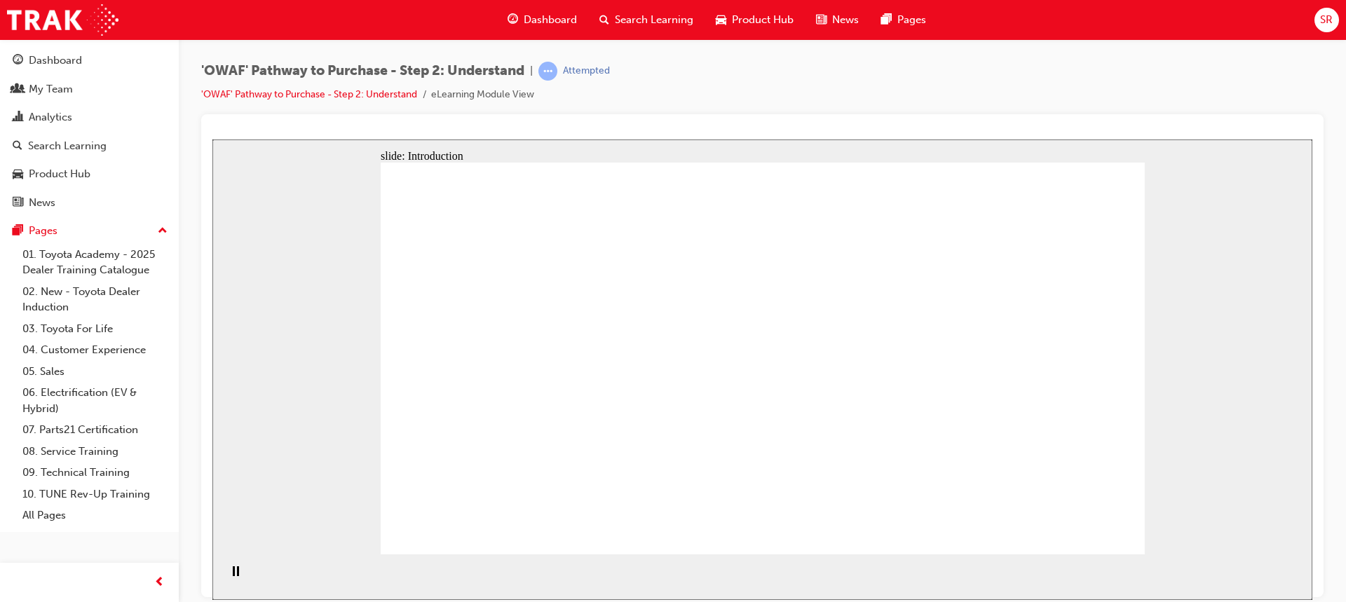
drag, startPoint x: 804, startPoint y: 425, endPoint x: 780, endPoint y: 341, distance: 86.7
drag, startPoint x: 761, startPoint y: 285, endPoint x: 793, endPoint y: 233, distance: 60.7
drag, startPoint x: 793, startPoint y: 233, endPoint x: 956, endPoint y: 223, distance: 163.6
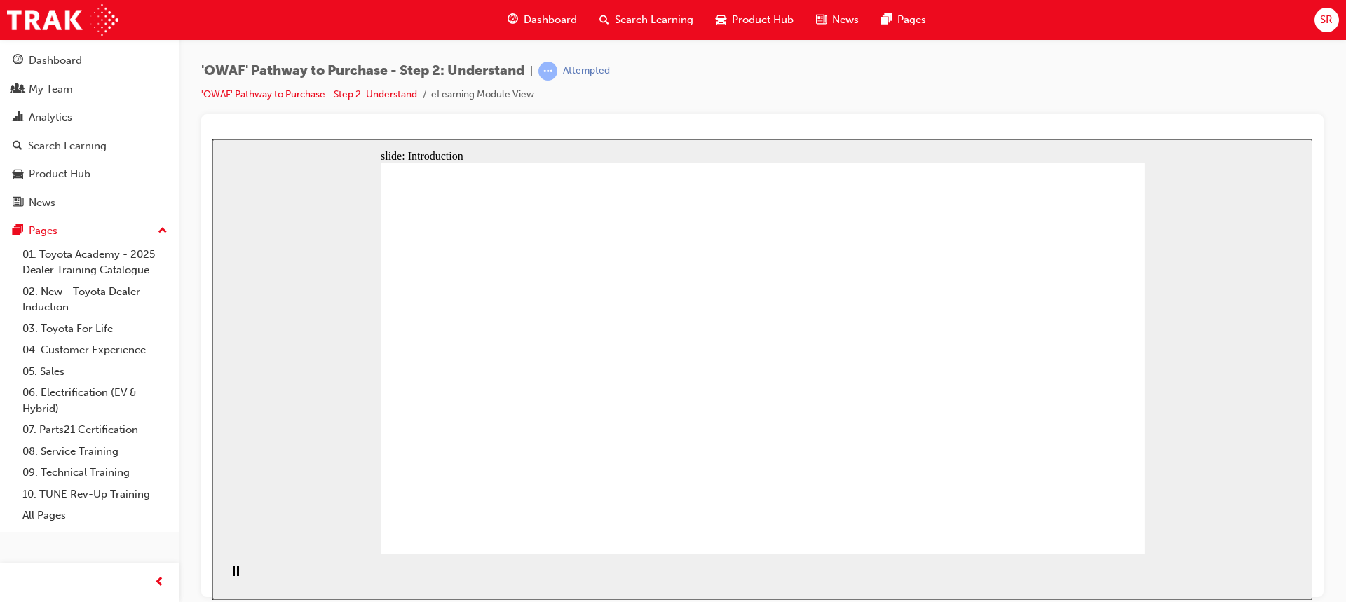
drag, startPoint x: 956, startPoint y: 223, endPoint x: 989, endPoint y: 238, distance: 36.1
drag, startPoint x: 1062, startPoint y: 249, endPoint x: 1074, endPoint y: 290, distance: 42.4
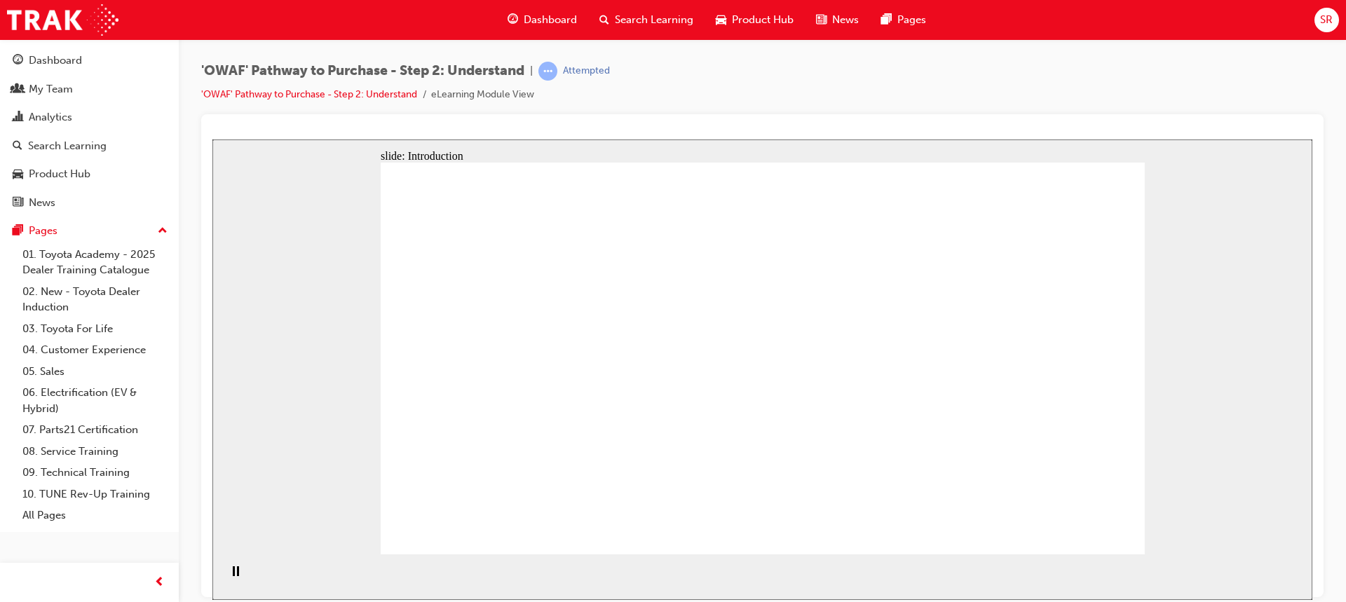
drag, startPoint x: 965, startPoint y: 258, endPoint x: 972, endPoint y: 271, distance: 15.0
